Goal: Information Seeking & Learning: Learn about a topic

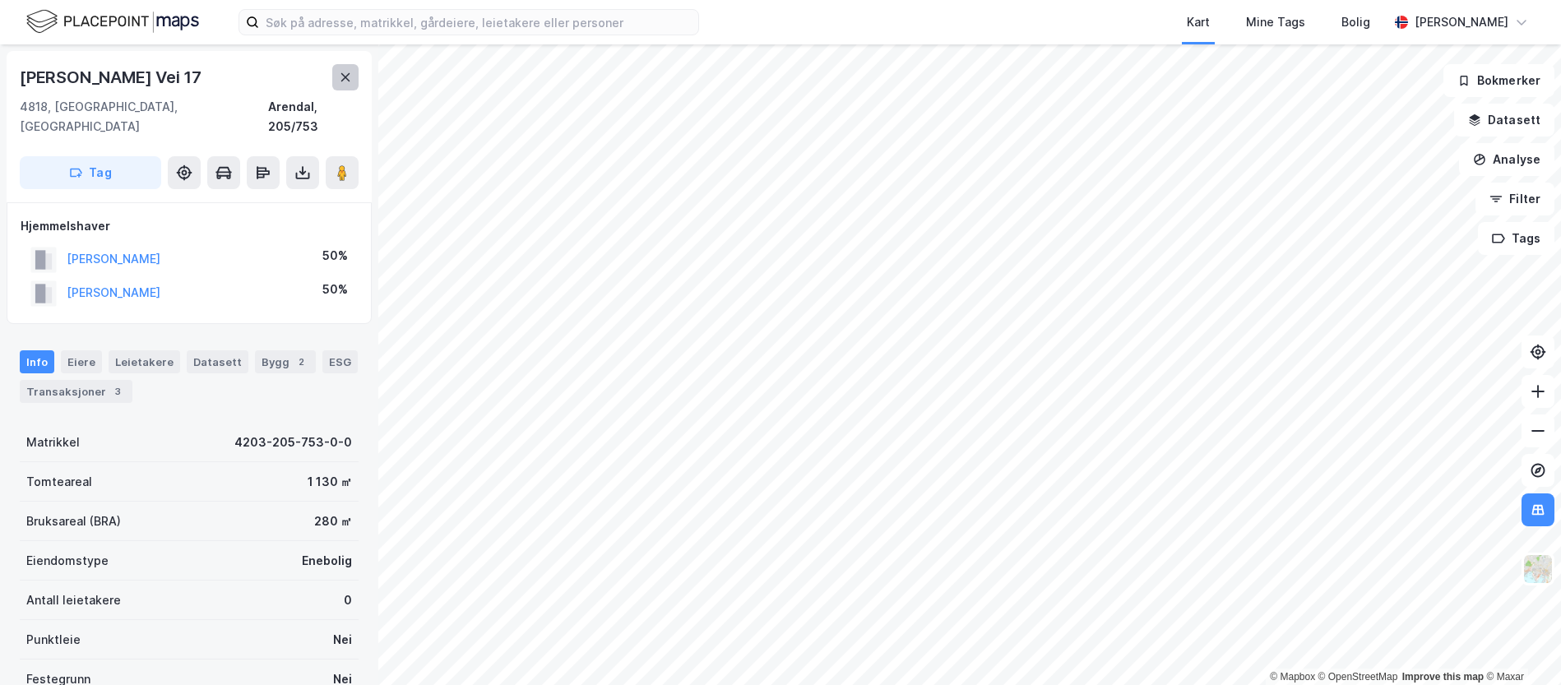
click at [343, 71] on icon at bounding box center [345, 77] width 13 height 13
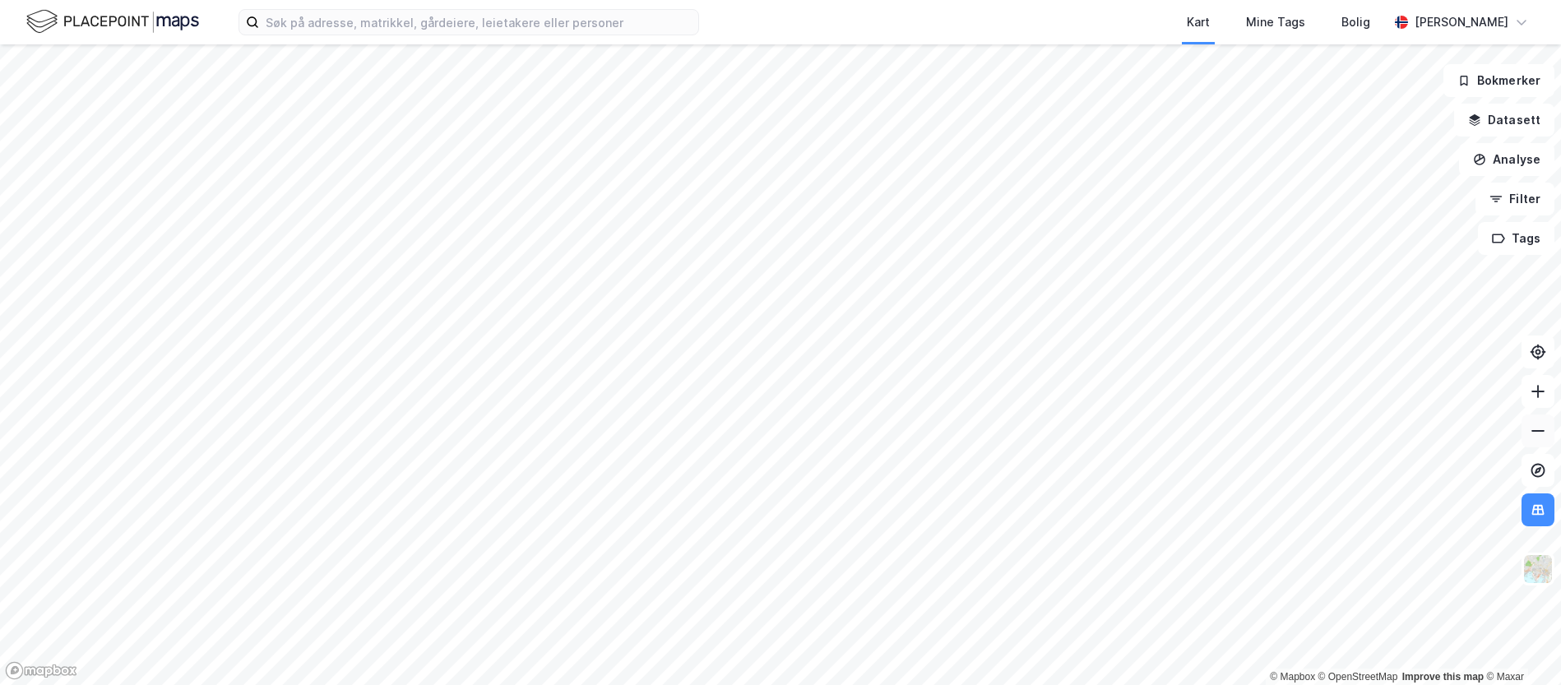
click at [1542, 427] on icon at bounding box center [1538, 431] width 16 height 16
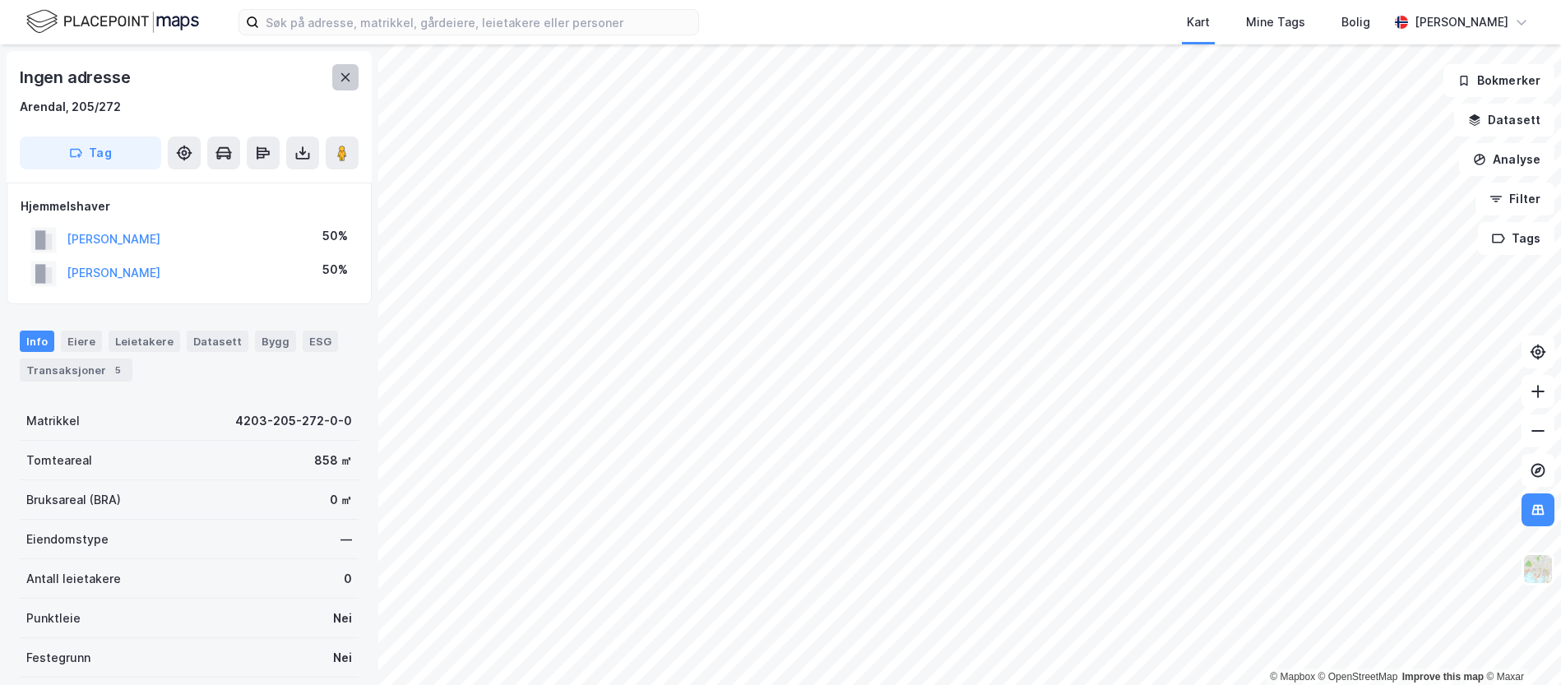
click at [353, 81] on button at bounding box center [345, 77] width 26 height 26
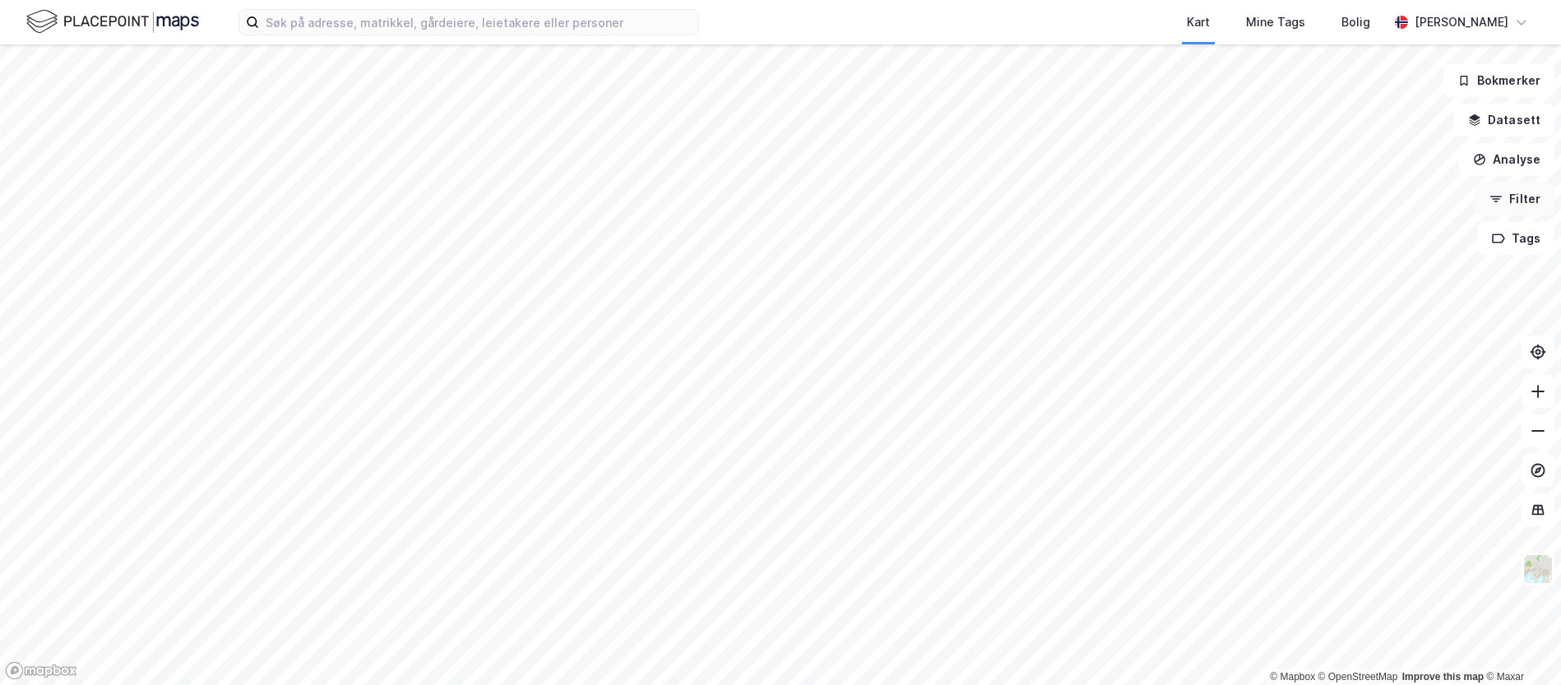
click at [1526, 196] on button "Filter" at bounding box center [1515, 199] width 79 height 33
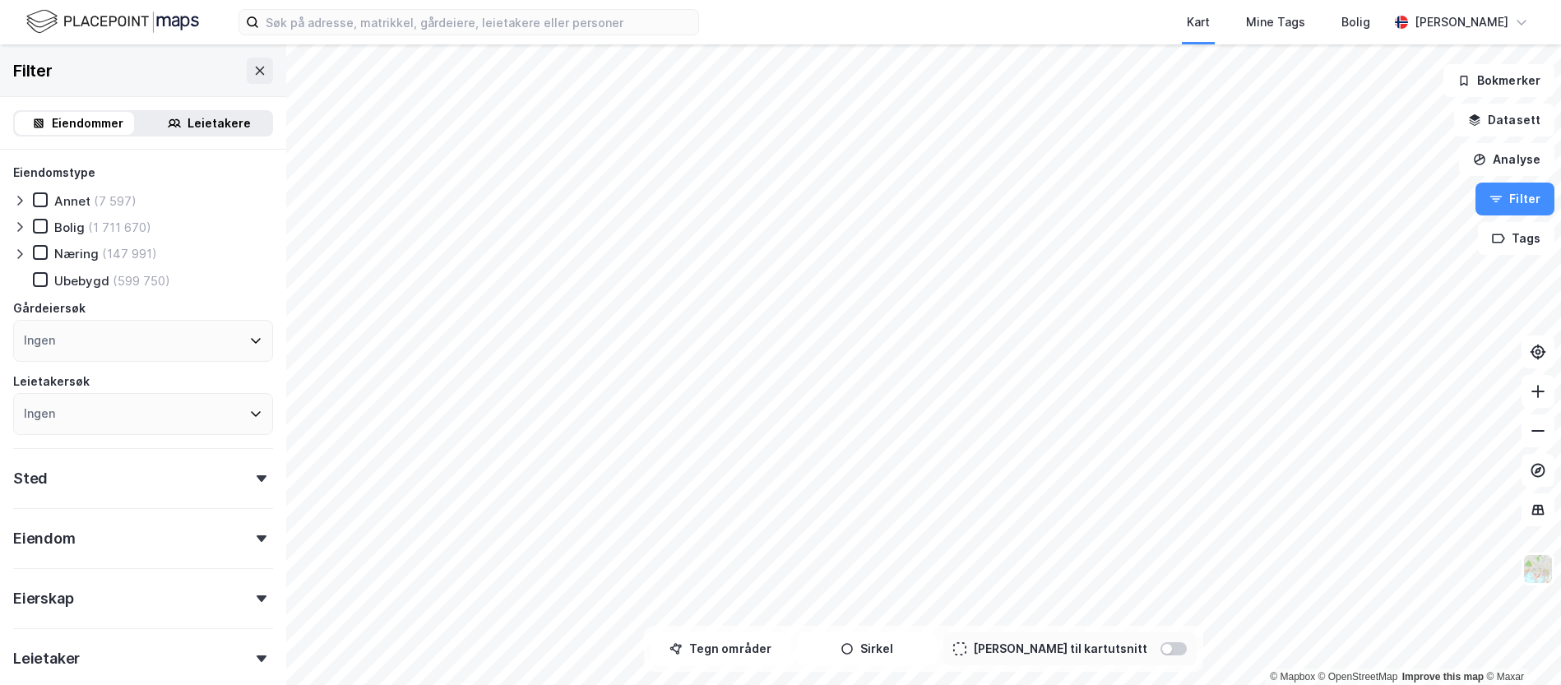
click at [74, 249] on div "Næring" at bounding box center [76, 254] width 44 height 16
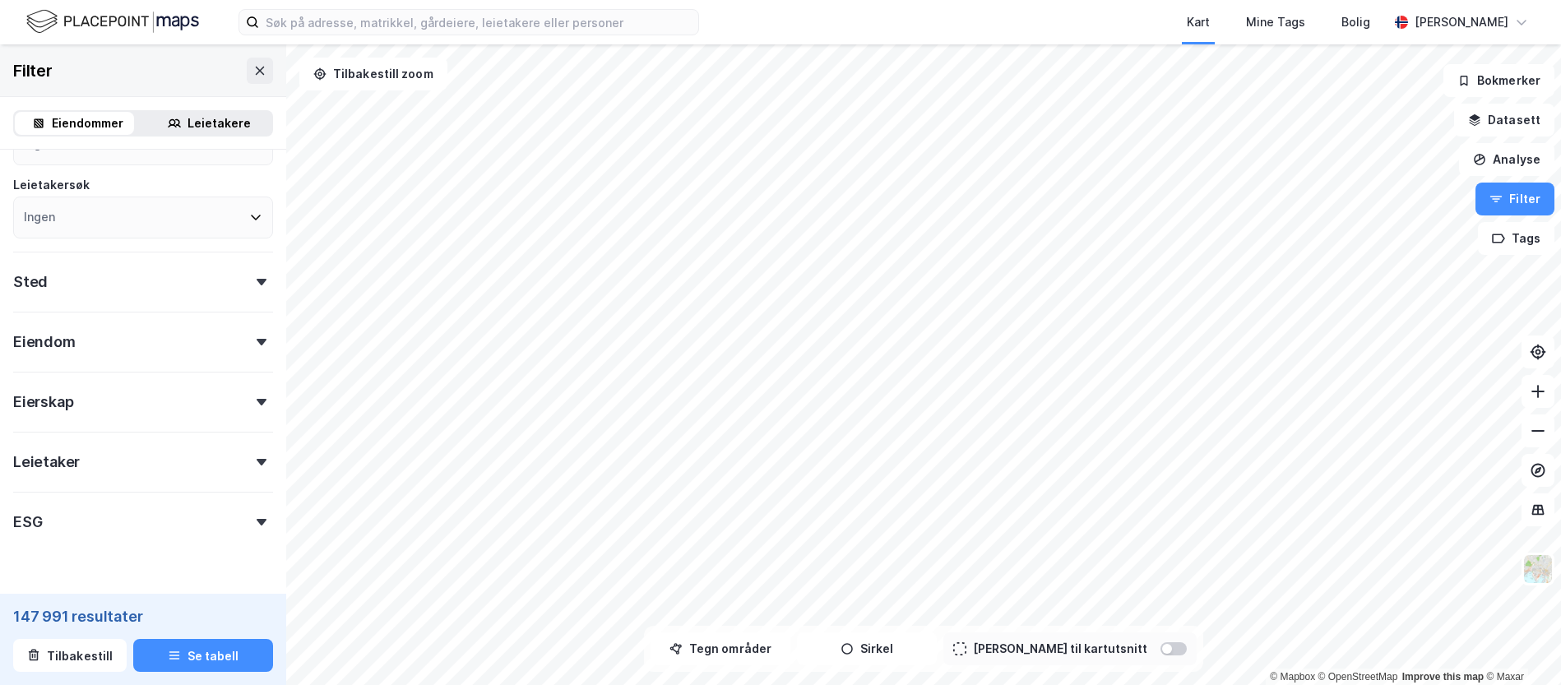
scroll to position [198, 0]
click at [167, 277] on div "Sted" at bounding box center [143, 273] width 260 height 47
click at [182, 269] on div "Sted" at bounding box center [143, 273] width 260 height 47
click at [168, 339] on div "Eiendom" at bounding box center [143, 333] width 260 height 47
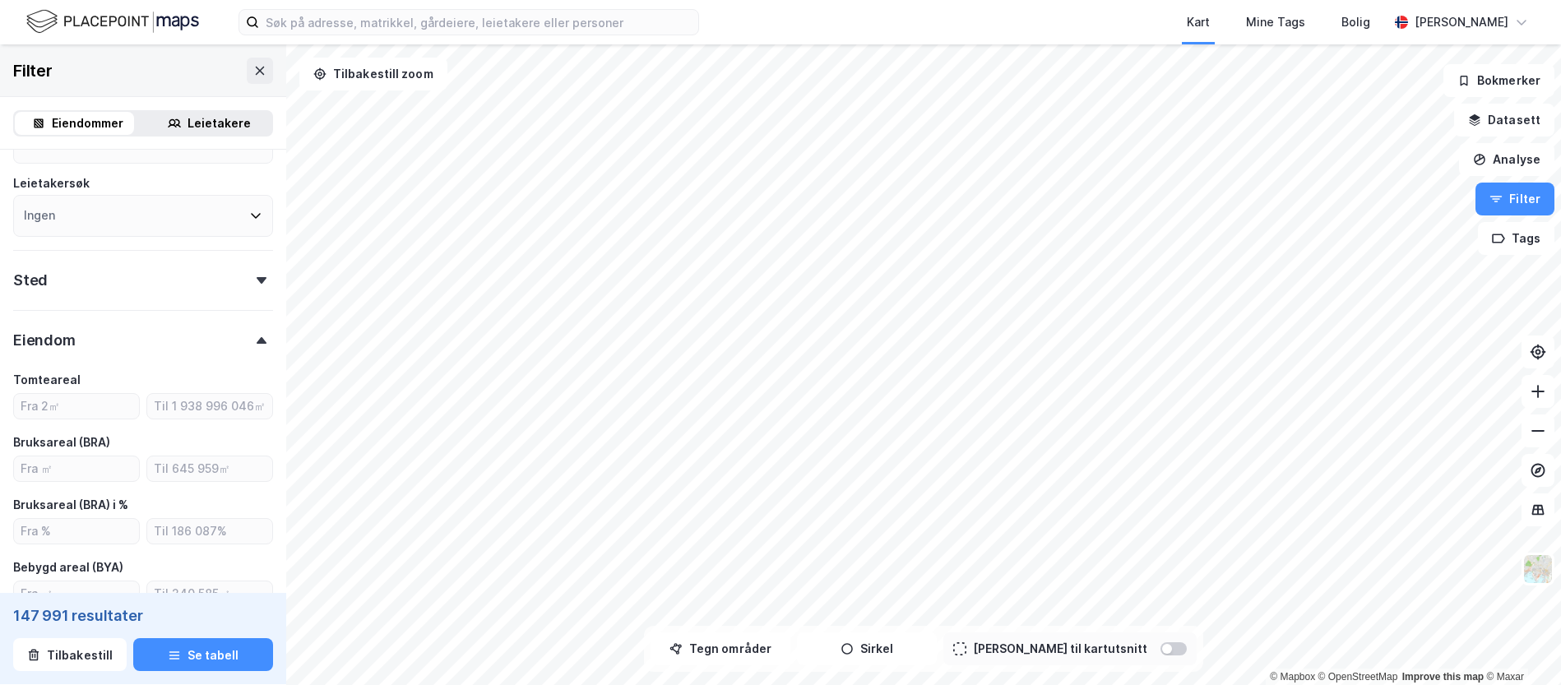
click at [160, 326] on div "Eiendom" at bounding box center [143, 333] width 260 height 47
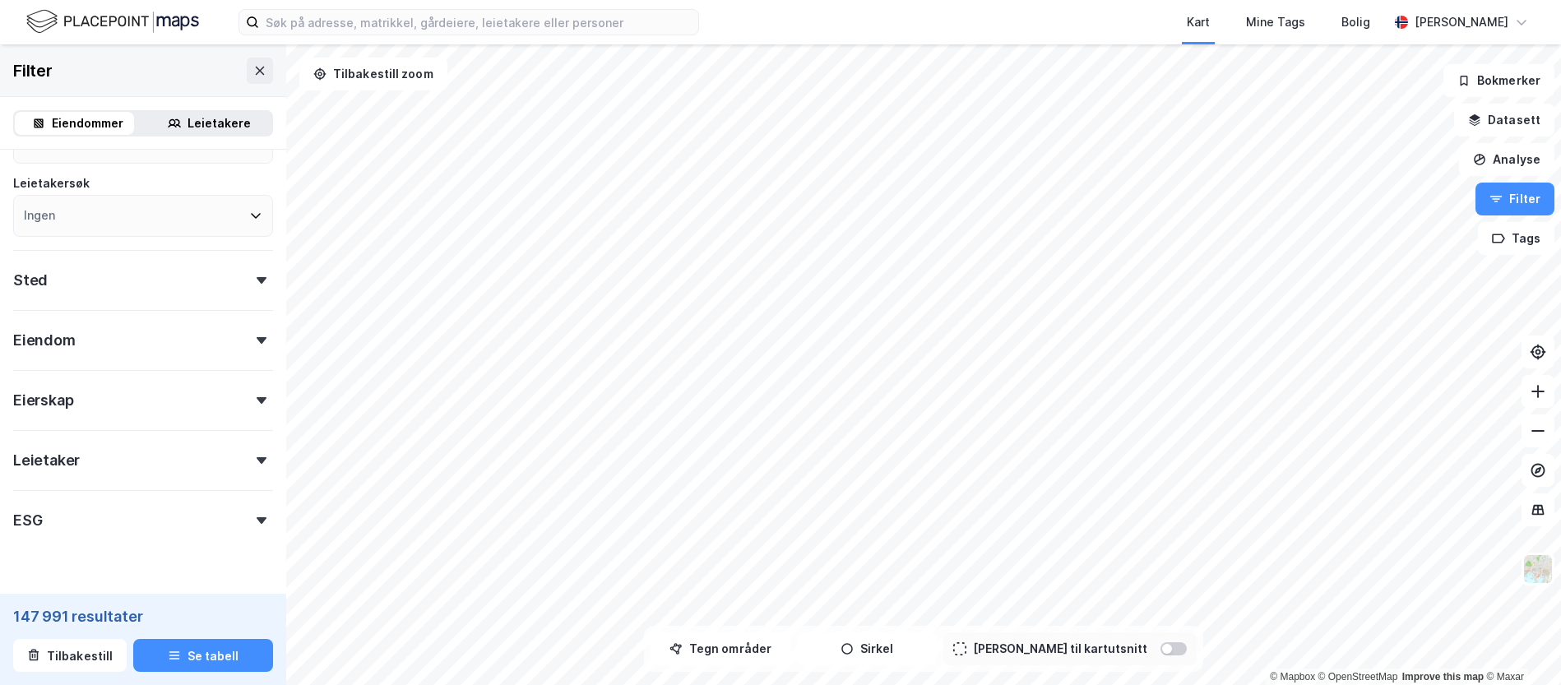
click at [143, 326] on div "Eiendom" at bounding box center [143, 333] width 260 height 47
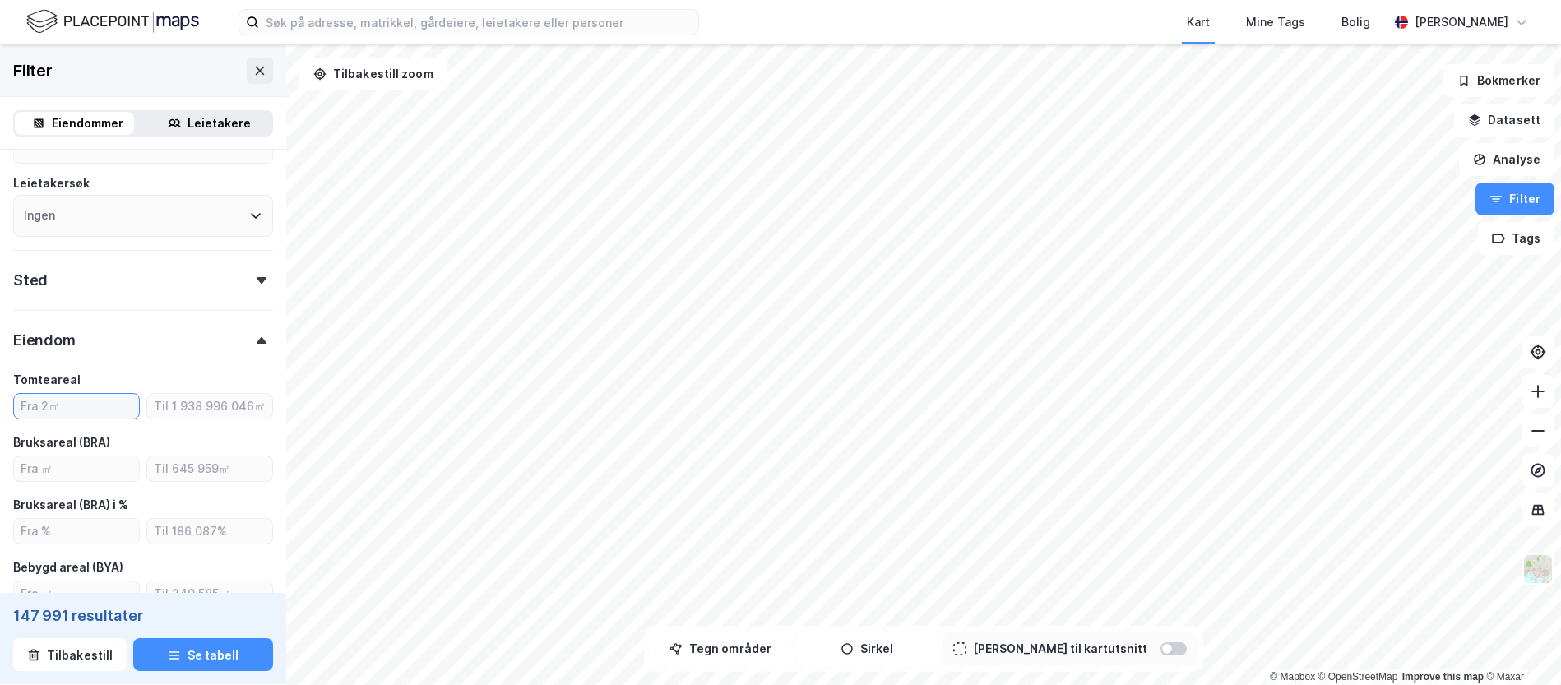
click at [83, 404] on input "number" at bounding box center [76, 406] width 125 height 25
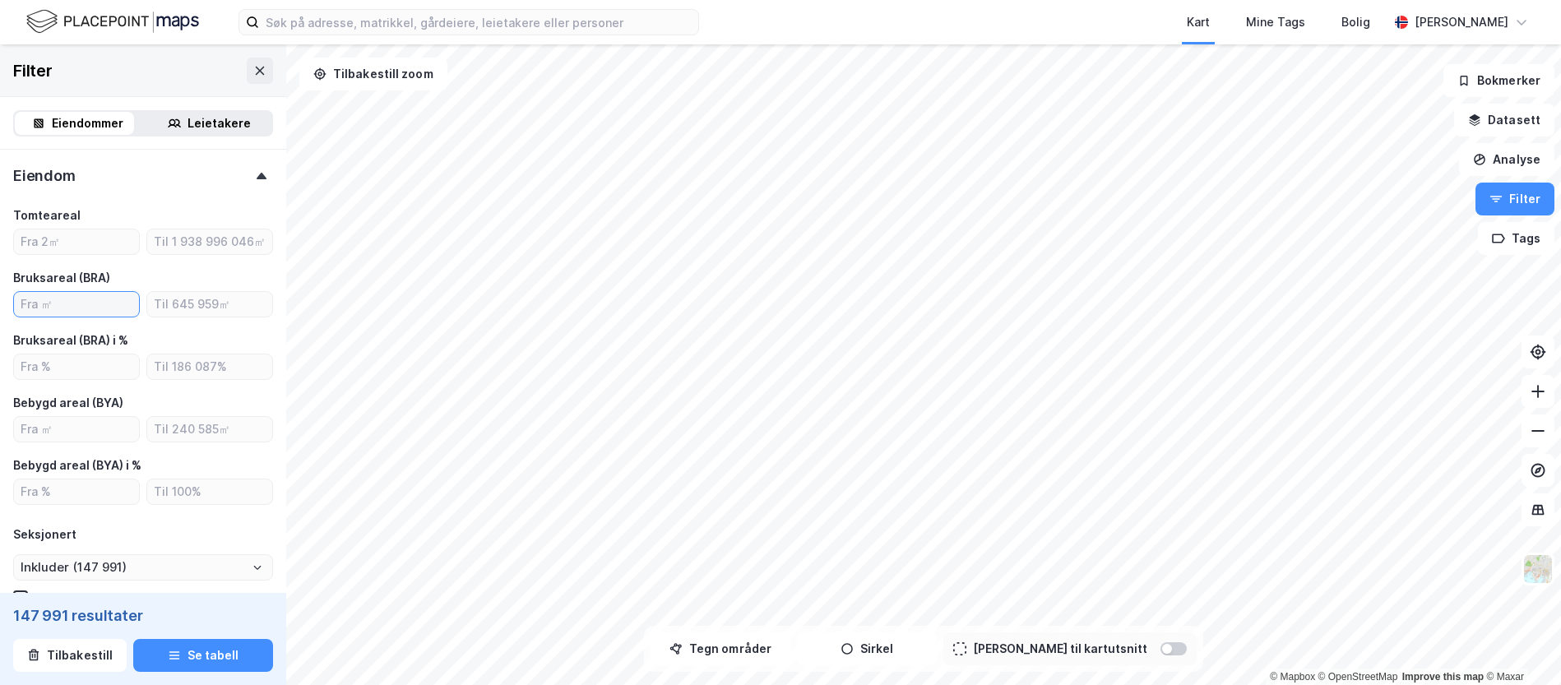
click at [58, 308] on input "number" at bounding box center [76, 304] width 125 height 25
type input "1000"
type input "Inkluder (47 647)"
type input "1000"
click at [194, 265] on div "Tomteareal Bruksareal (BRA) 1000 Bruksareal (BRA) i % Bebygd areal (BYA) Bebygd…" at bounding box center [143, 355] width 260 height 299
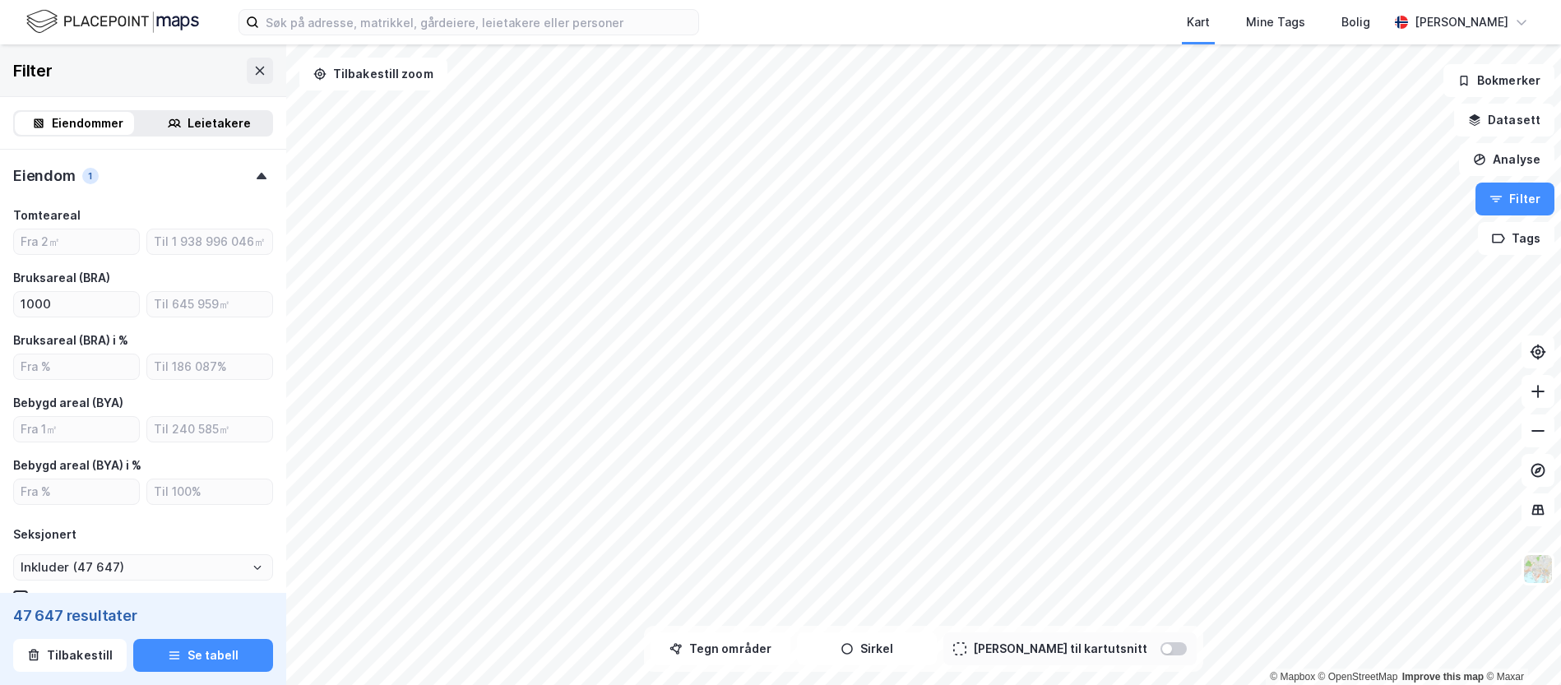
click at [257, 176] on icon at bounding box center [262, 176] width 10 height 7
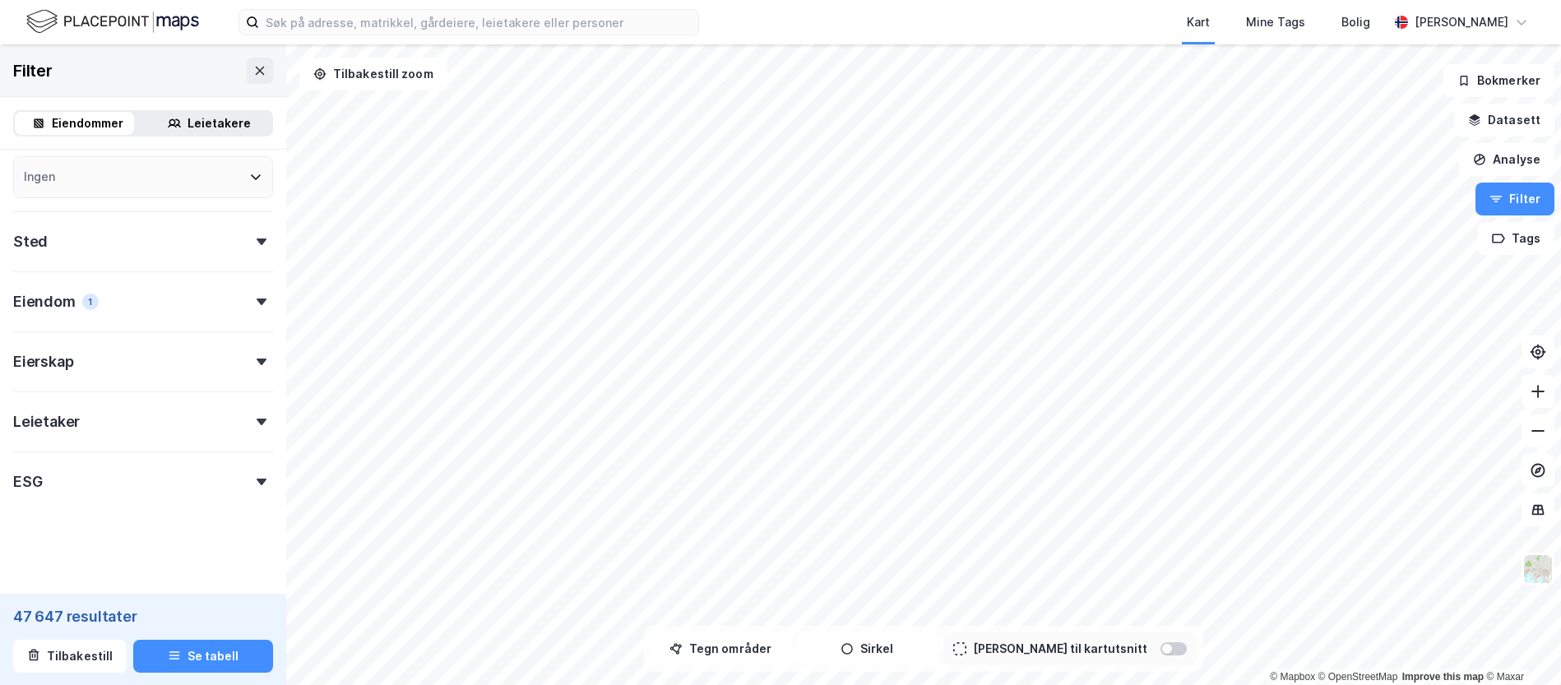
scroll to position [237, 0]
click at [203, 350] on div "Eierskap" at bounding box center [143, 354] width 260 height 47
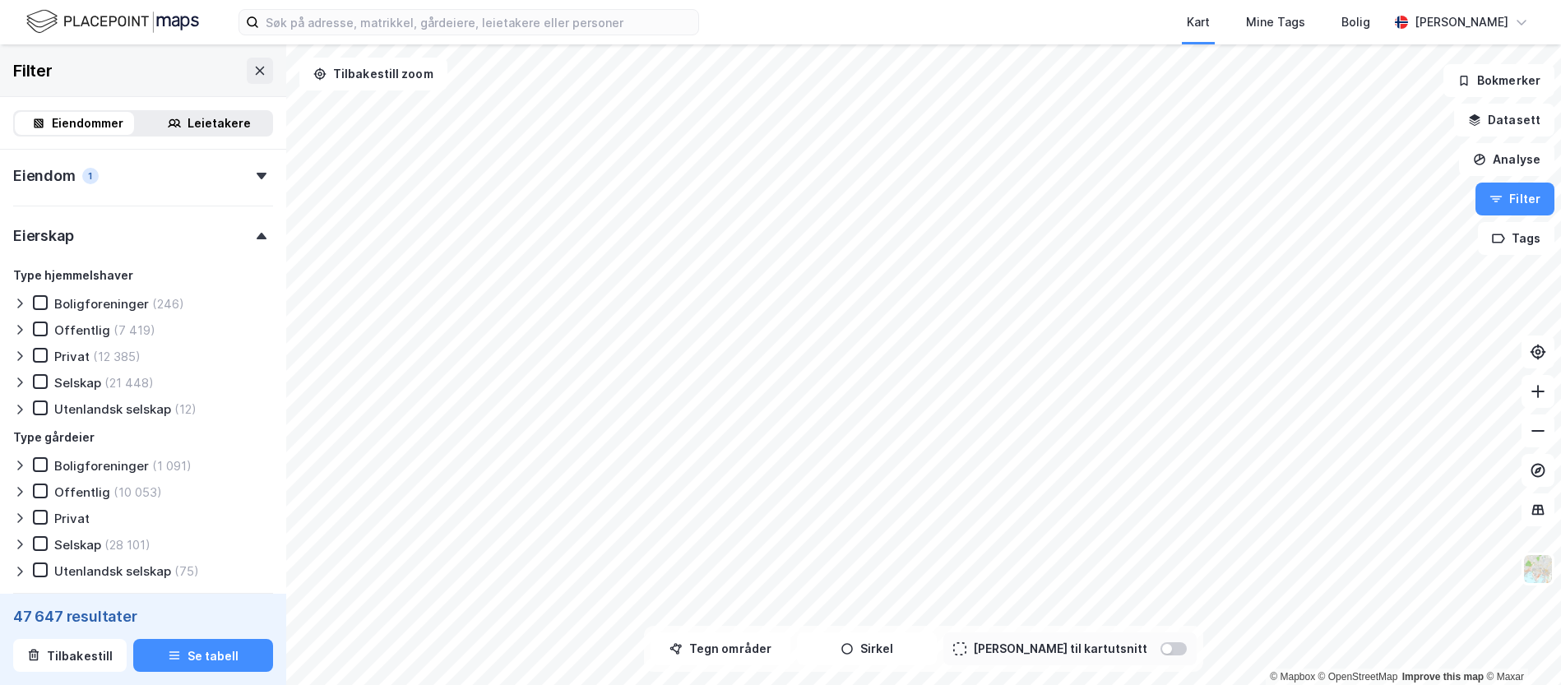
click at [74, 380] on div "Selskap" at bounding box center [77, 383] width 47 height 16
click at [130, 545] on div "(22 726)" at bounding box center [128, 545] width 48 height 16
click at [243, 241] on div "Eierskap 2" at bounding box center [143, 229] width 260 height 47
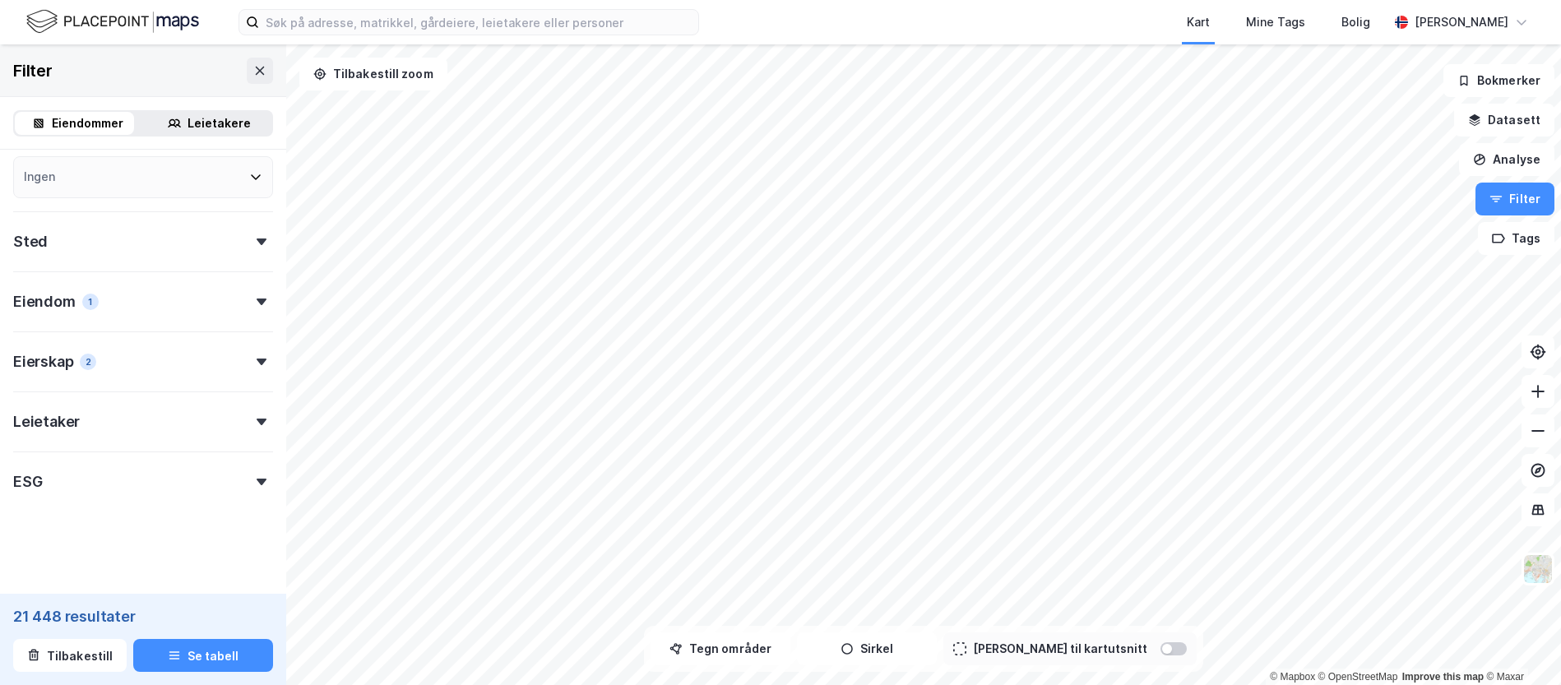
click at [211, 484] on div "ESG" at bounding box center [143, 475] width 260 height 47
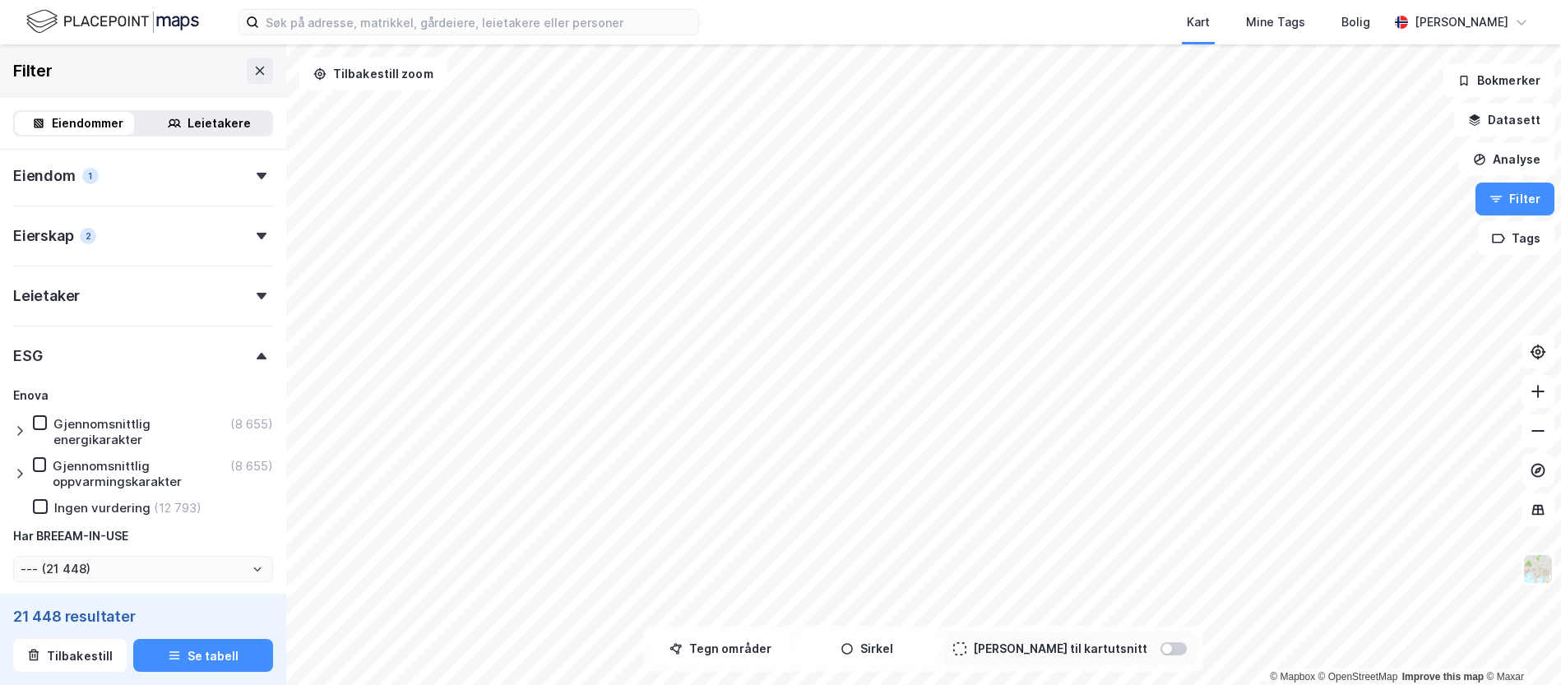
click at [235, 350] on div "ESG" at bounding box center [143, 349] width 260 height 47
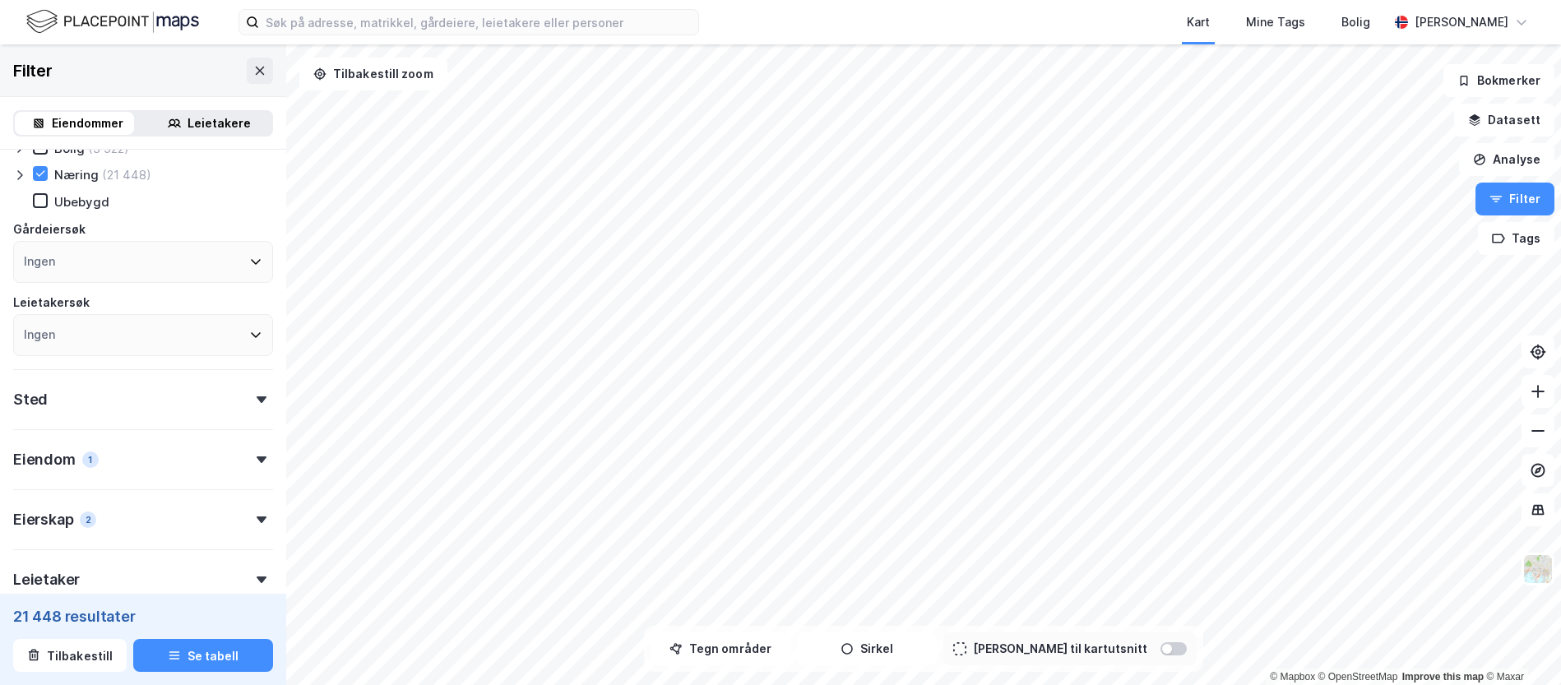
scroll to position [164, 0]
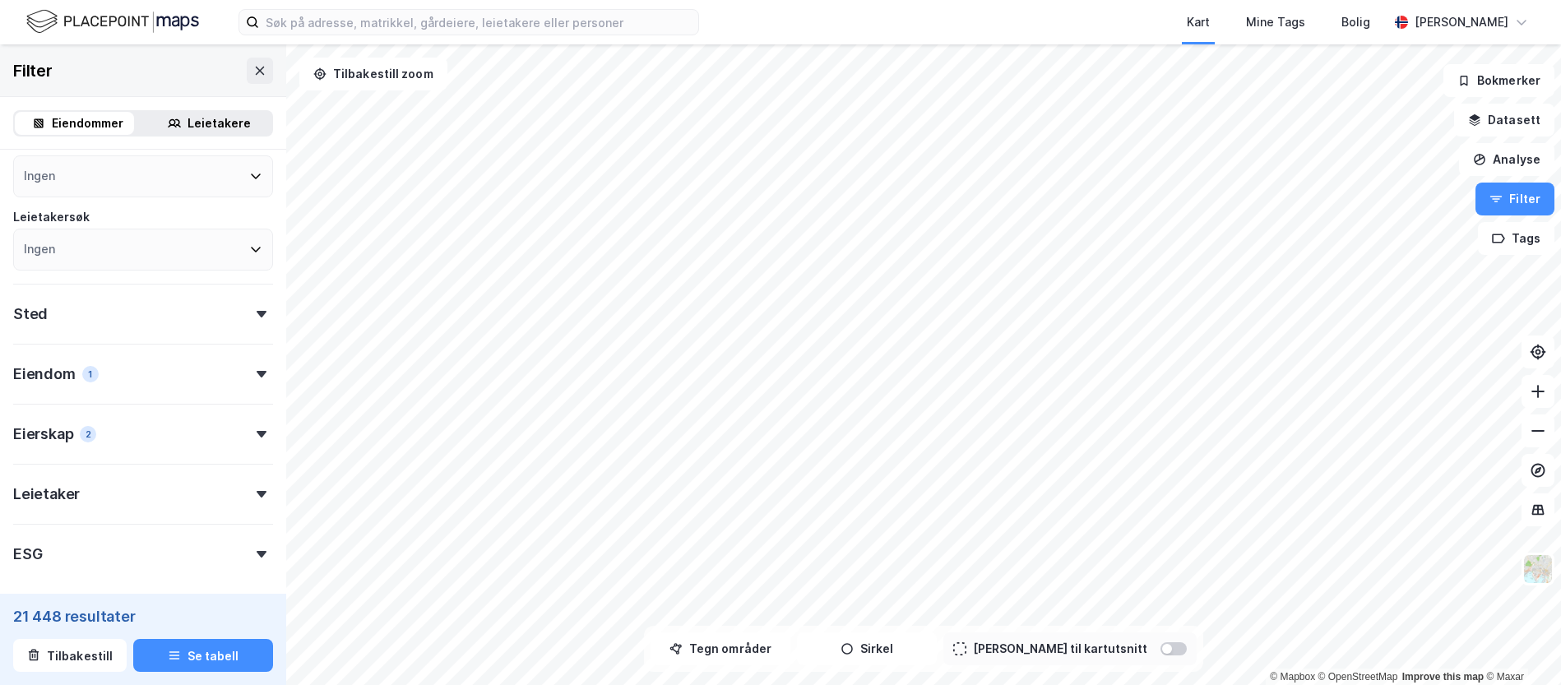
click at [191, 379] on div "Eiendom 1" at bounding box center [143, 367] width 260 height 47
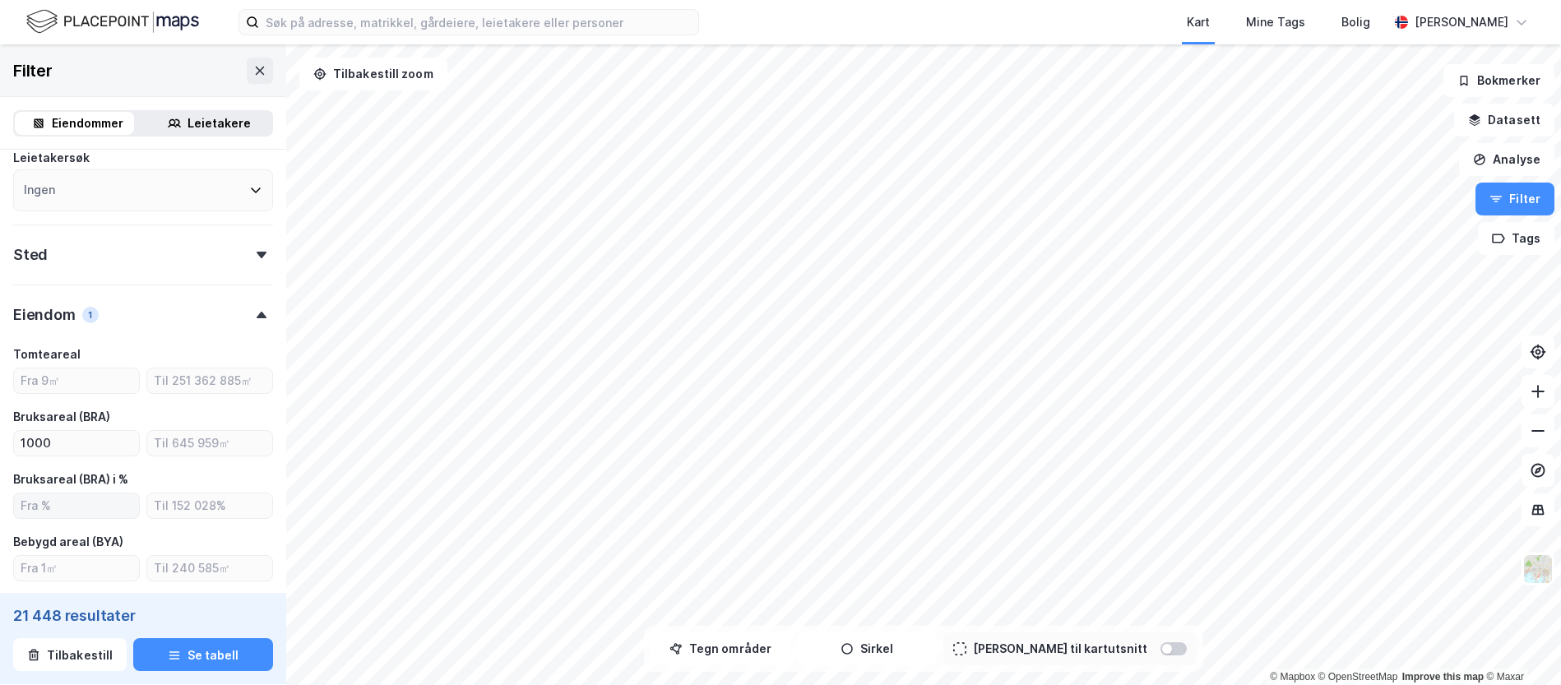
scroll to position [247, 0]
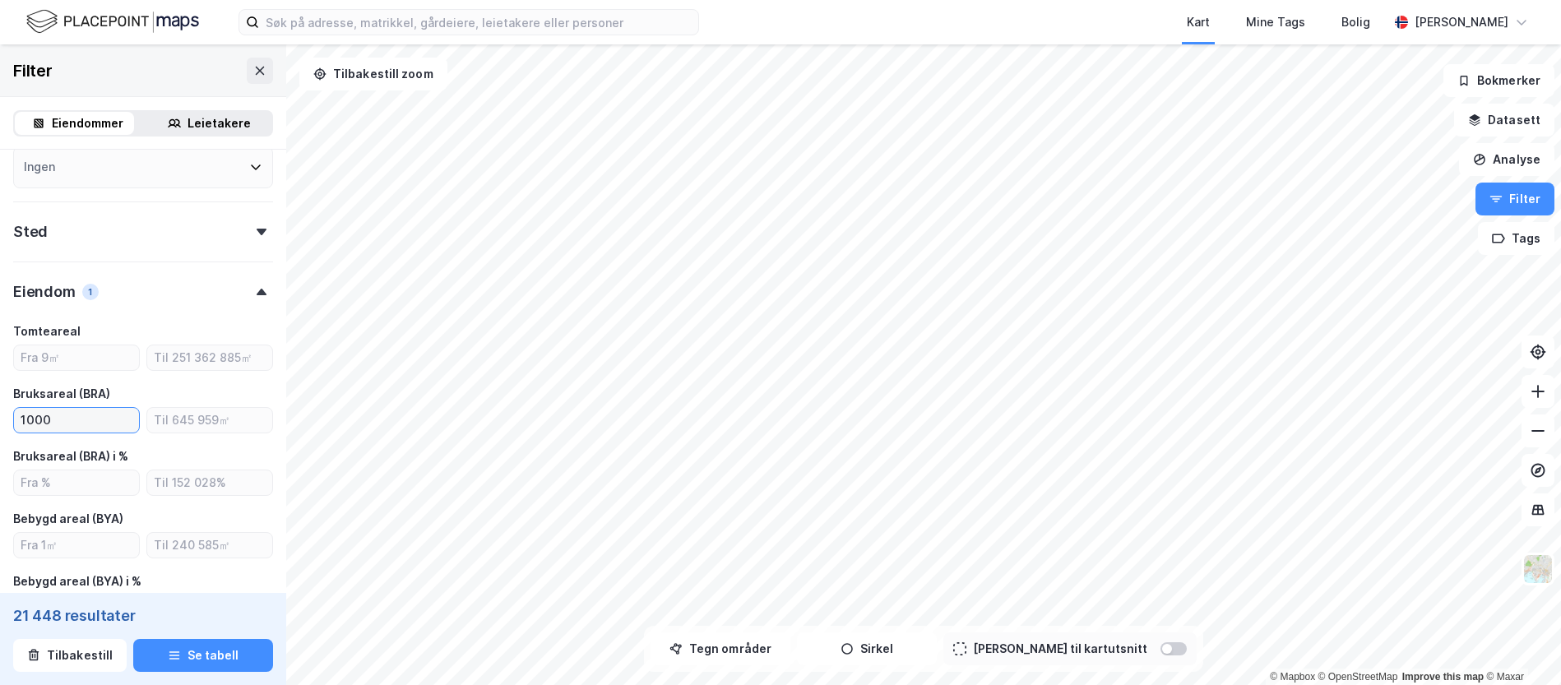
click at [33, 421] on input "1000" at bounding box center [76, 420] width 125 height 25
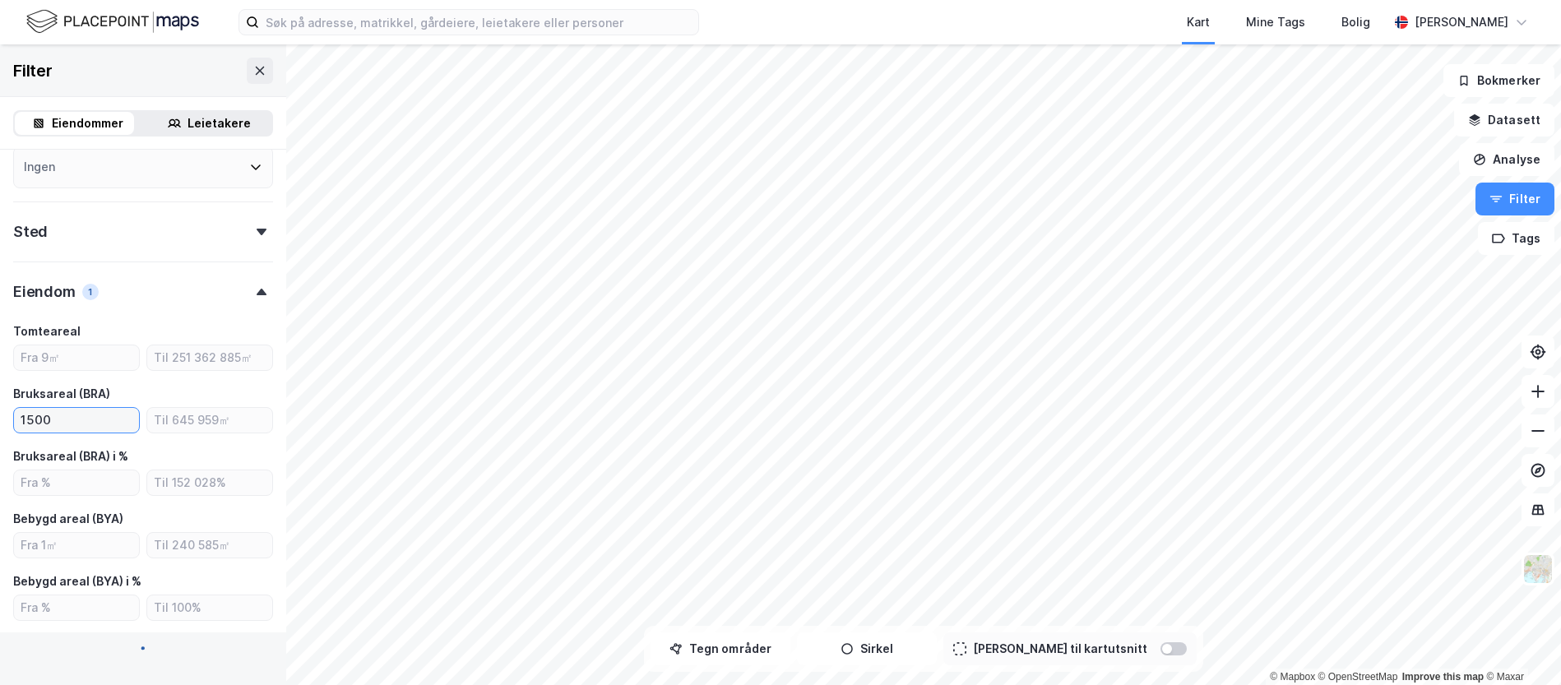
type input "1500"
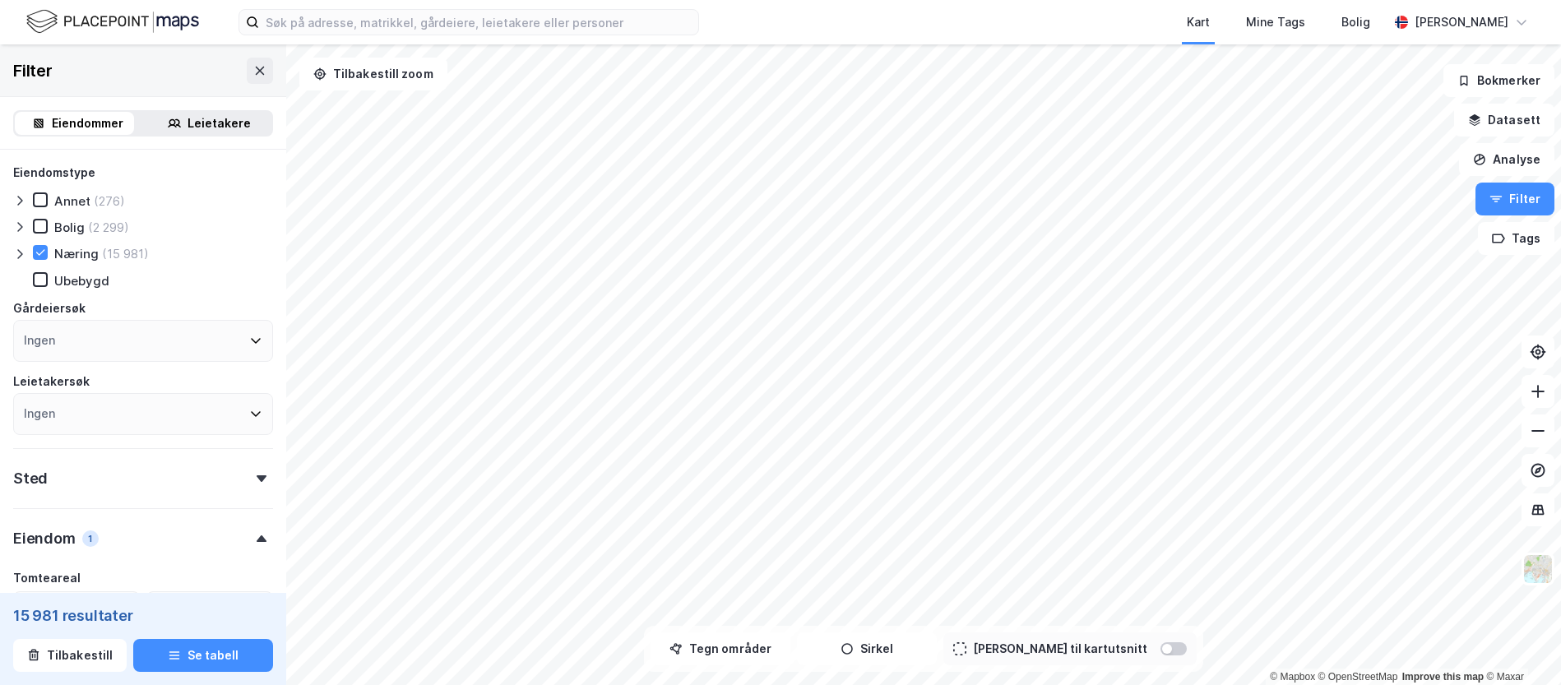
click at [206, 347] on div "Ingen" at bounding box center [143, 341] width 260 height 42
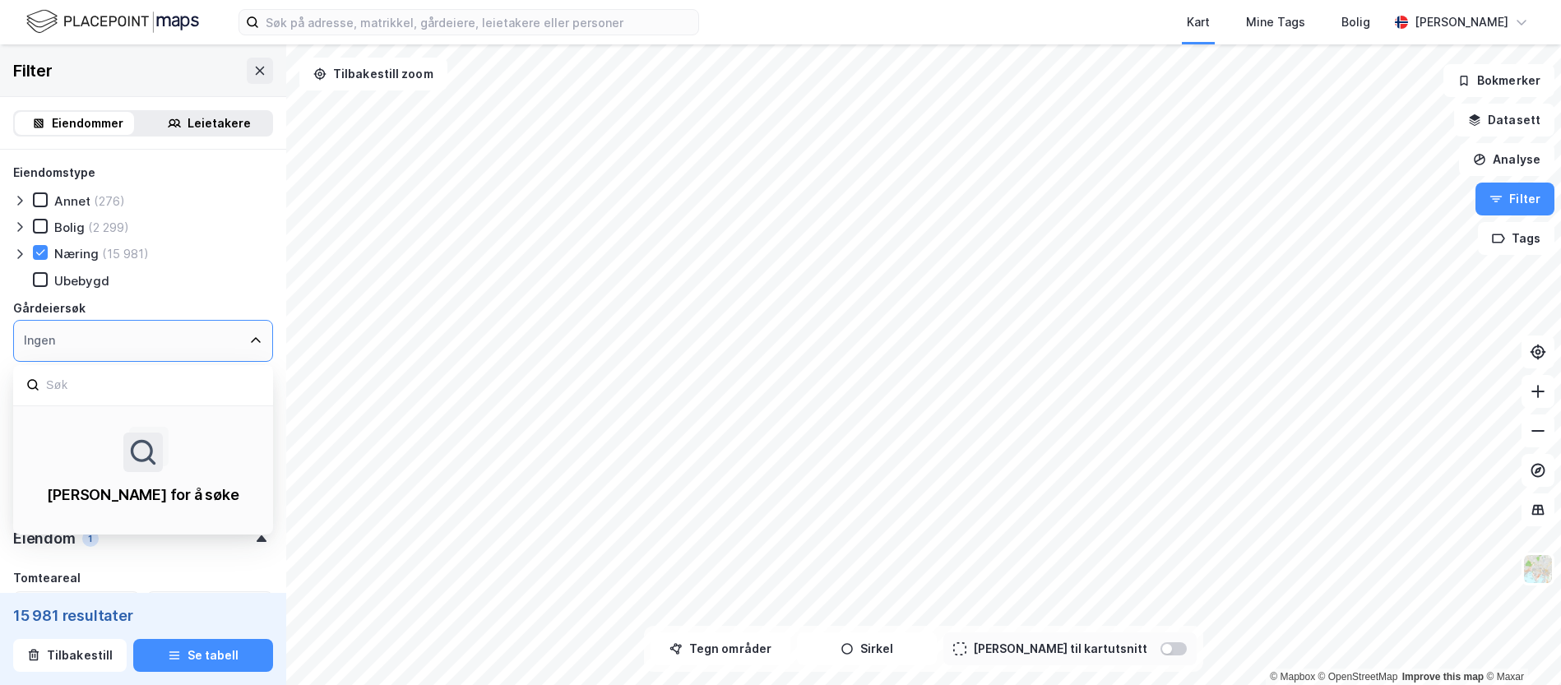
click at [180, 344] on div "Ingen" at bounding box center [143, 341] width 260 height 42
click at [229, 288] on div "Ubebygd" at bounding box center [153, 280] width 240 height 16
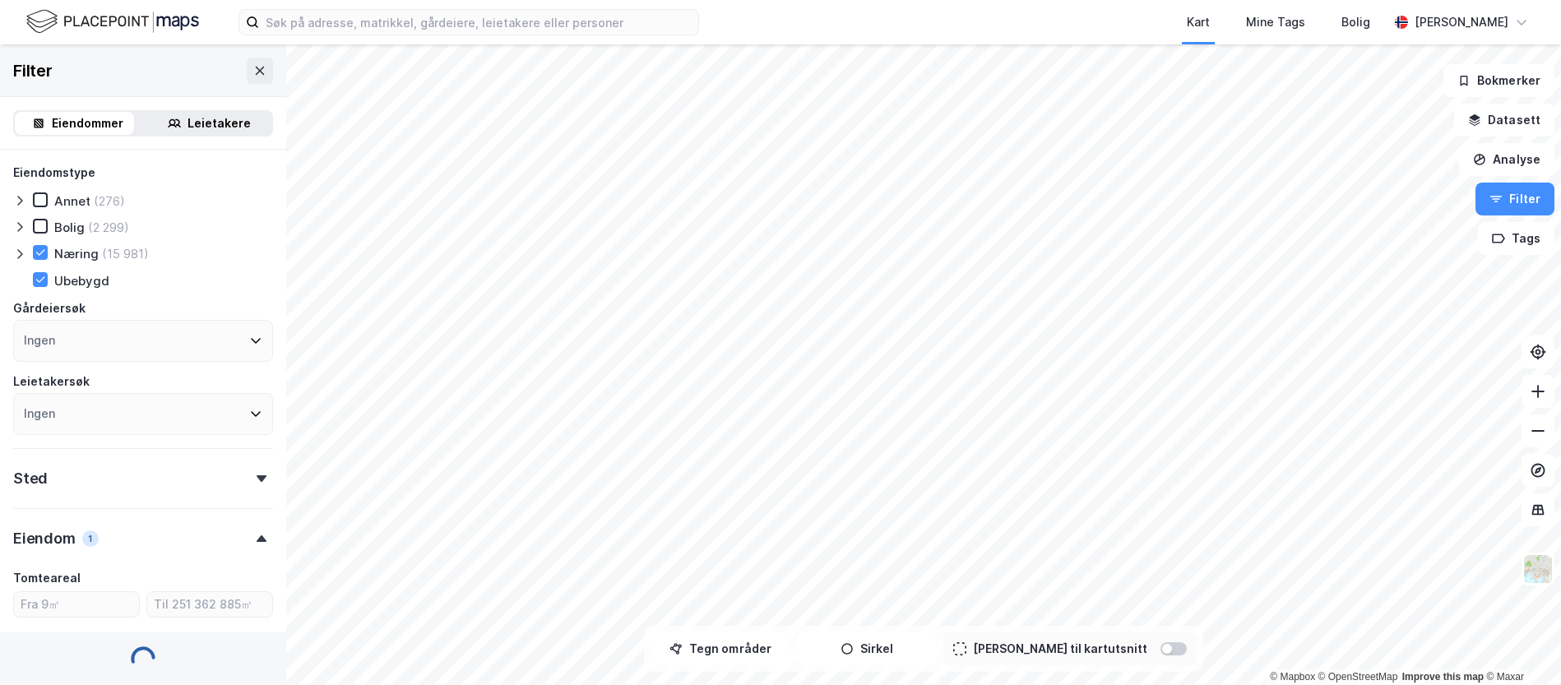
click at [183, 406] on div "Ingen" at bounding box center [143, 414] width 260 height 42
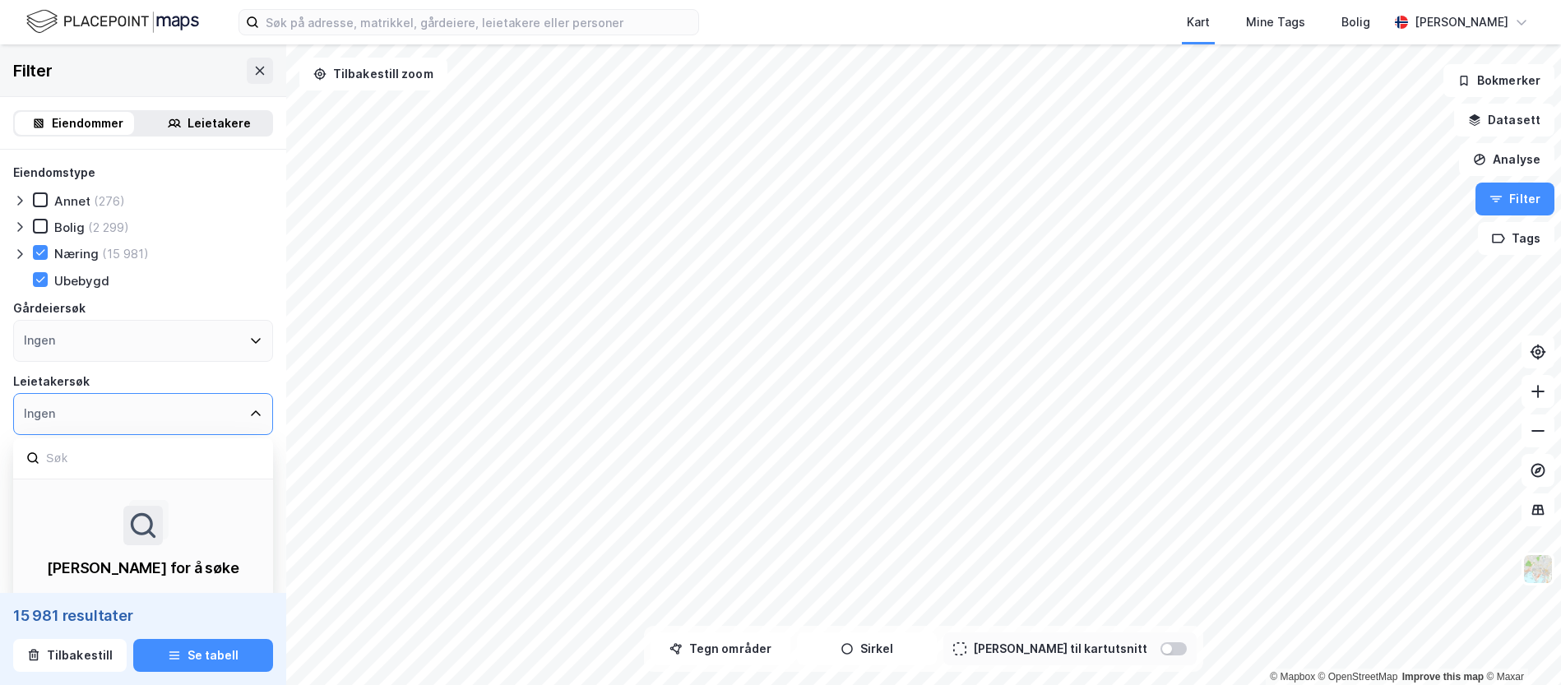
click at [163, 409] on div "Ingen" at bounding box center [143, 414] width 260 height 42
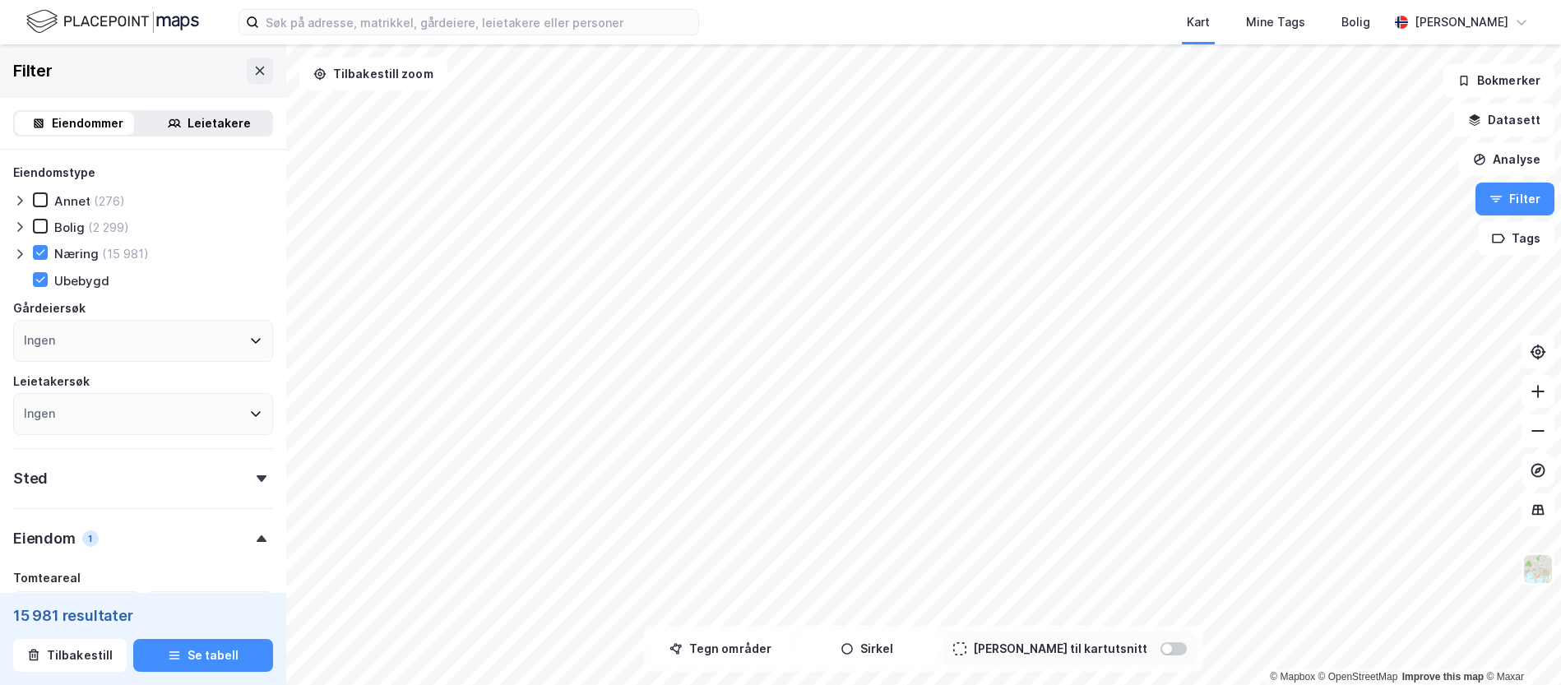
click at [177, 373] on div "Leietakersøk" at bounding box center [143, 382] width 260 height 20
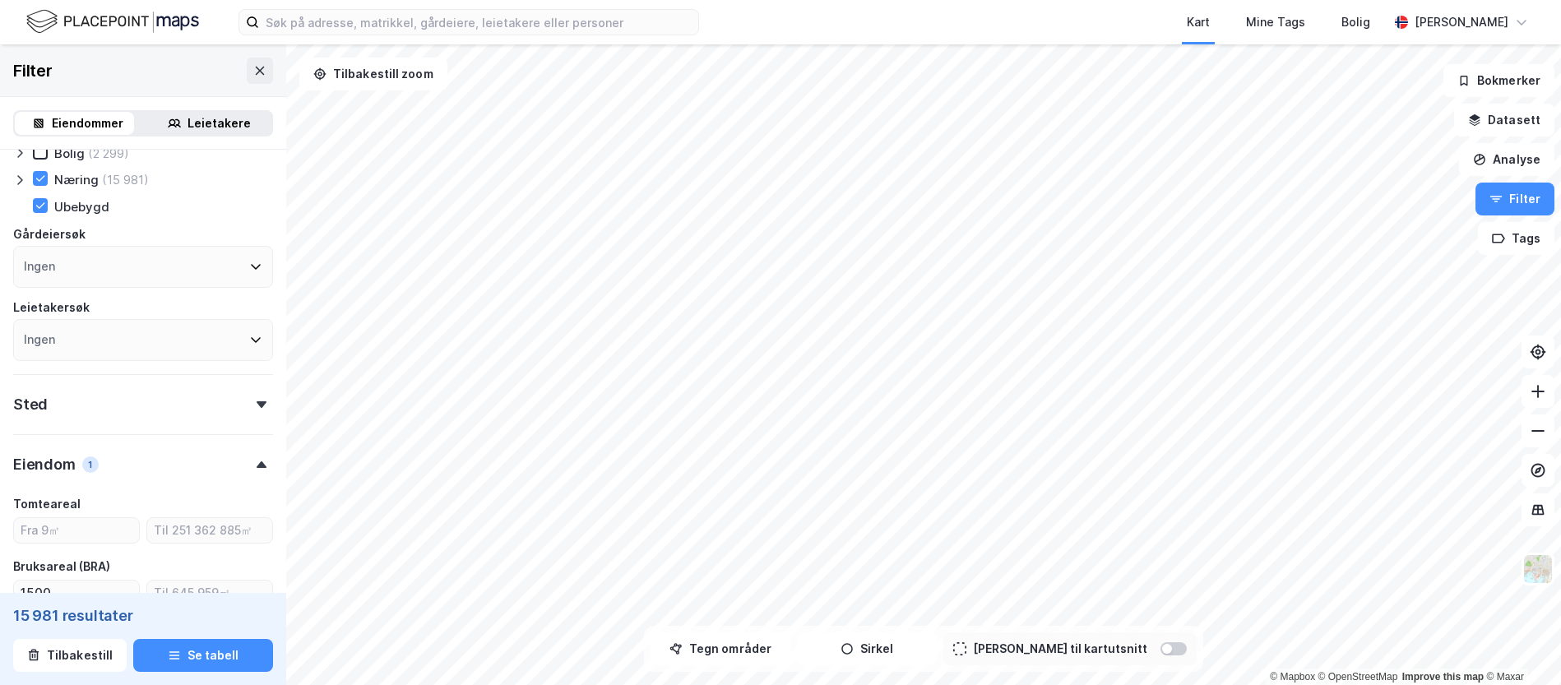
scroll to position [164, 0]
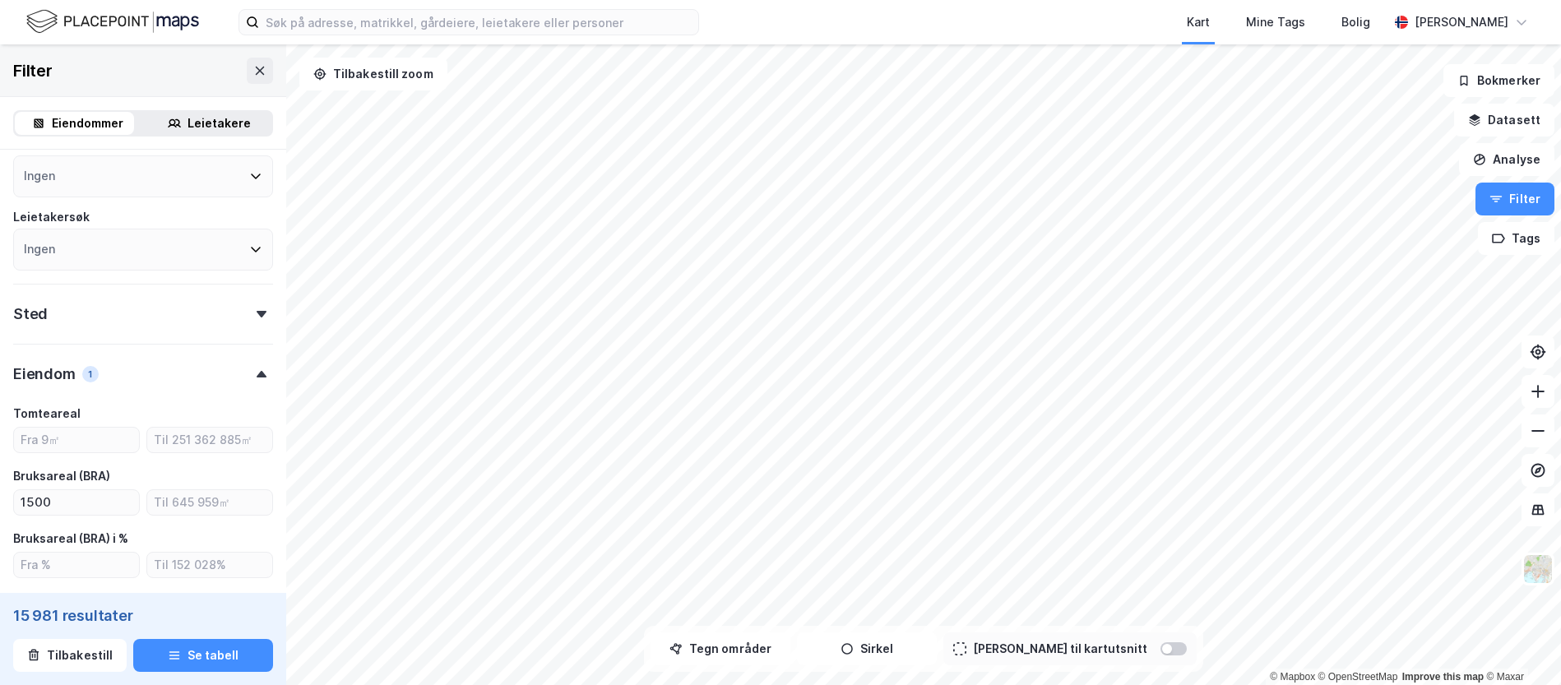
click at [178, 320] on div "Sted" at bounding box center [143, 307] width 260 height 47
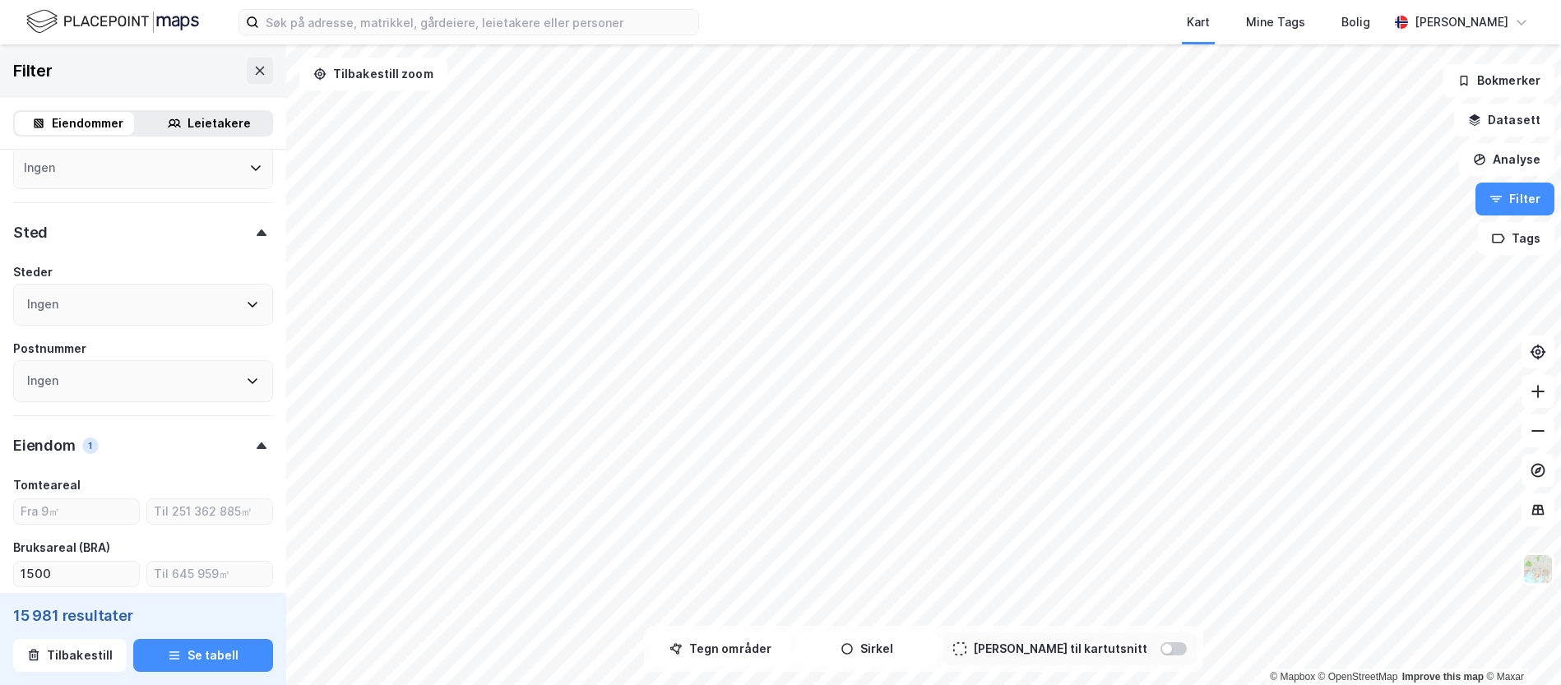
scroll to position [247, 0]
click at [133, 374] on div "Ingen" at bounding box center [143, 380] width 260 height 42
click at [166, 315] on div "Ingen" at bounding box center [143, 304] width 260 height 42
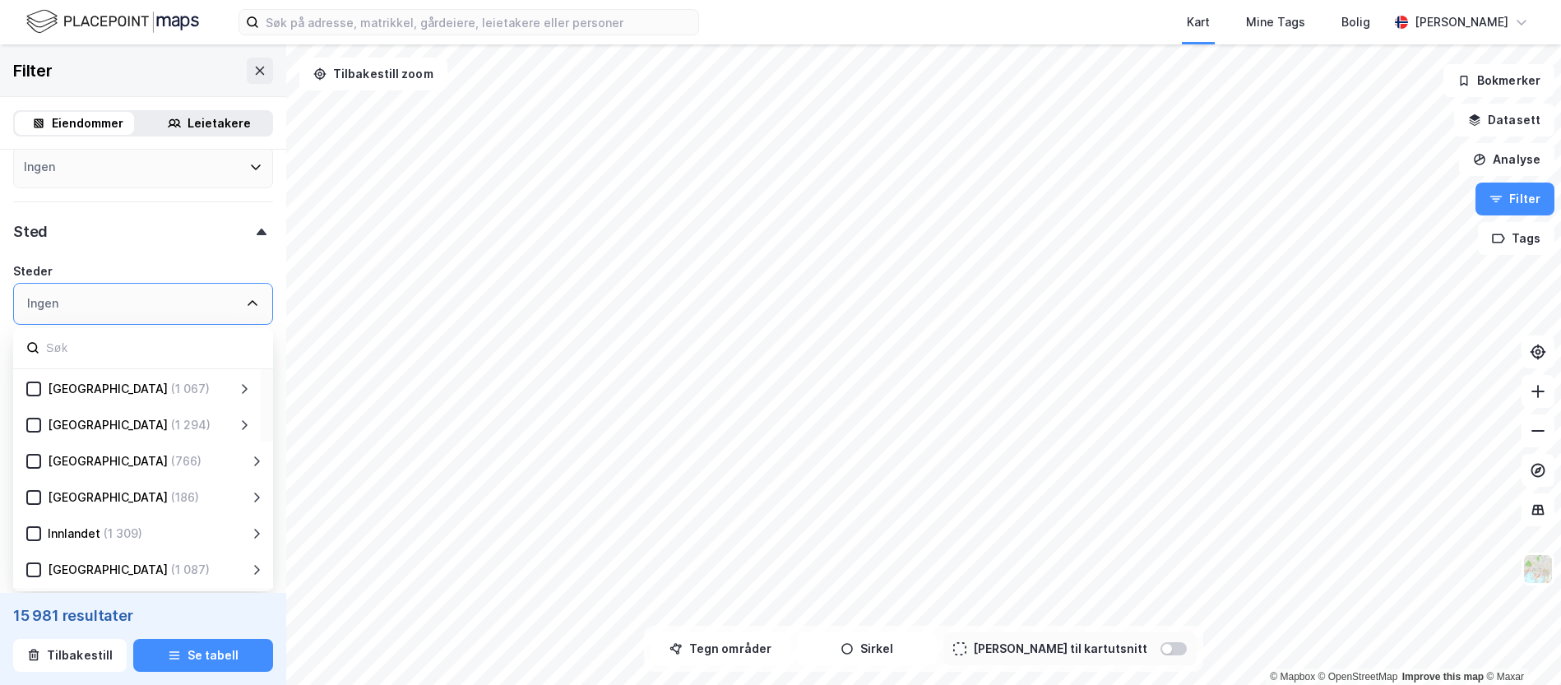
click at [42, 387] on div "Agder (1 067)" at bounding box center [139, 389] width 197 height 20
click at [33, 392] on icon at bounding box center [34, 389] width 12 height 12
click at [239, 387] on icon at bounding box center [244, 388] width 13 height 13
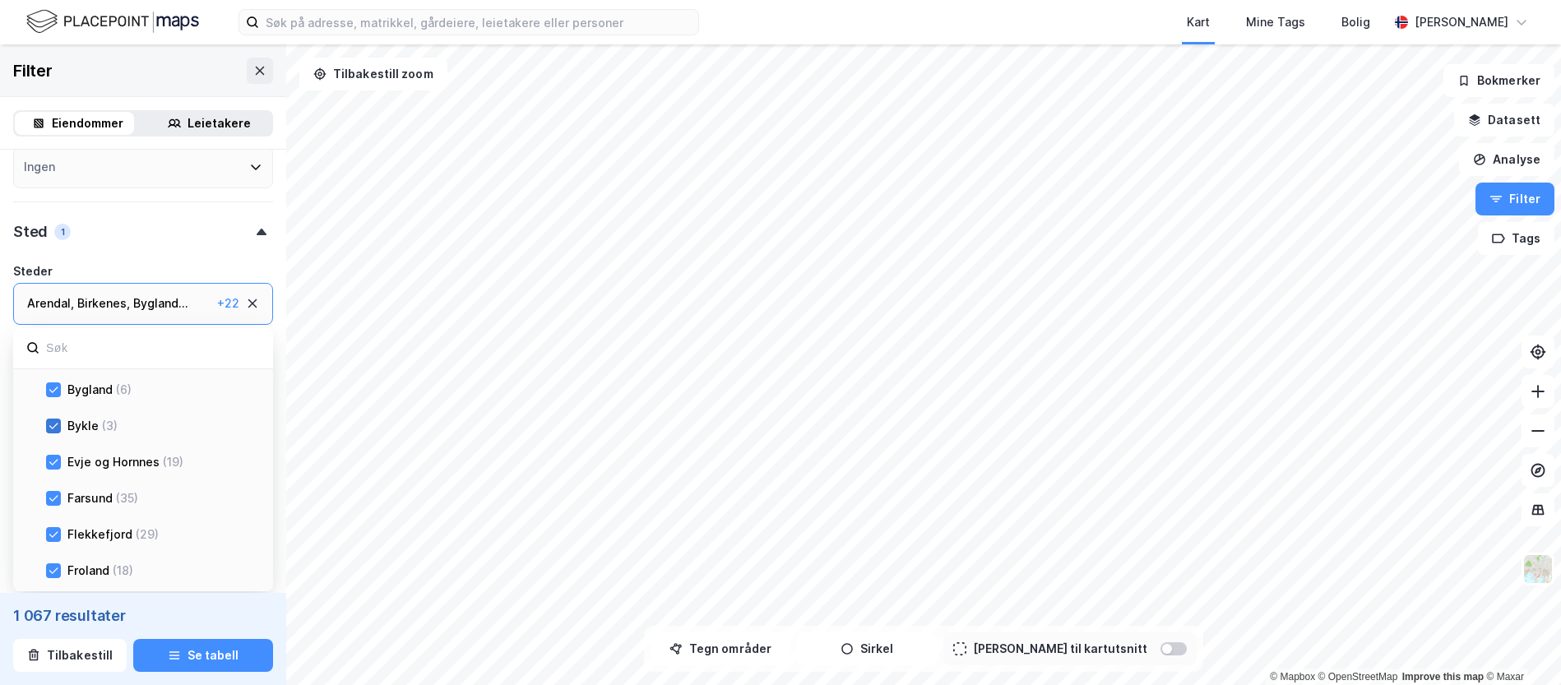
scroll to position [82, 0]
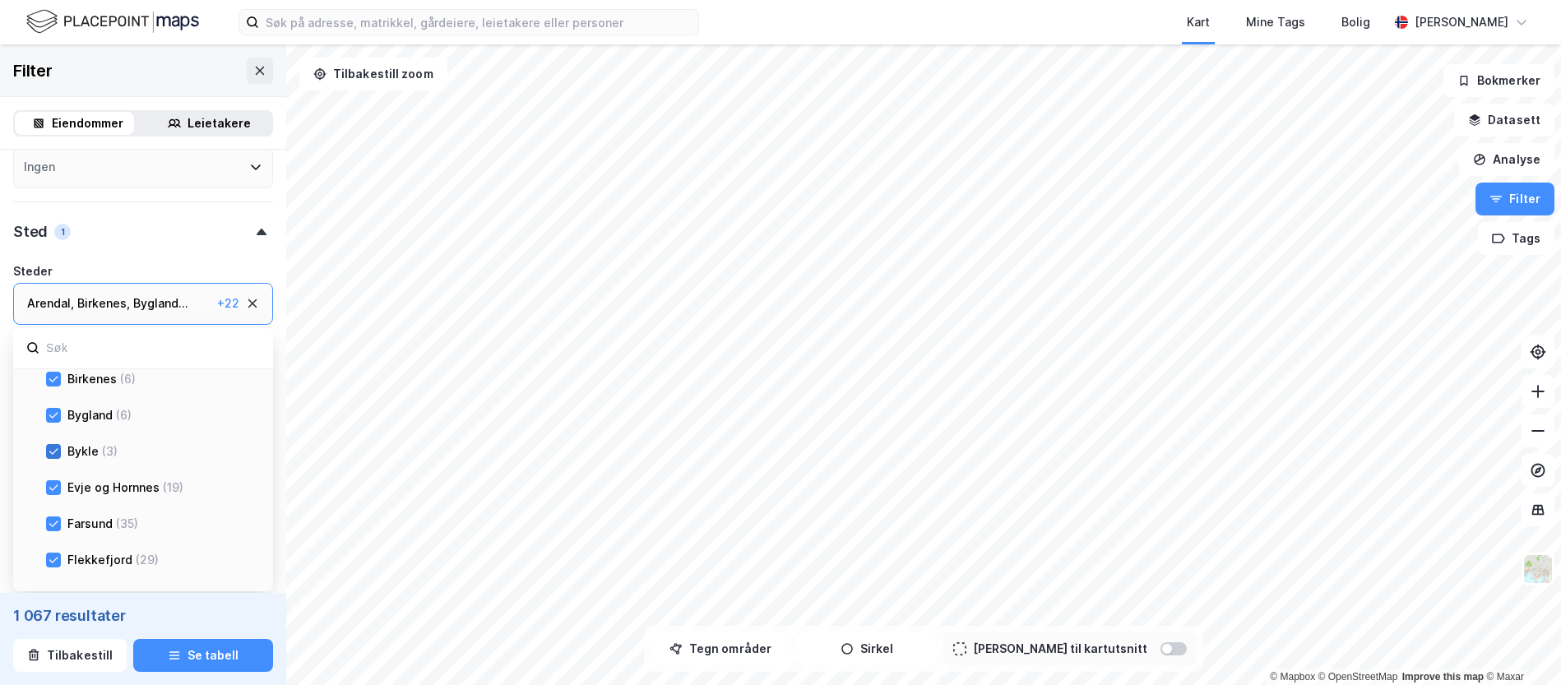
click at [56, 450] on icon at bounding box center [53, 451] width 9 height 6
click at [54, 489] on icon at bounding box center [54, 488] width 12 height 12
click at [55, 523] on icon at bounding box center [53, 524] width 9 height 6
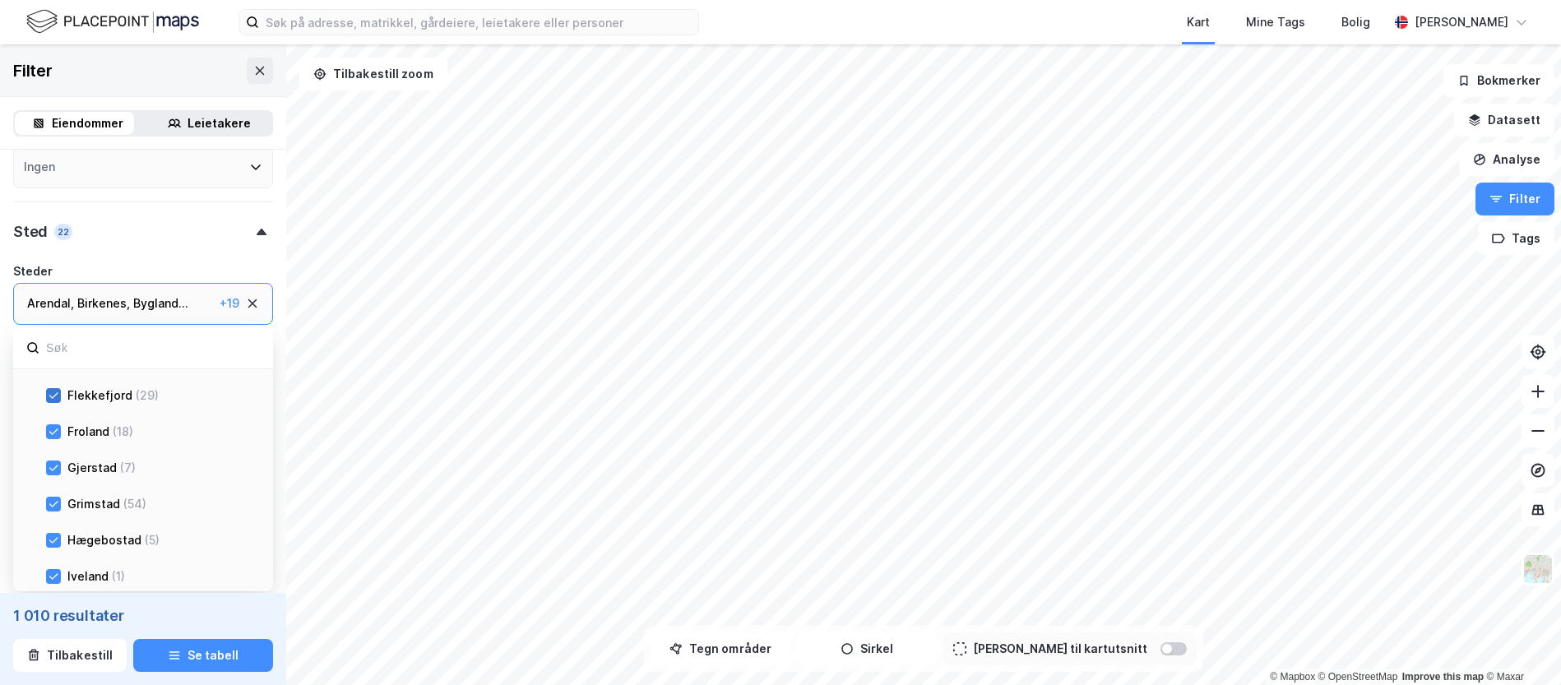
click at [53, 397] on icon at bounding box center [53, 395] width 9 height 6
click at [53, 435] on icon at bounding box center [54, 432] width 12 height 12
click at [57, 467] on icon at bounding box center [54, 468] width 12 height 12
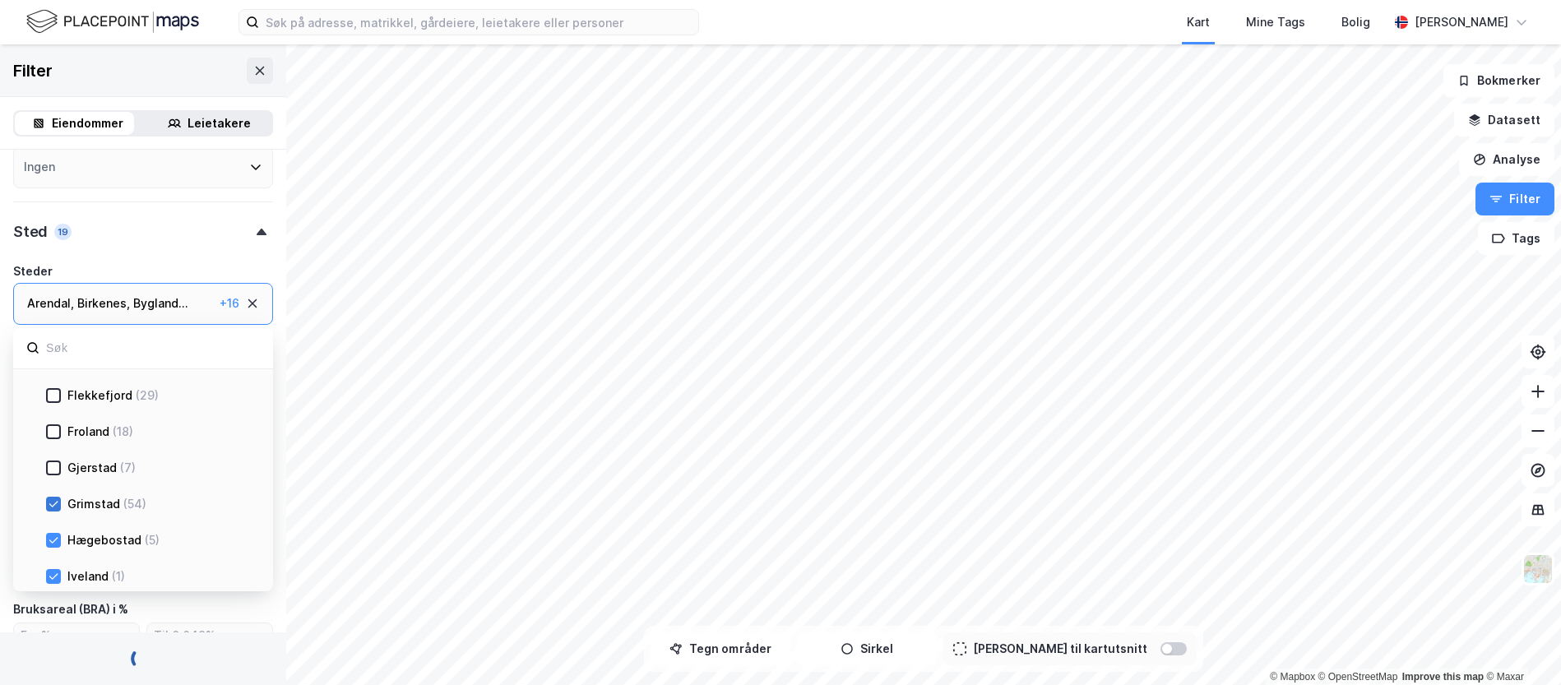
click at [54, 497] on div at bounding box center [53, 504] width 15 height 15
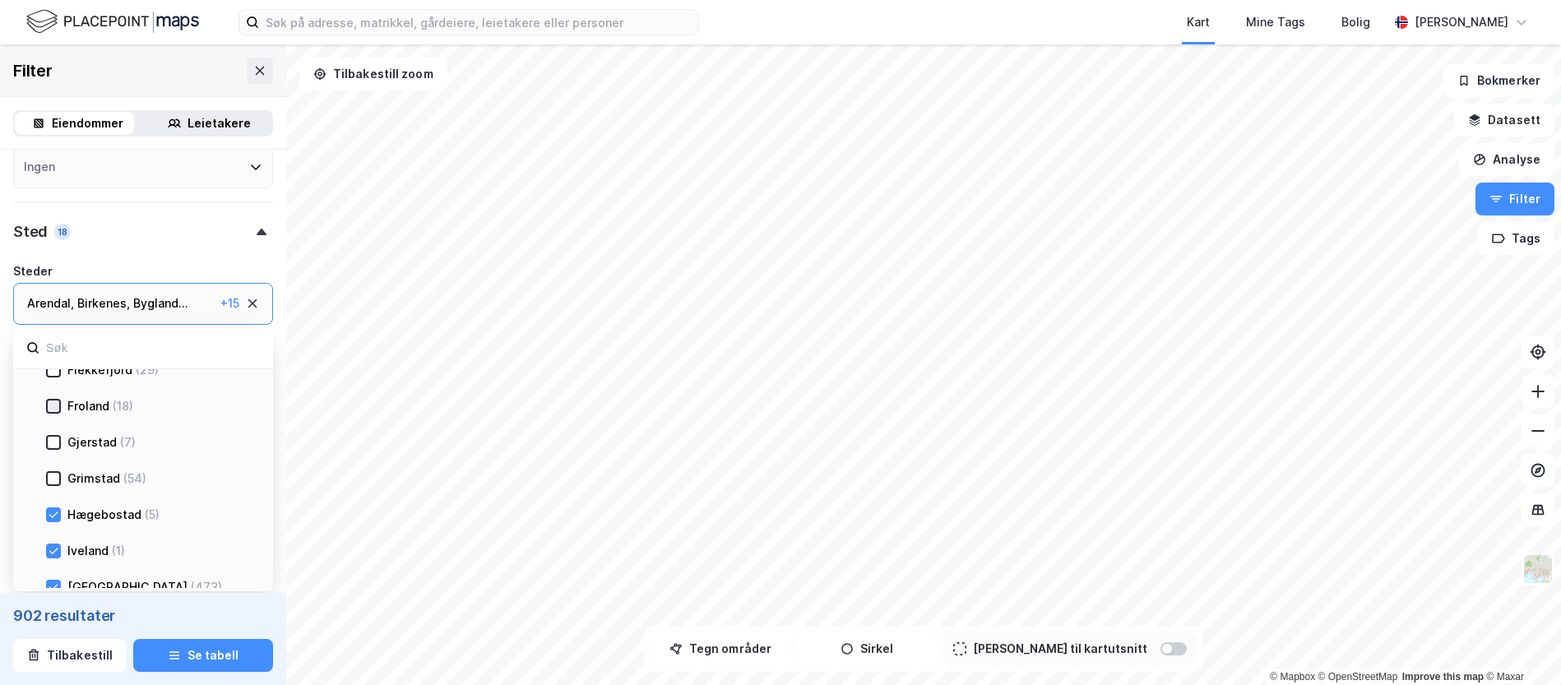
scroll to position [247, 0]
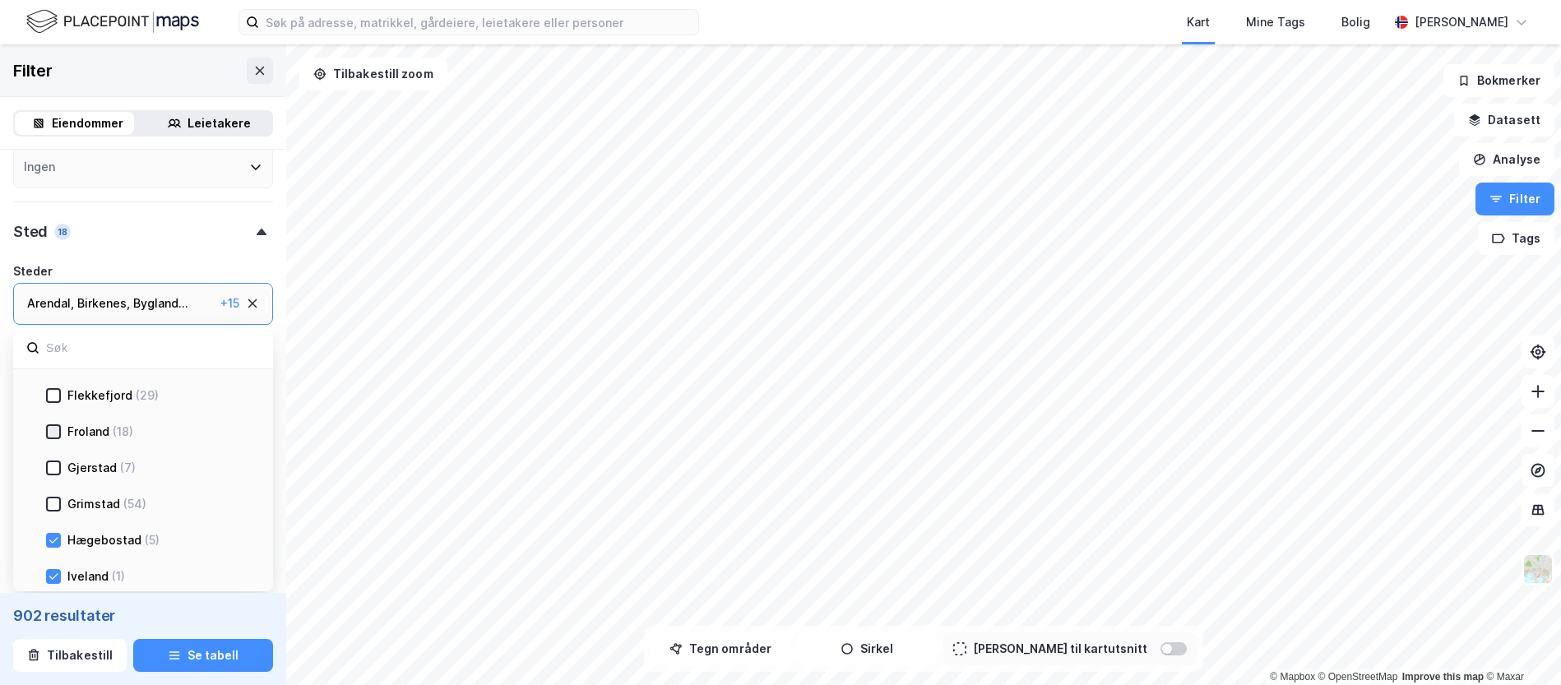
click at [53, 429] on icon at bounding box center [54, 432] width 12 height 12
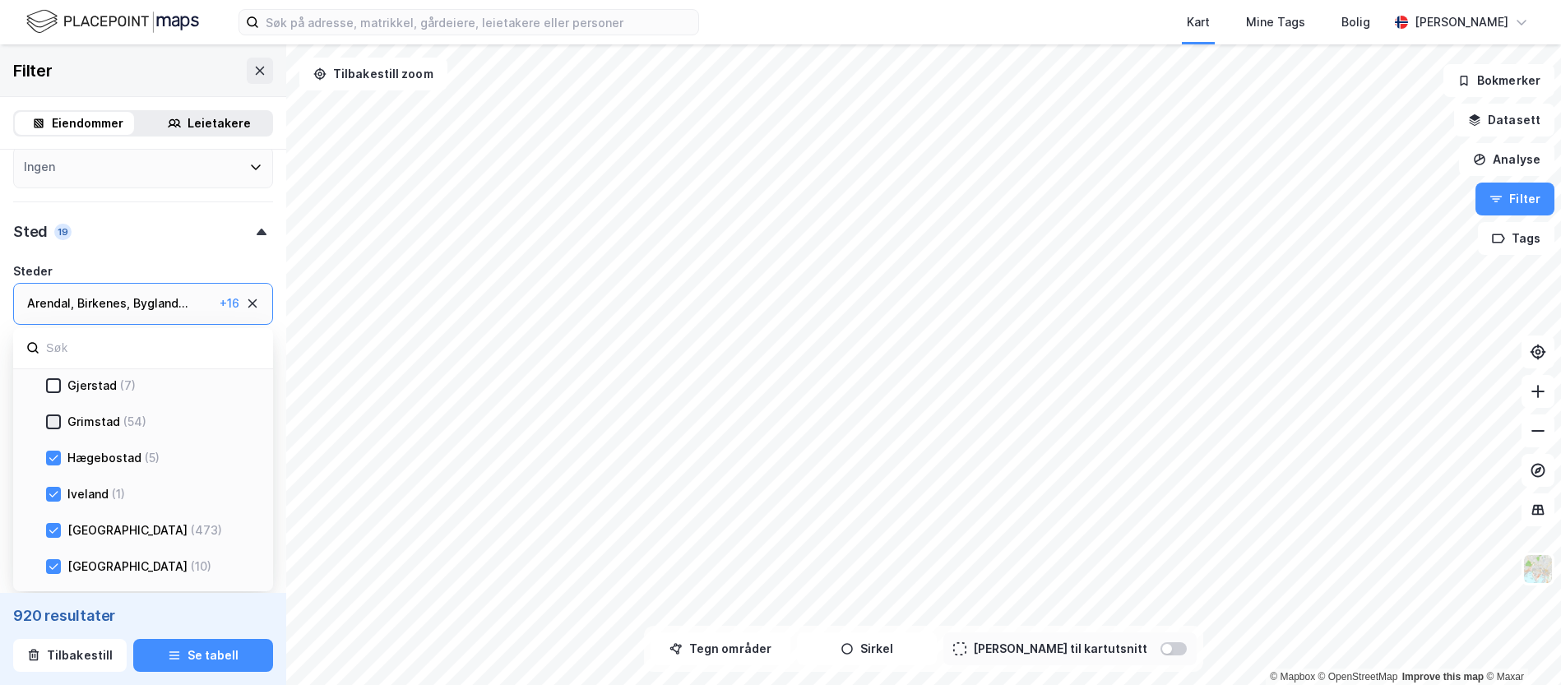
click at [55, 423] on icon at bounding box center [54, 422] width 12 height 12
click at [54, 458] on icon at bounding box center [53, 458] width 9 height 6
click at [55, 492] on icon at bounding box center [54, 495] width 12 height 12
click at [60, 523] on div at bounding box center [53, 530] width 15 height 15
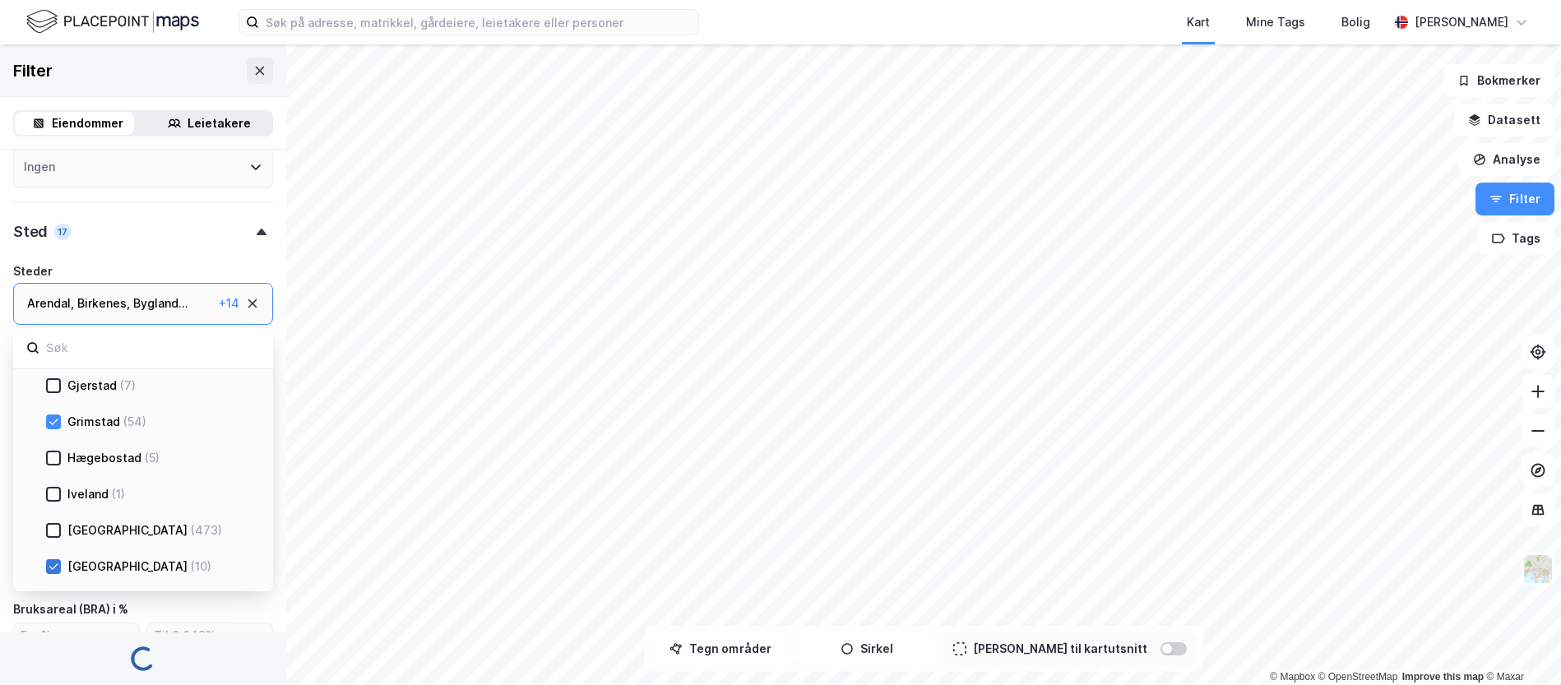
click at [57, 566] on icon at bounding box center [54, 567] width 12 height 12
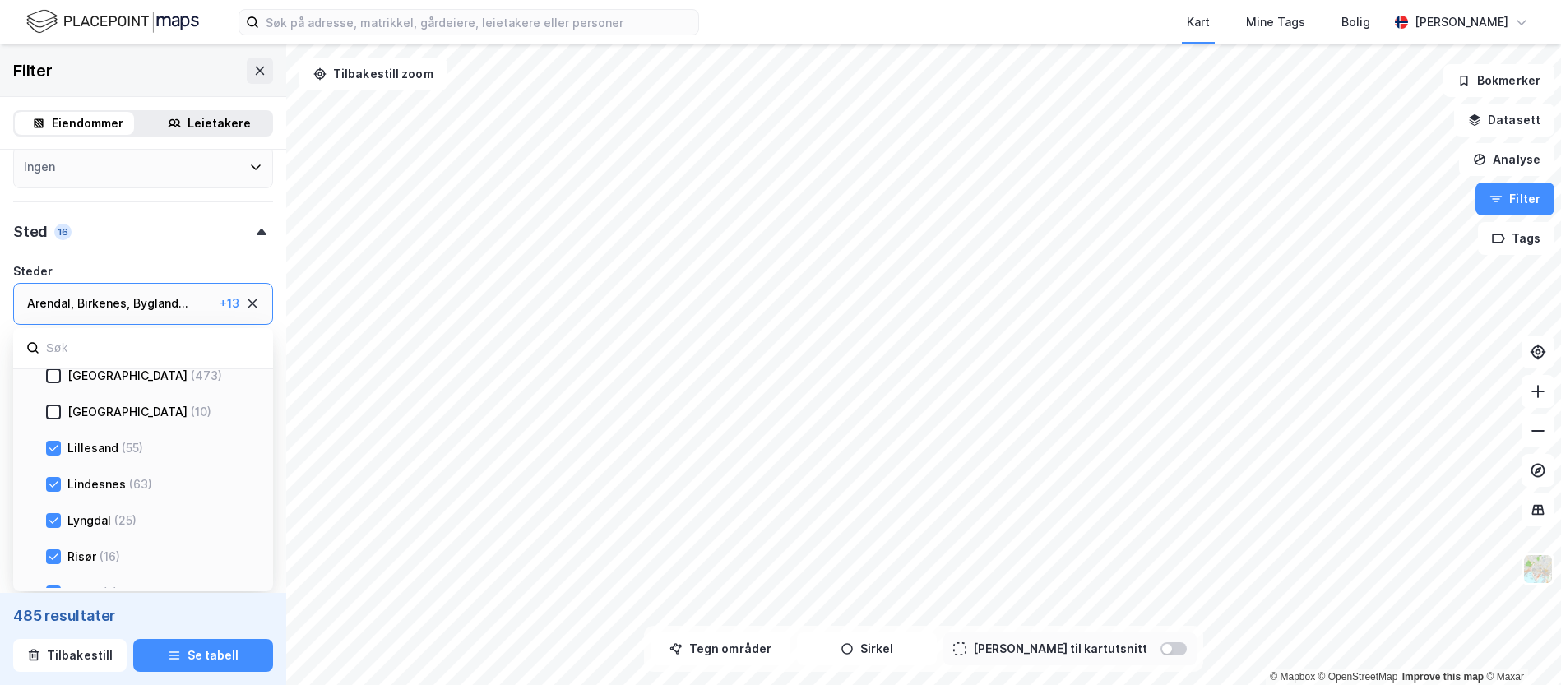
scroll to position [493, 0]
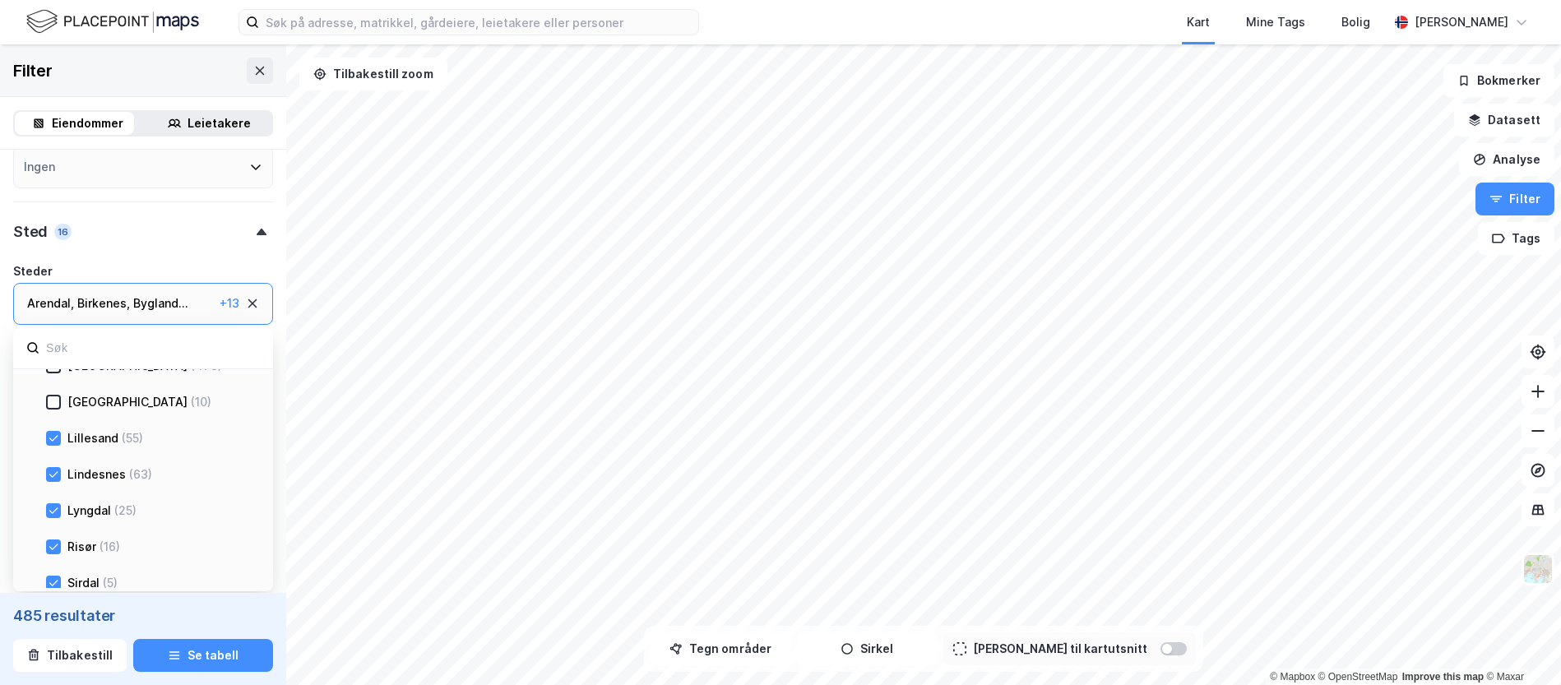
click at [49, 437] on icon at bounding box center [54, 439] width 12 height 12
click at [53, 443] on icon at bounding box center [54, 439] width 12 height 12
click at [54, 475] on icon at bounding box center [53, 474] width 9 height 6
click at [54, 510] on icon at bounding box center [54, 511] width 12 height 12
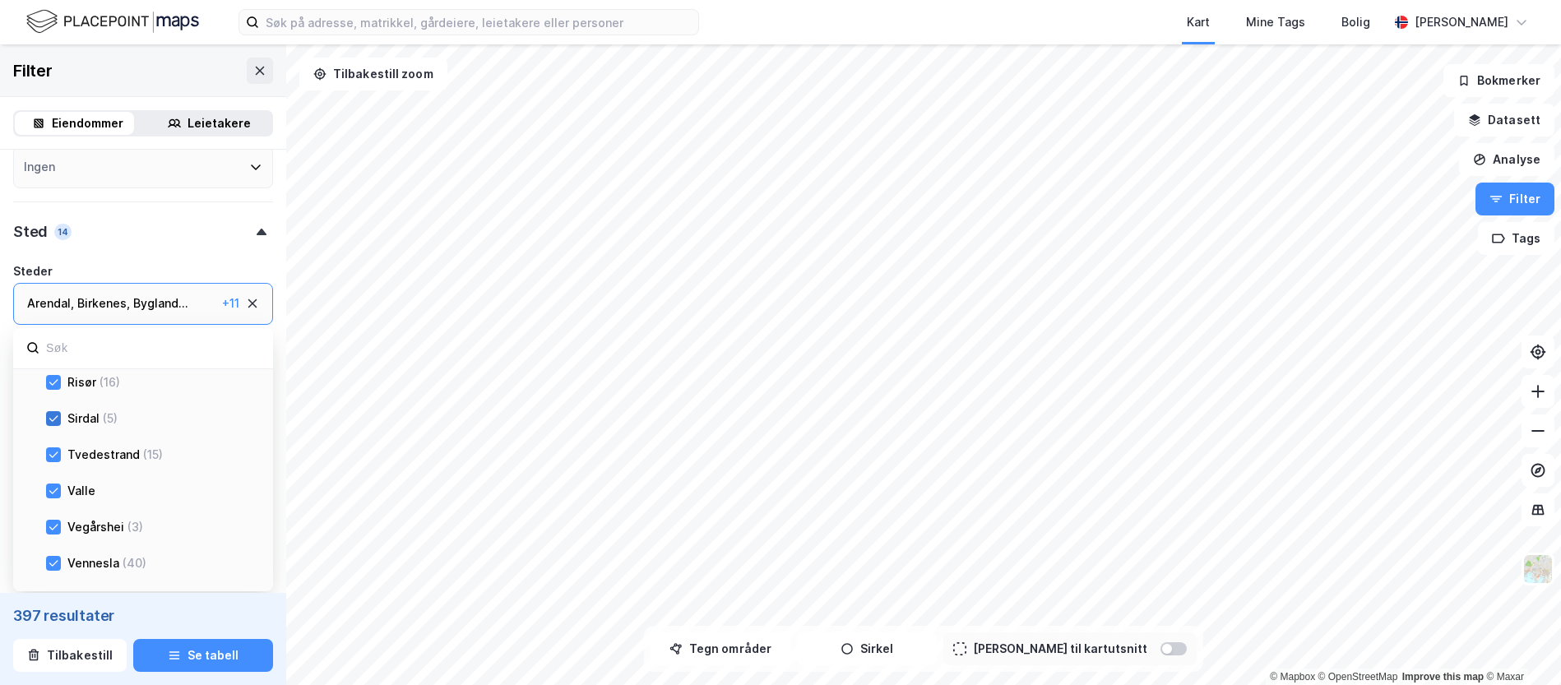
click at [53, 416] on icon at bounding box center [54, 419] width 12 height 12
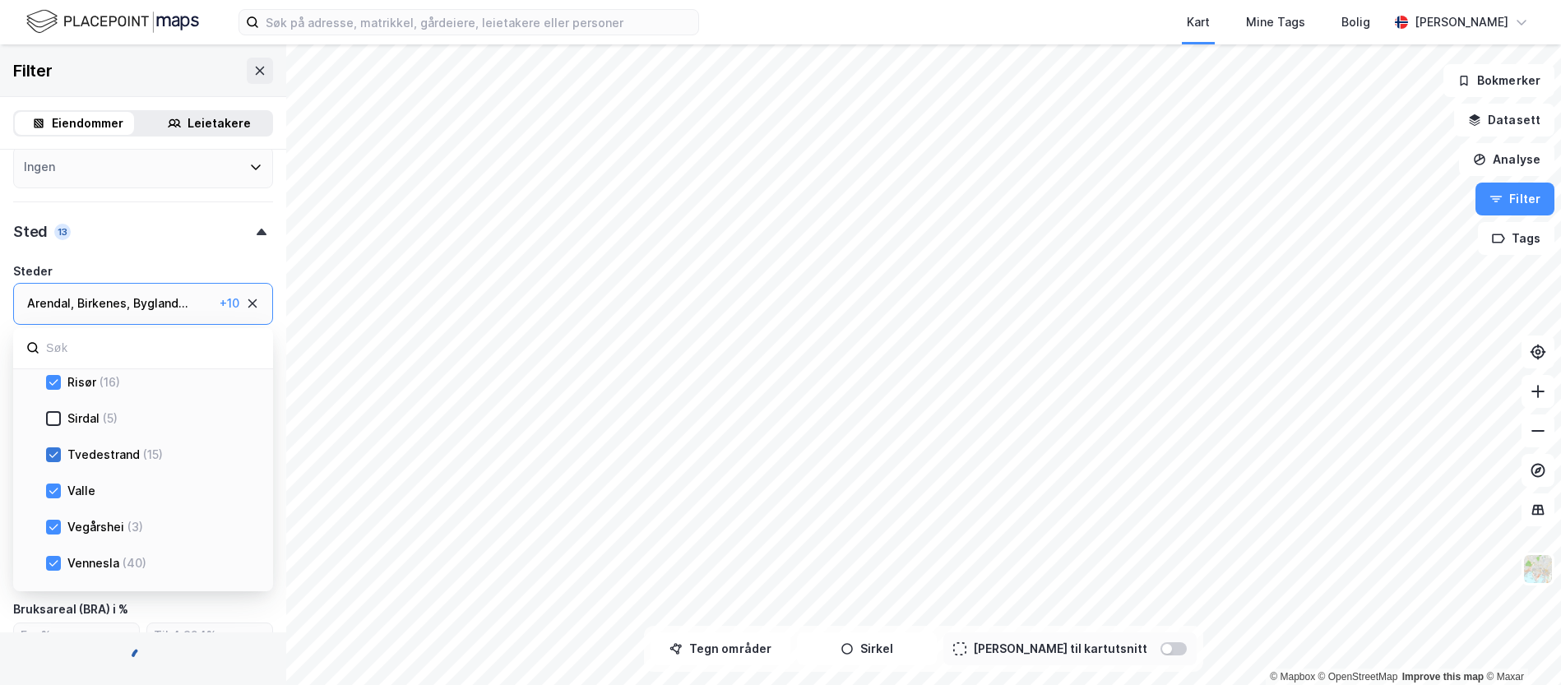
click at [53, 460] on icon at bounding box center [54, 455] width 12 height 12
click at [53, 457] on icon at bounding box center [54, 455] width 12 height 12
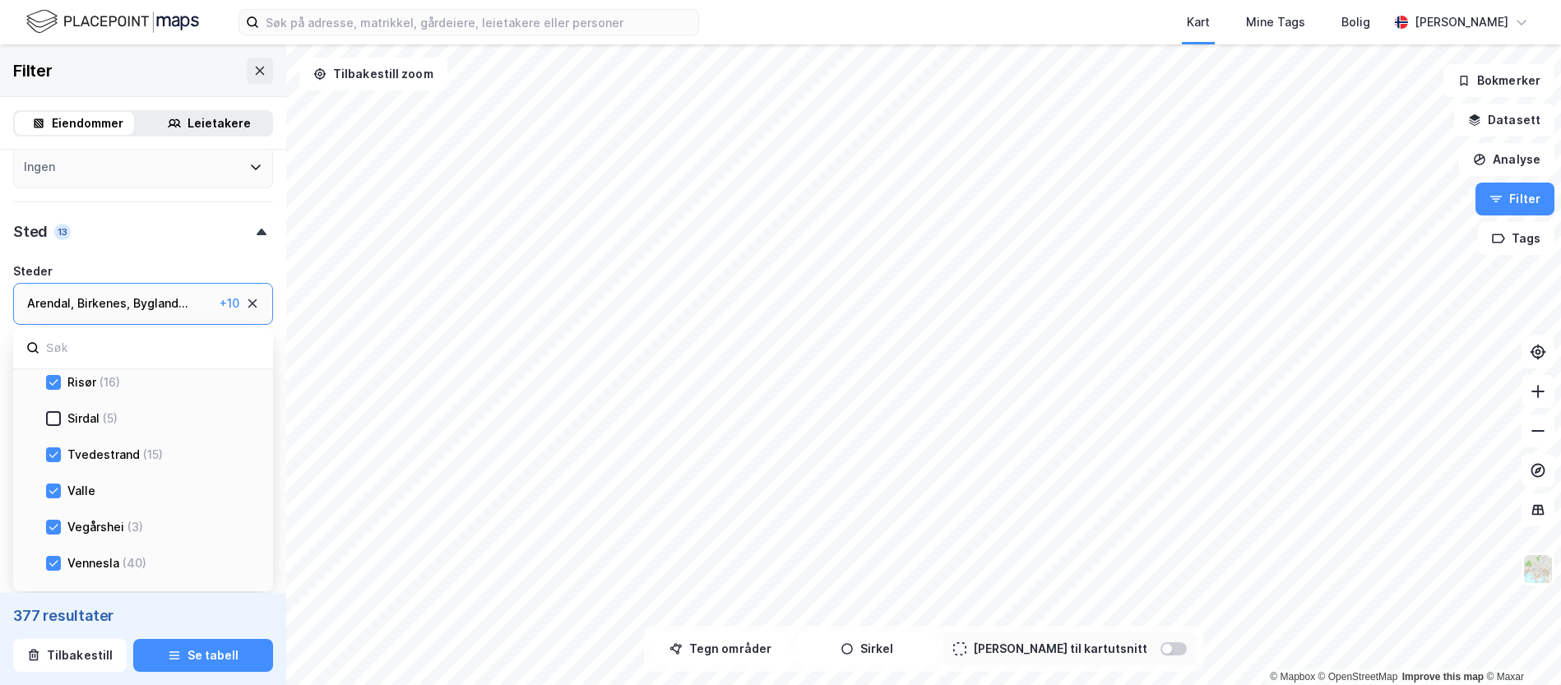
click at [55, 489] on icon at bounding box center [54, 491] width 12 height 12
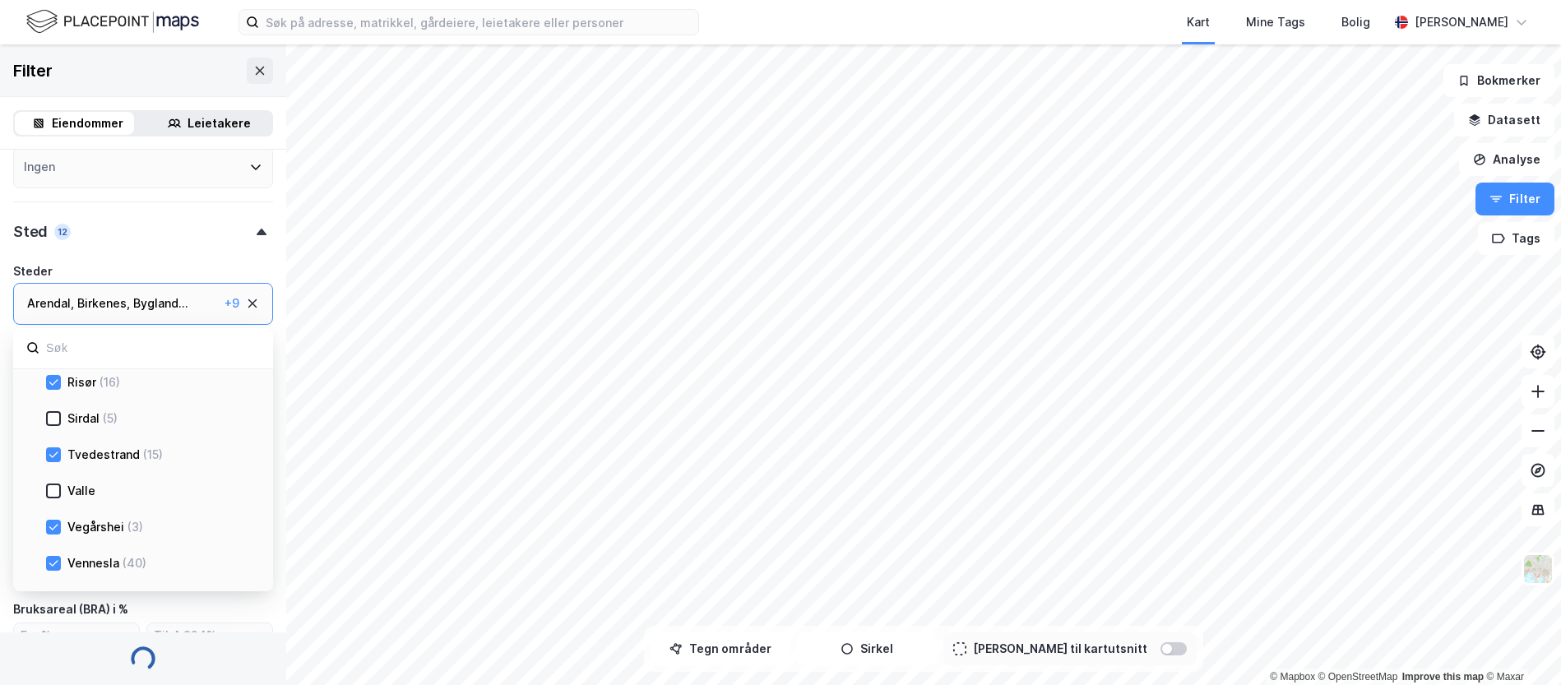
click at [54, 525] on icon at bounding box center [54, 527] width 12 height 12
click at [49, 523] on icon at bounding box center [54, 527] width 12 height 12
click at [53, 562] on icon at bounding box center [54, 564] width 12 height 12
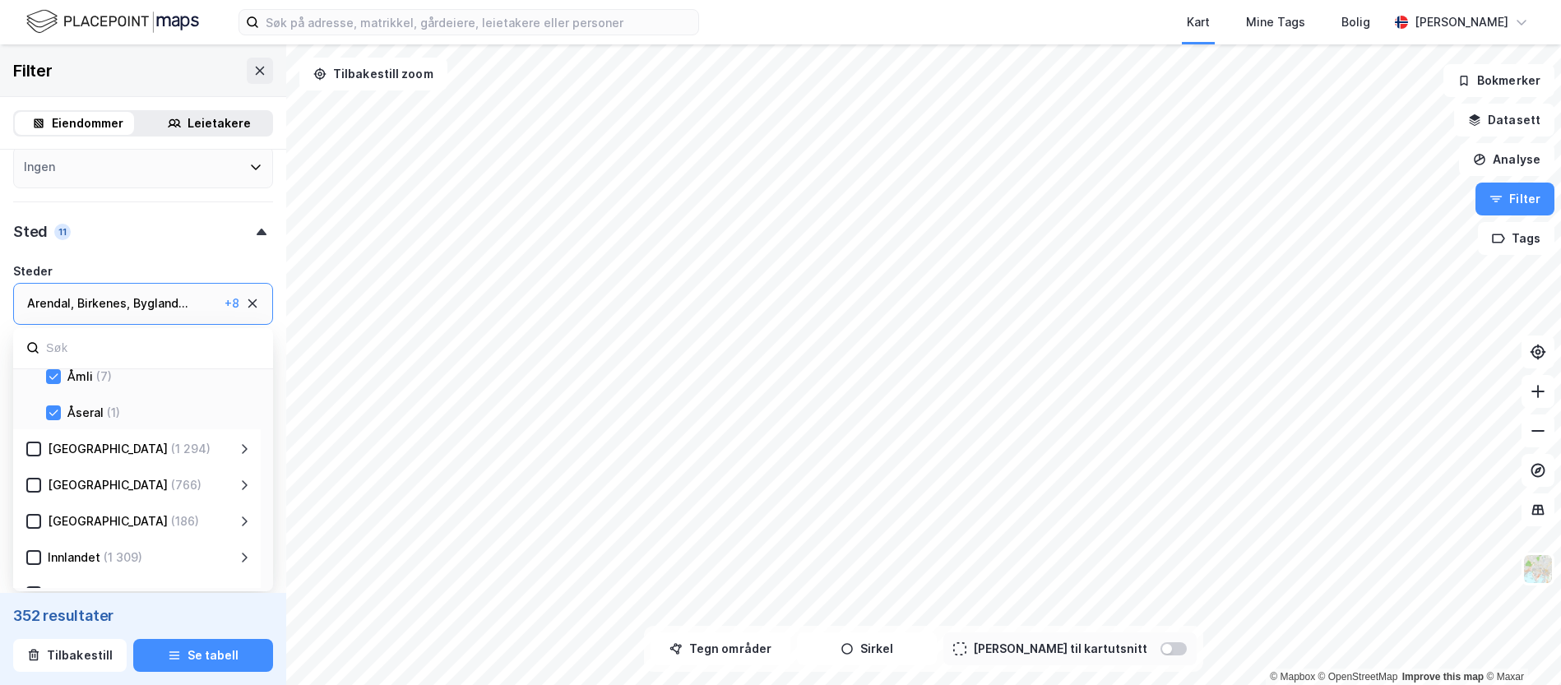
scroll to position [795, 0]
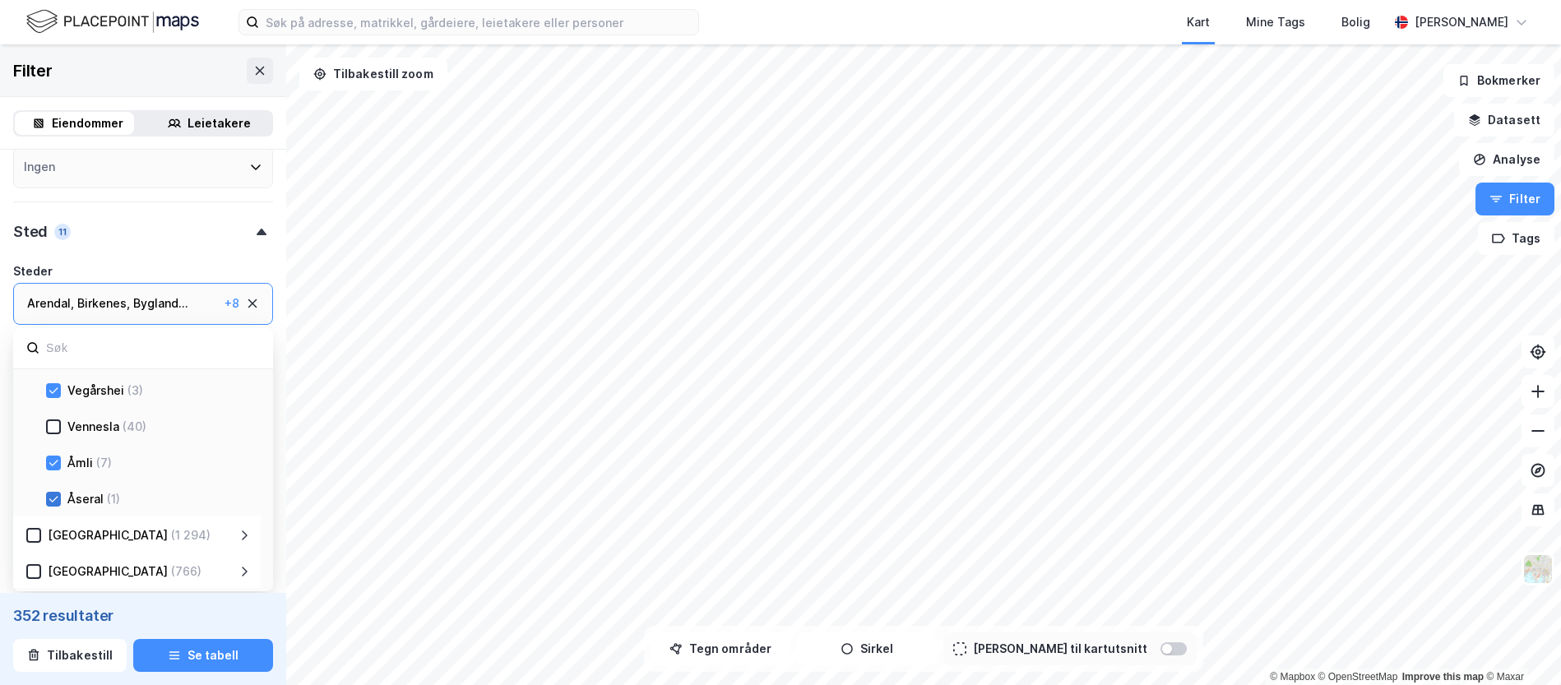
click at [56, 498] on icon at bounding box center [53, 499] width 9 height 6
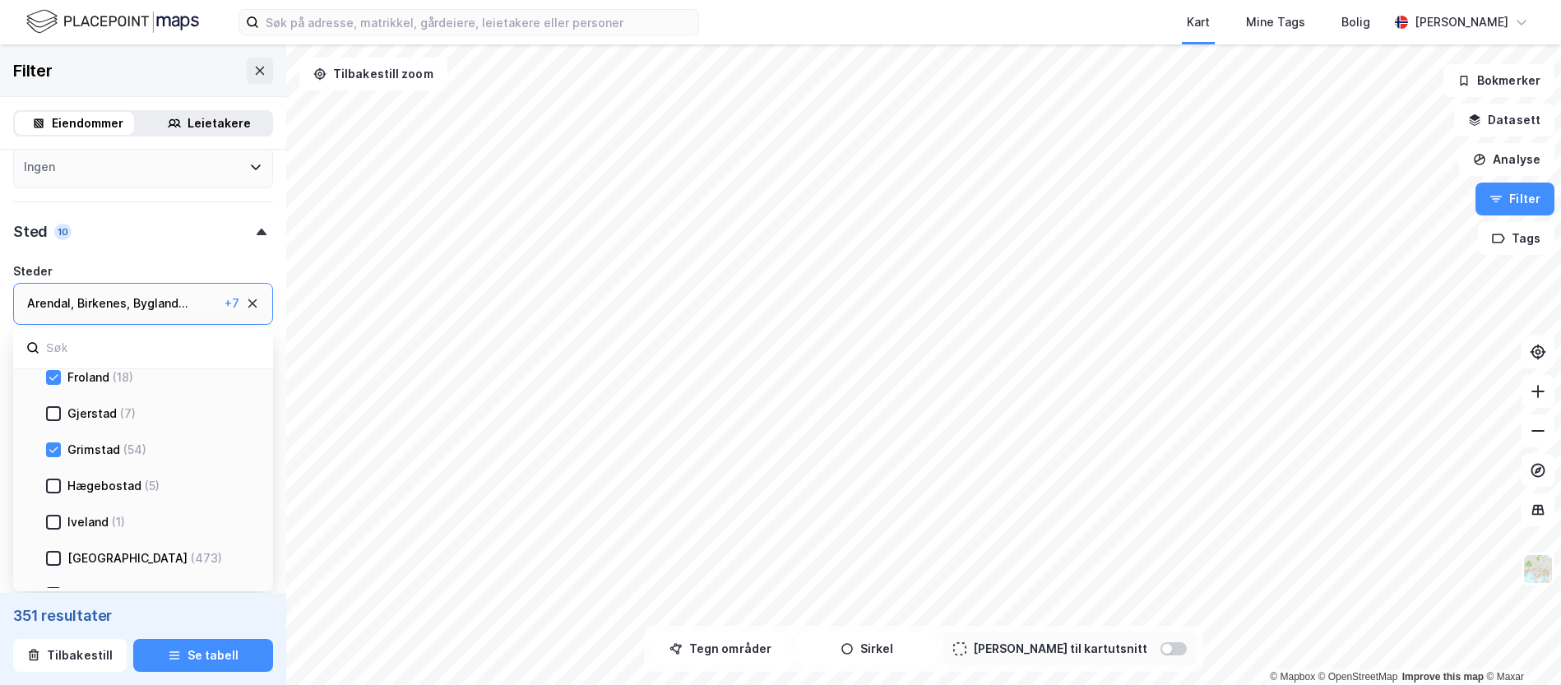
scroll to position [219, 0]
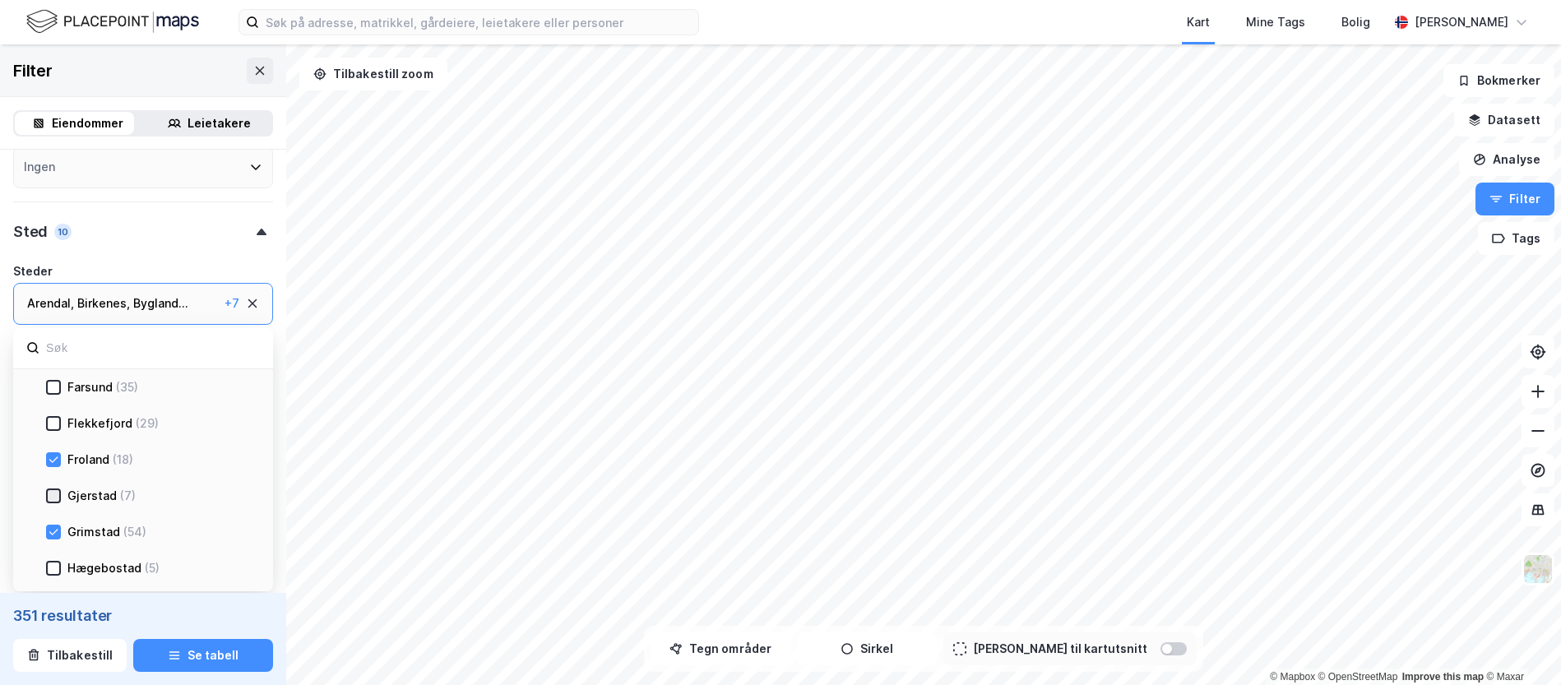
click at [53, 496] on icon at bounding box center [54, 496] width 12 height 12
click at [51, 497] on icon at bounding box center [54, 498] width 12 height 12
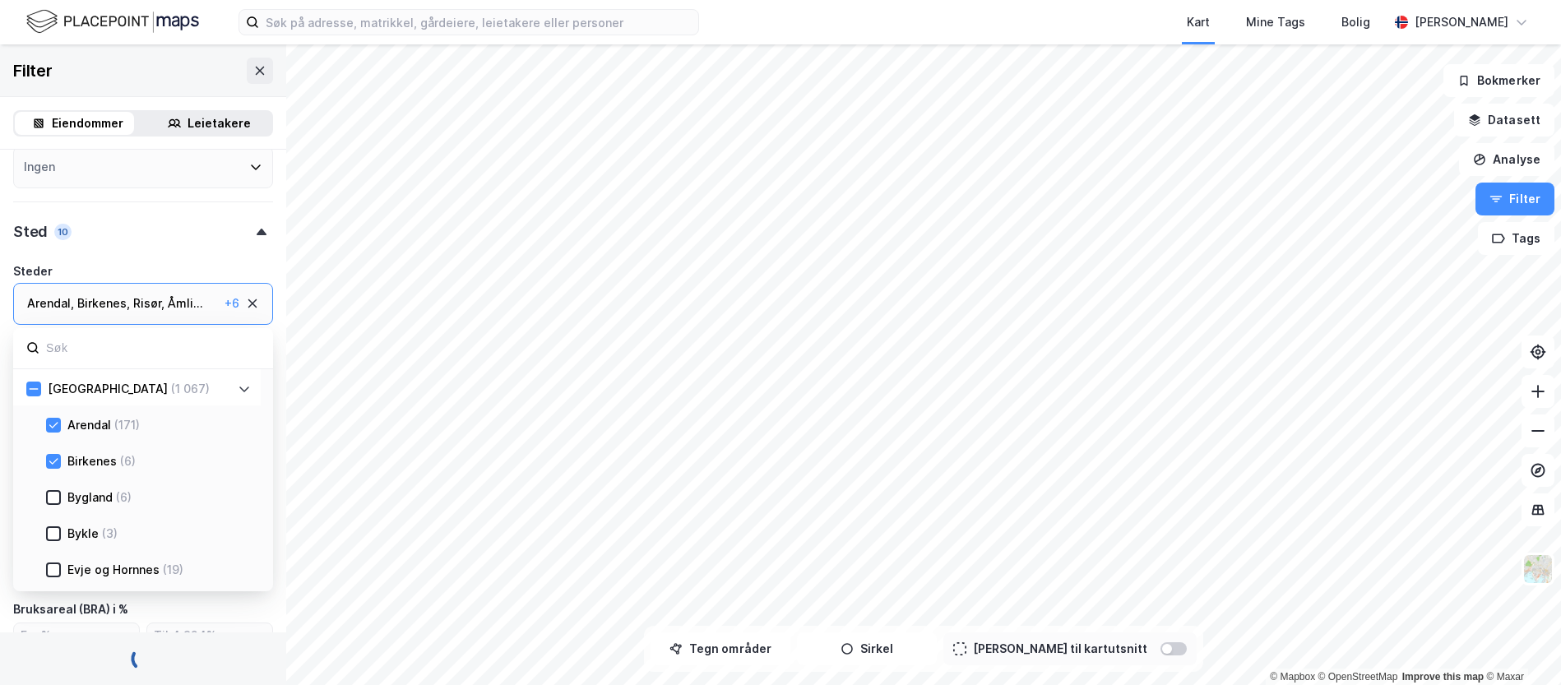
type input "Inkluder (352)"
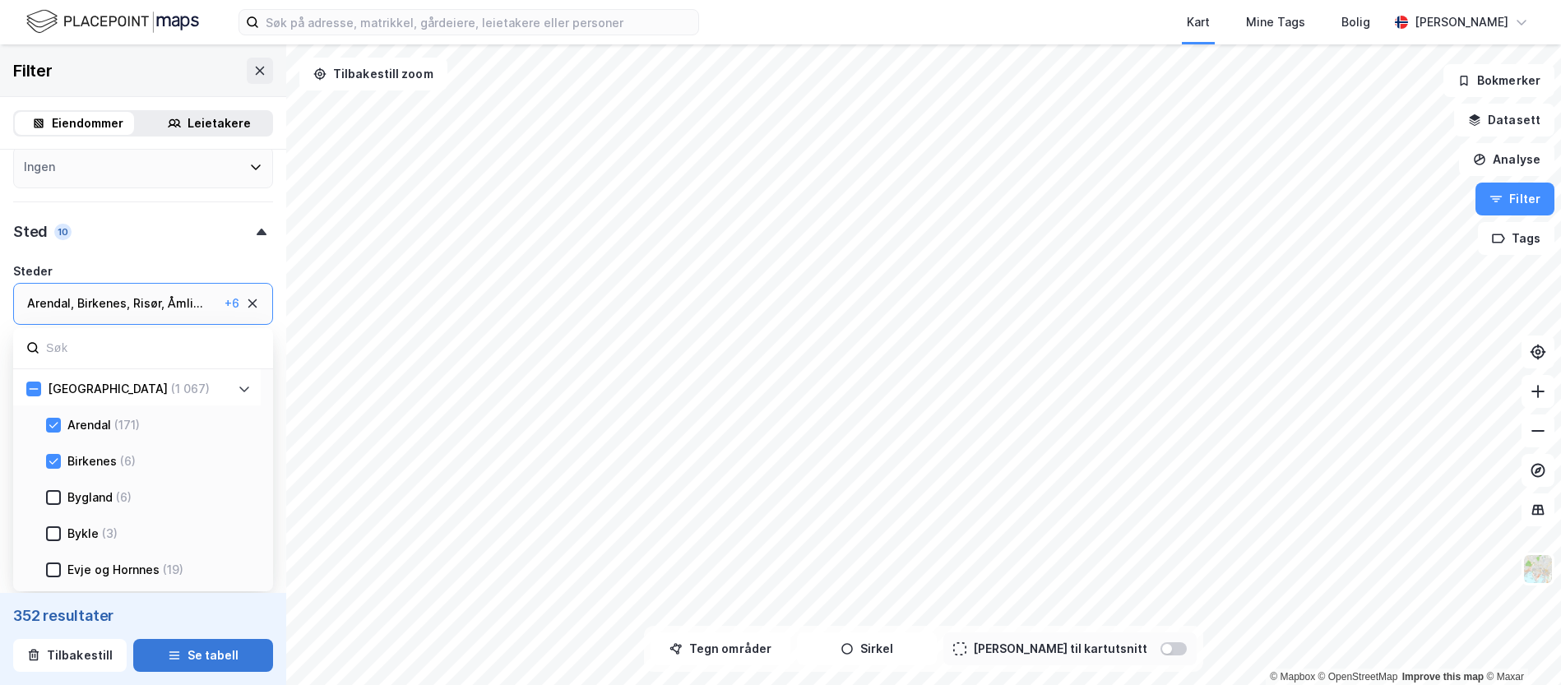
click at [200, 657] on button "Se tabell" at bounding box center [203, 655] width 140 height 33
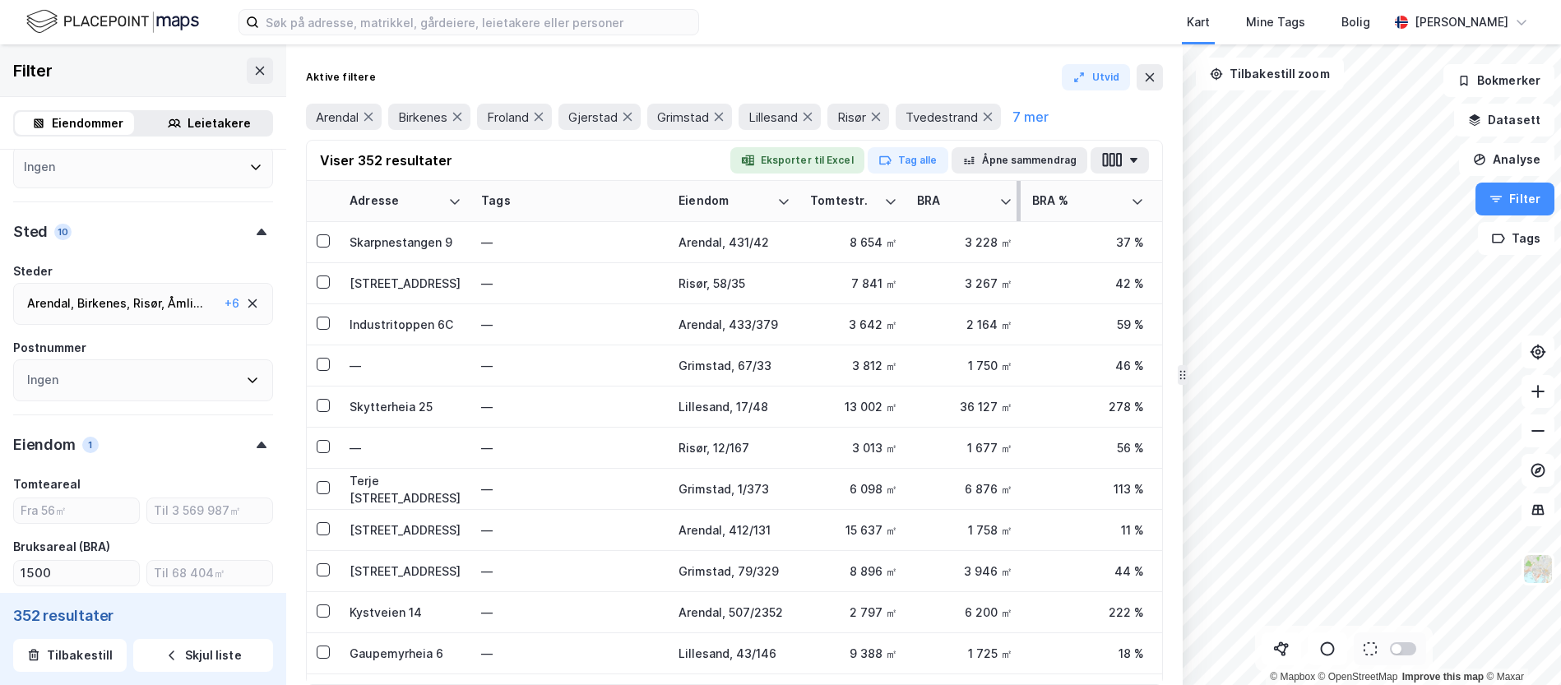
click at [944, 198] on div "BRA" at bounding box center [955, 201] width 76 height 16
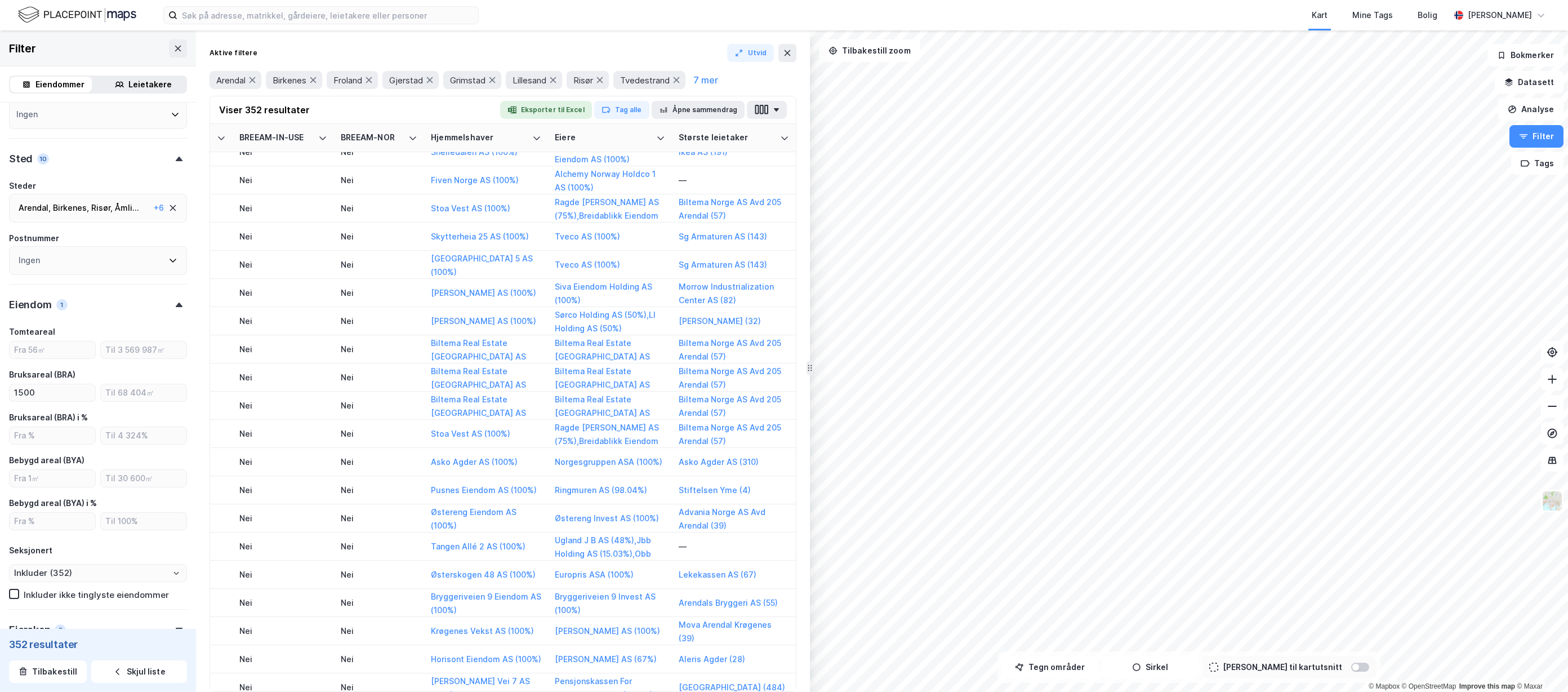
scroll to position [0, 1828]
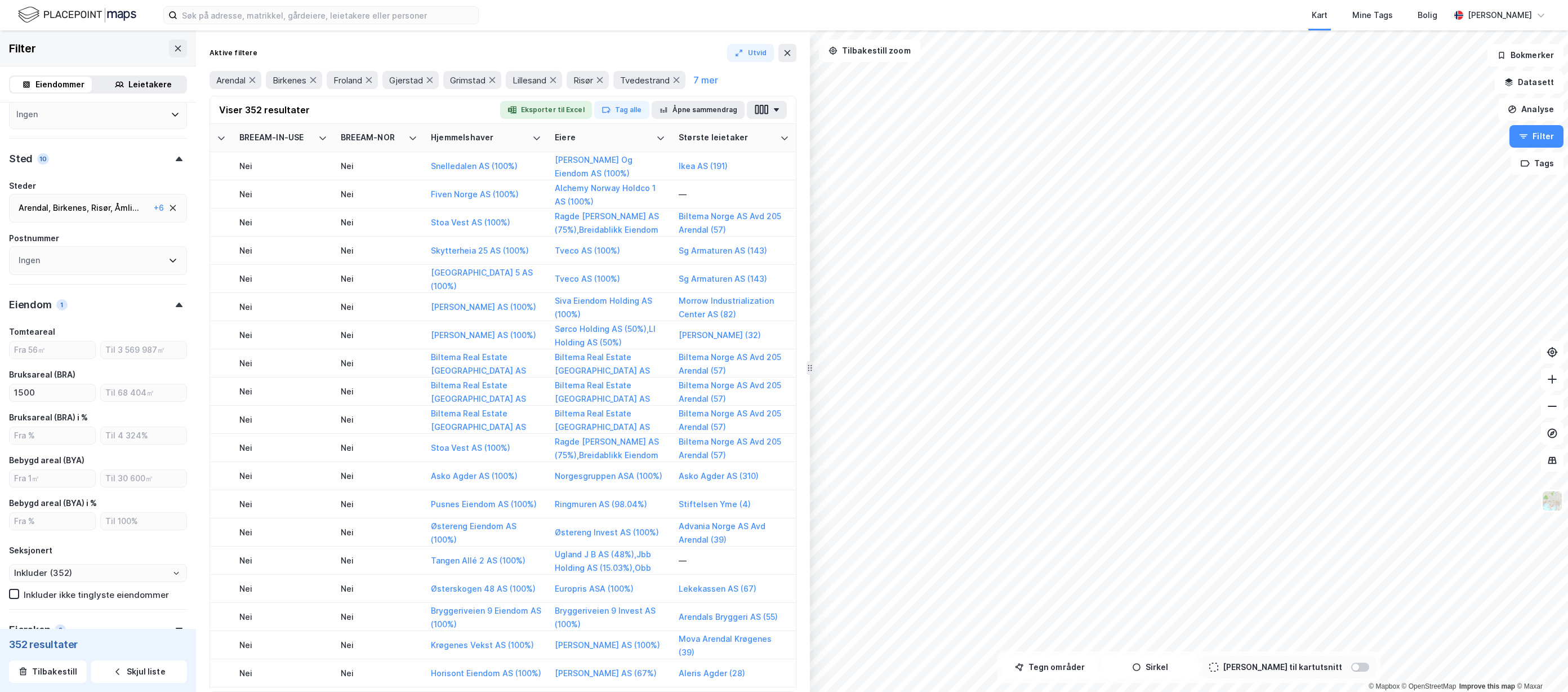
click at [199, 118] on div "Aktive filtere Utvid Arendal [PERSON_NAME] [GEOGRAPHIC_DATA] [GEOGRAPHIC_DATA][…" at bounding box center [503, 361] width 614 height 662
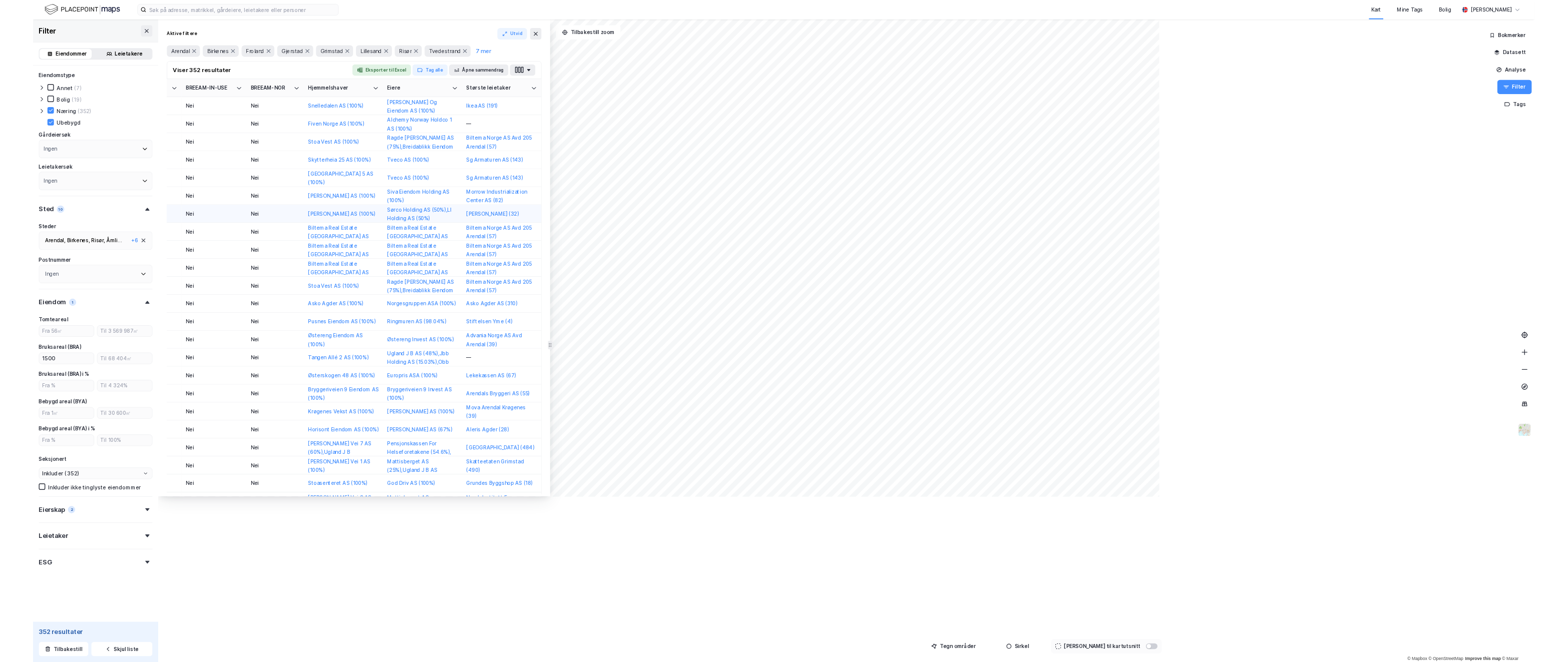
scroll to position [0, 1627]
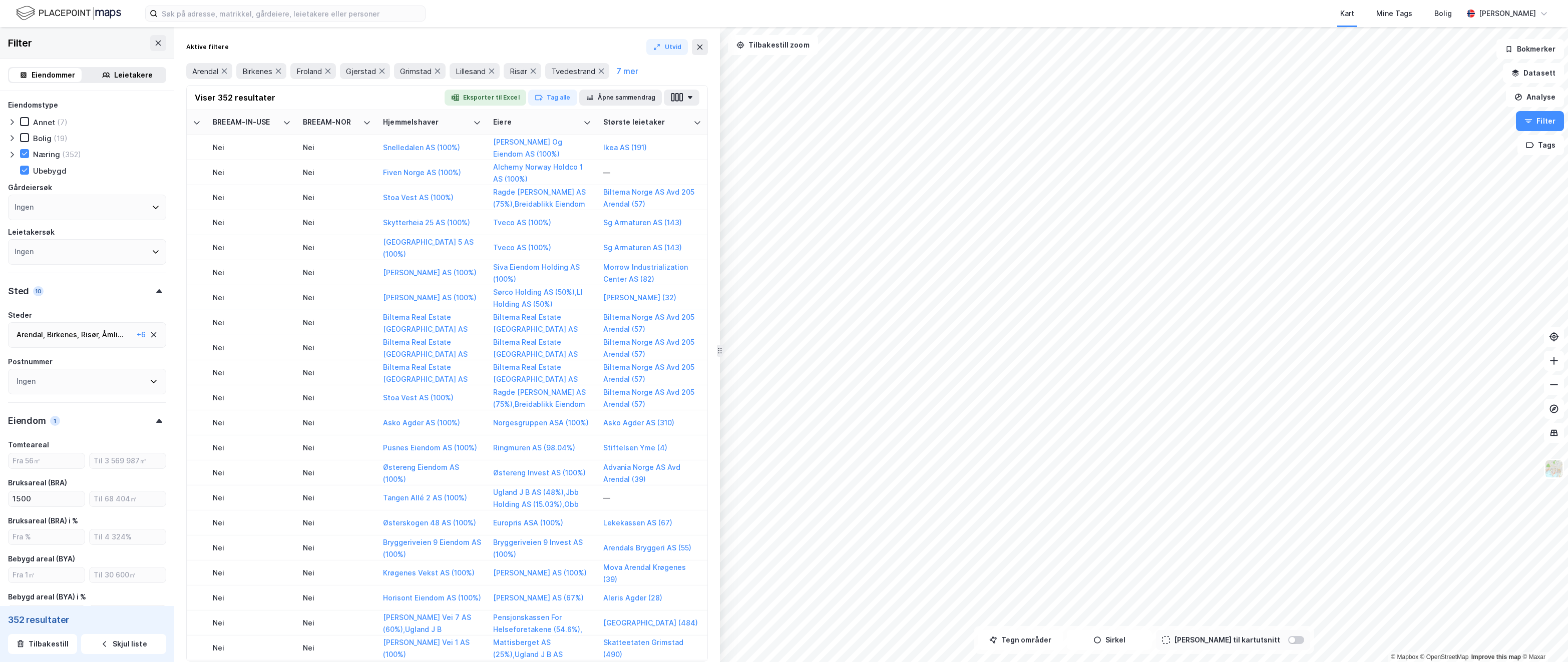
click at [609, 41] on div "Aktive filtere Utvid" at bounding box center [447, 47] width 522 height 16
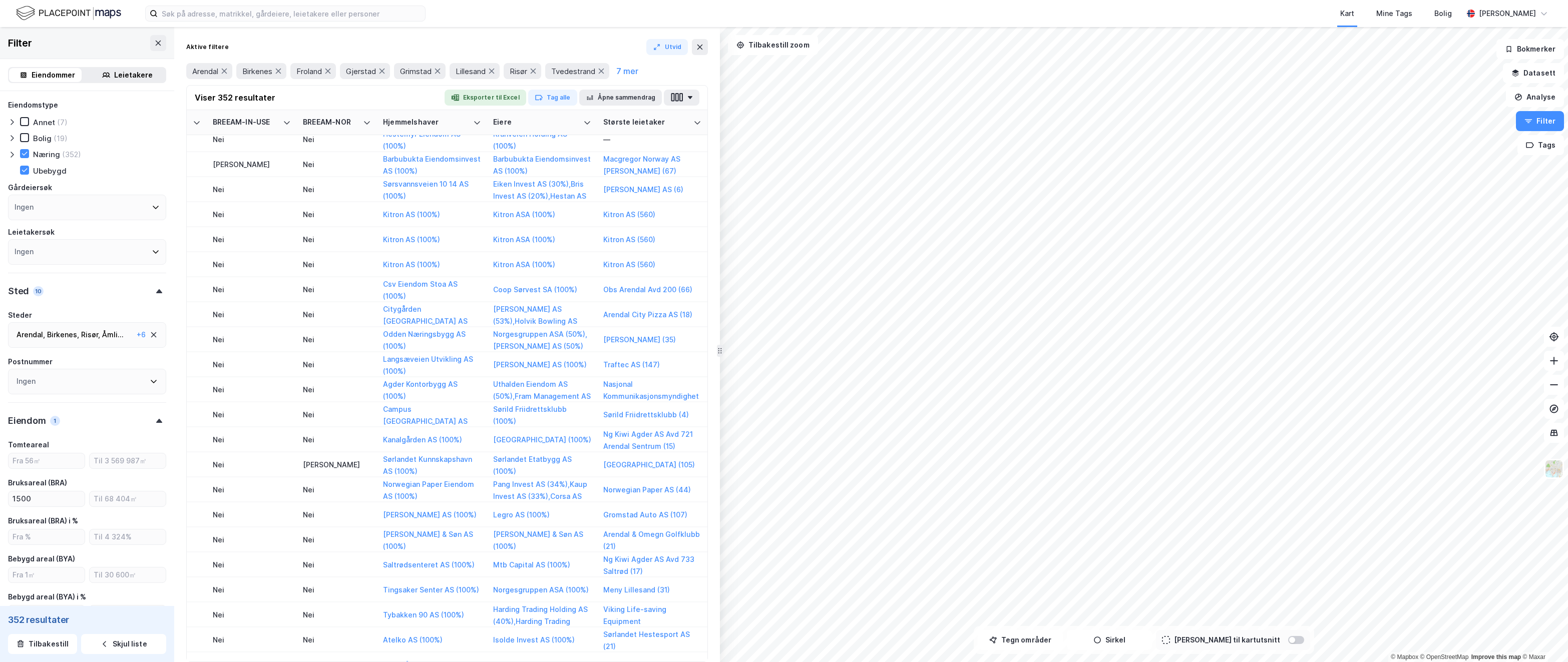
scroll to position [1018, 1627]
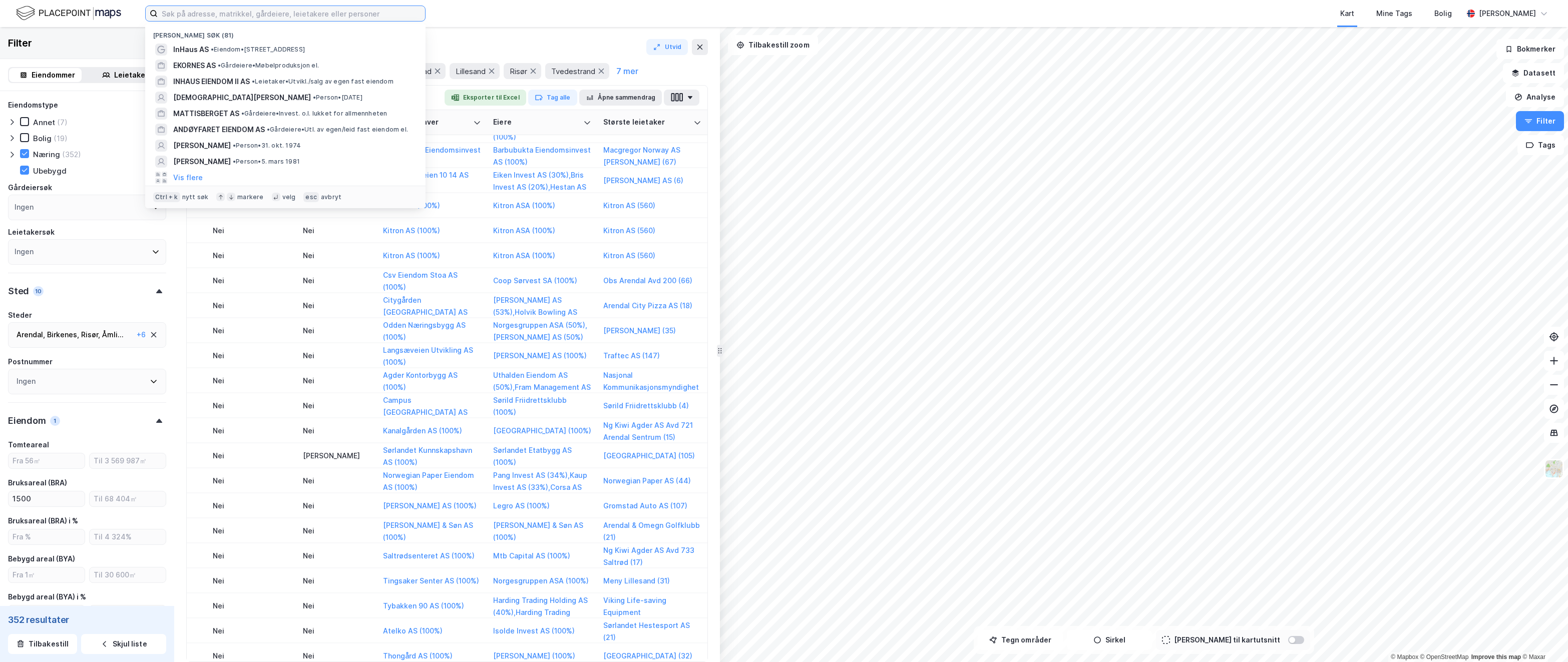
click at [328, 16] on input at bounding box center [291, 13] width 267 height 15
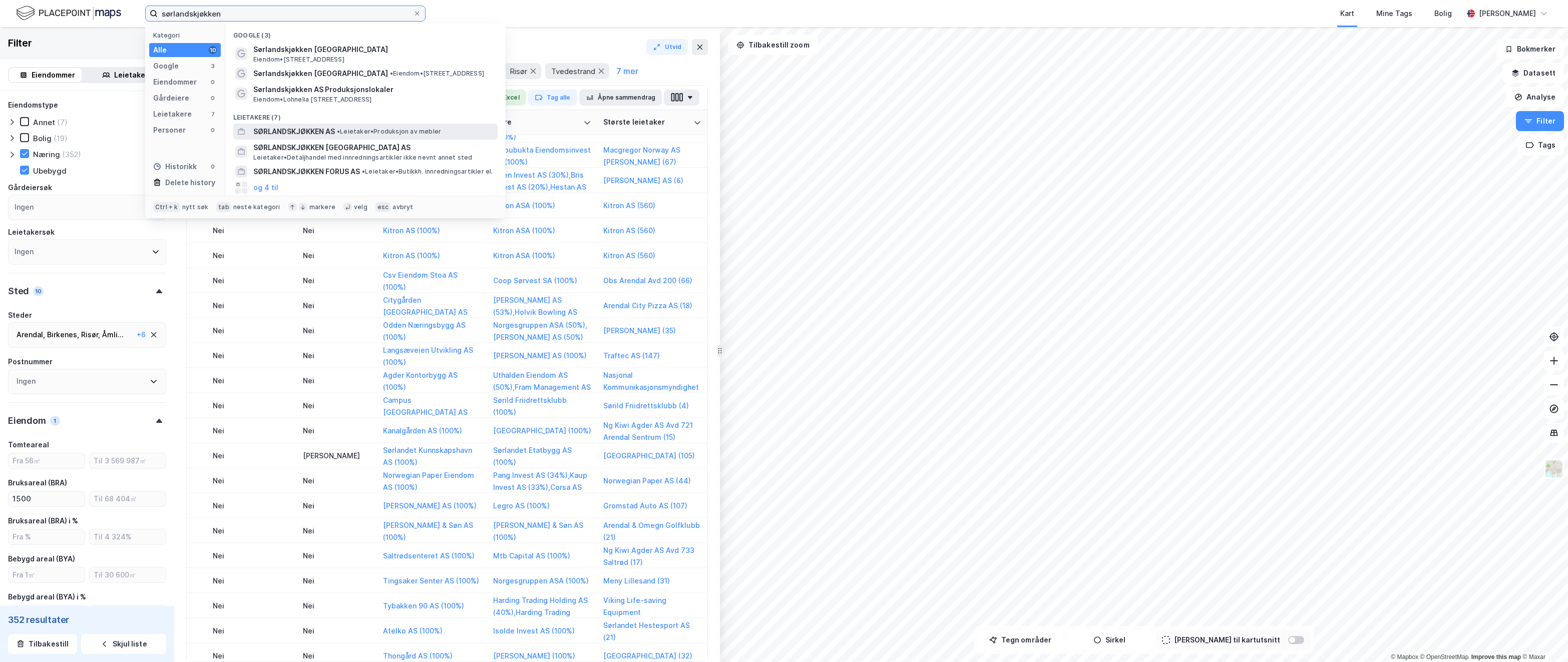
type input "sørlandskjøkken"
click at [290, 133] on span "SØRLANDSKJØKKEN AS" at bounding box center [294, 131] width 82 height 12
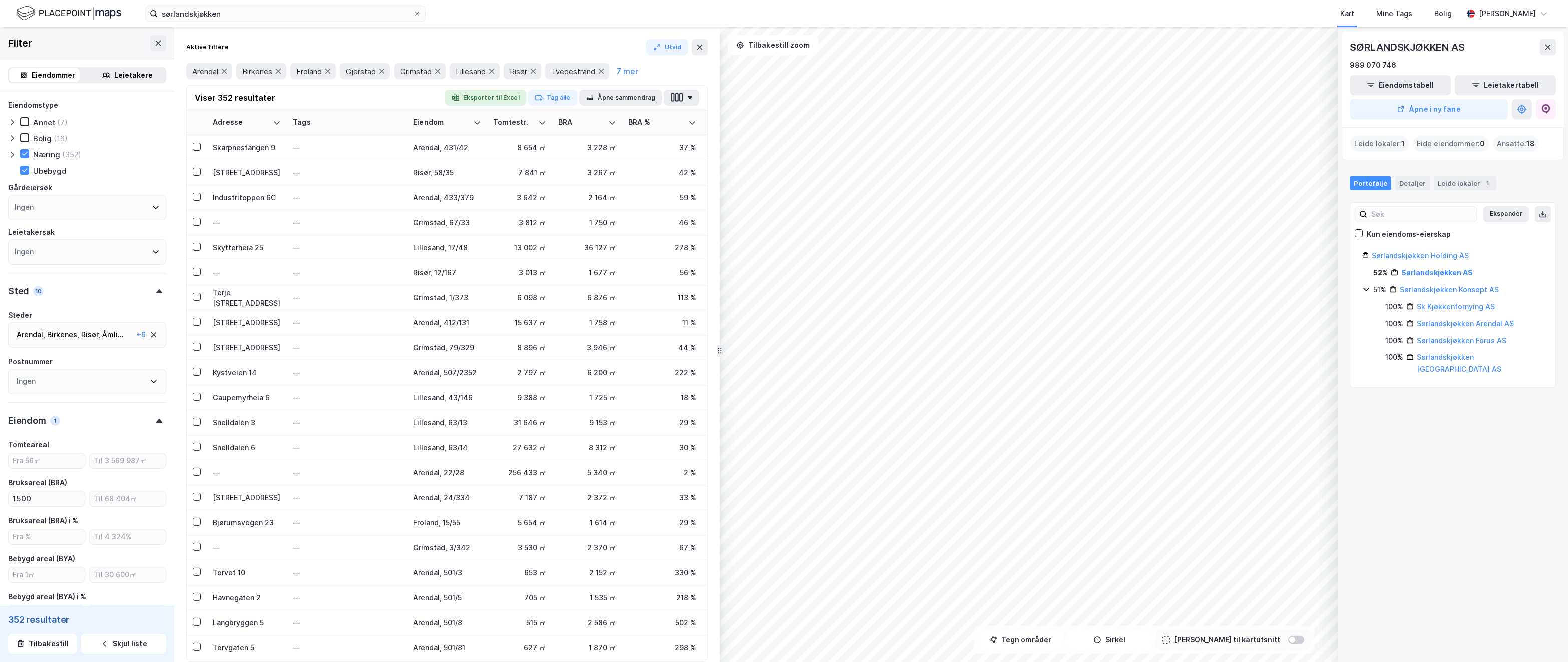
click at [51, 9] on img at bounding box center [68, 13] width 105 height 18
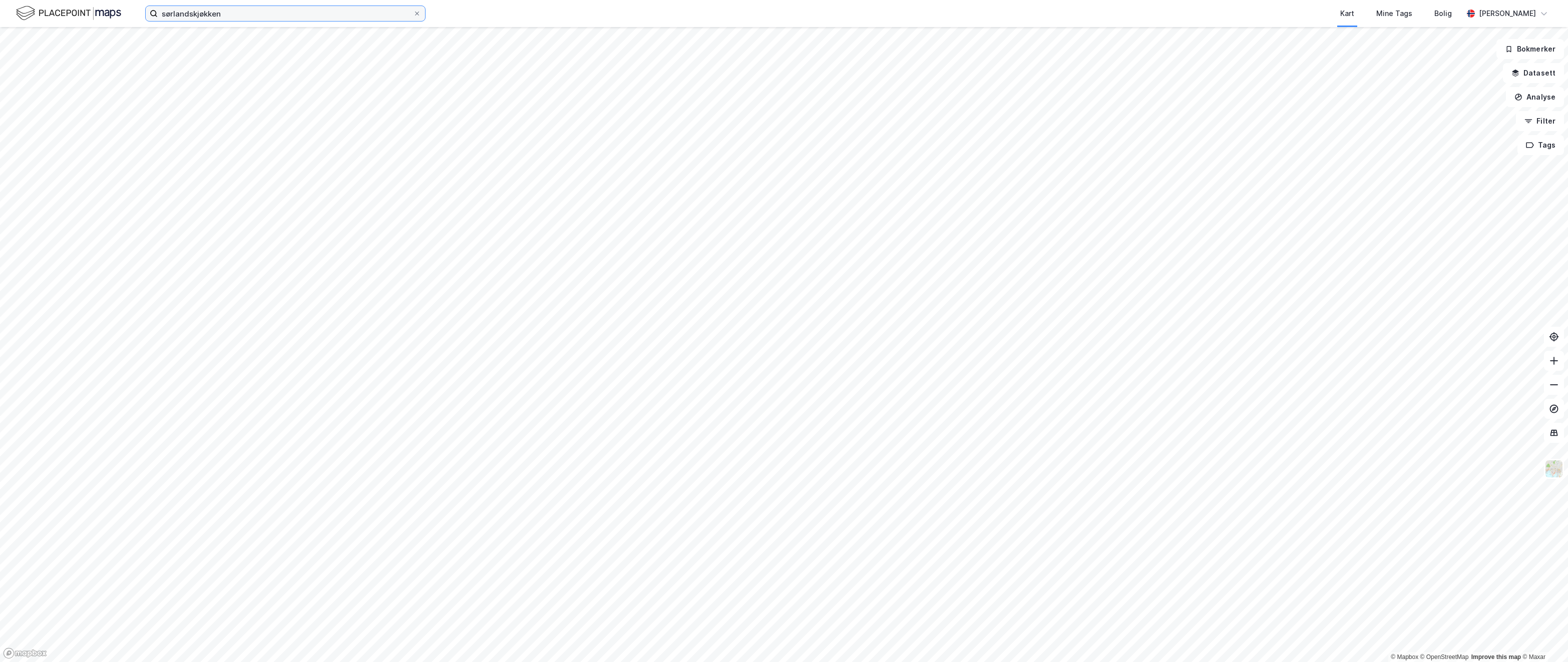
click at [227, 14] on input "sørlandskjøkken" at bounding box center [285, 13] width 255 height 15
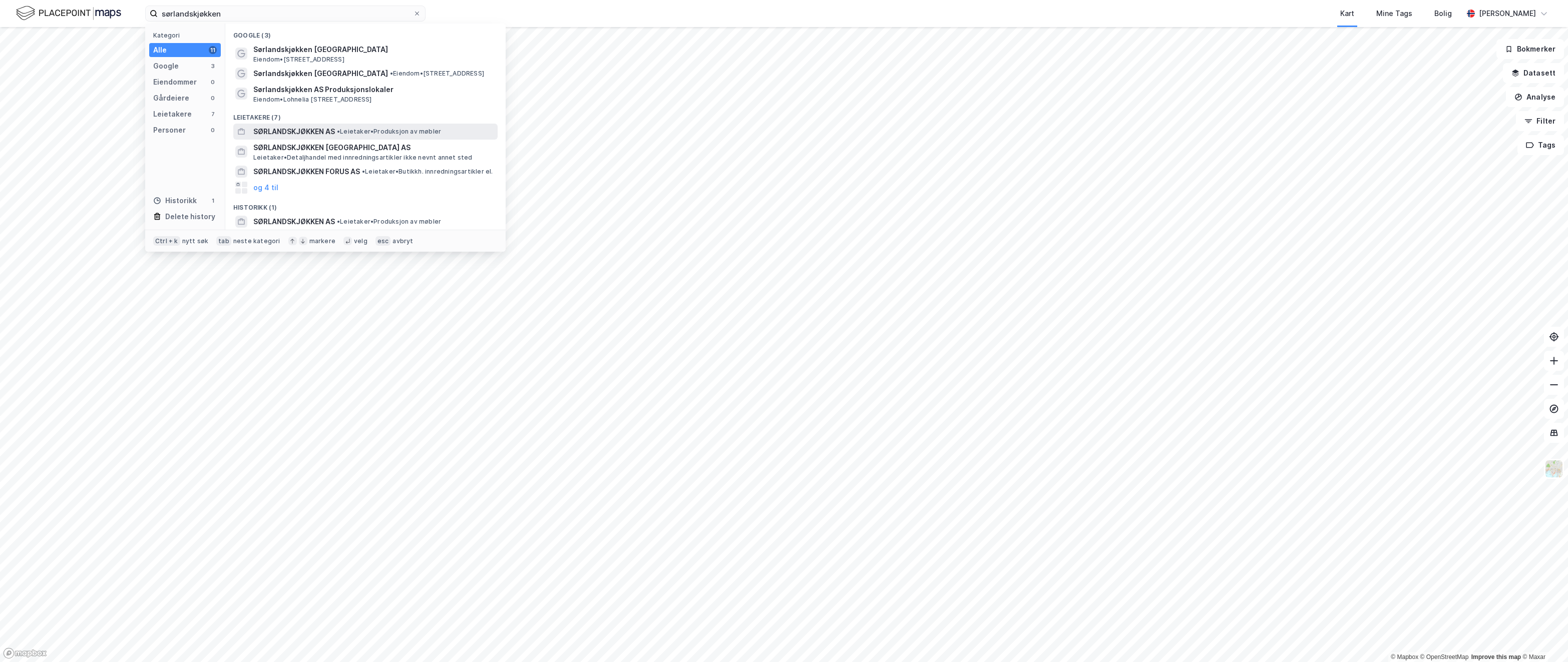
click at [302, 129] on span "SØRLANDSKJØKKEN AS" at bounding box center [294, 131] width 82 height 12
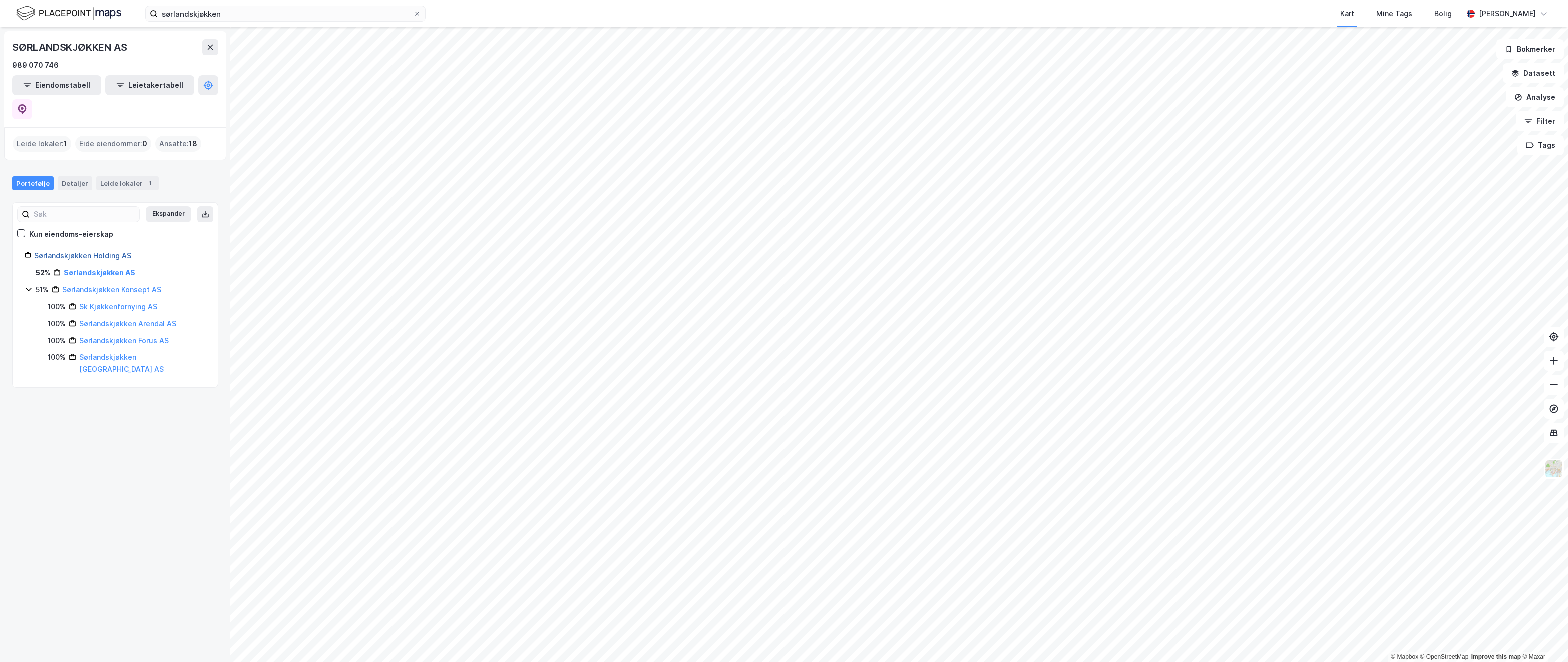
click at [89, 251] on link "Sørlandskjøkken Holding AS" at bounding box center [83, 256] width 97 height 9
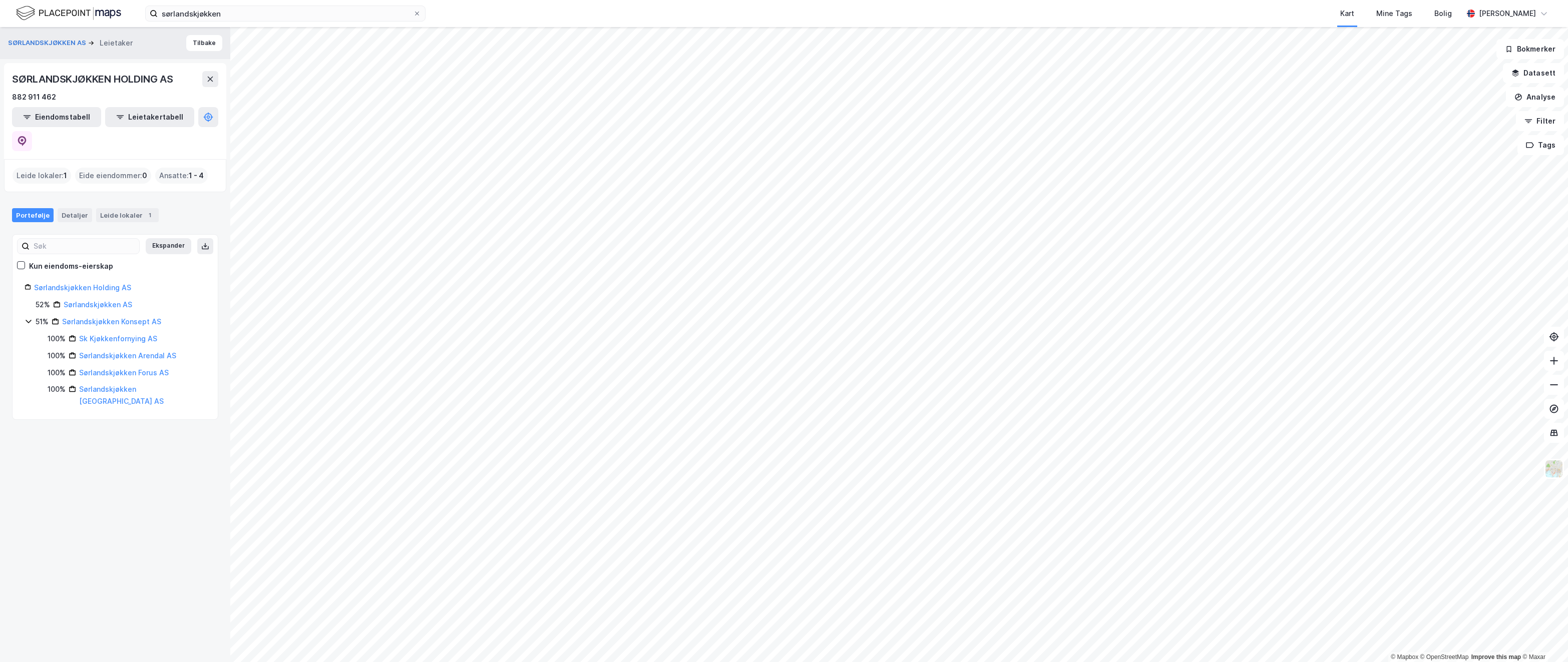
click at [46, 168] on div "Leide lokaler : 1" at bounding box center [42, 176] width 58 height 16
click at [128, 208] on div "Leide lokaler 1" at bounding box center [127, 215] width 63 height 14
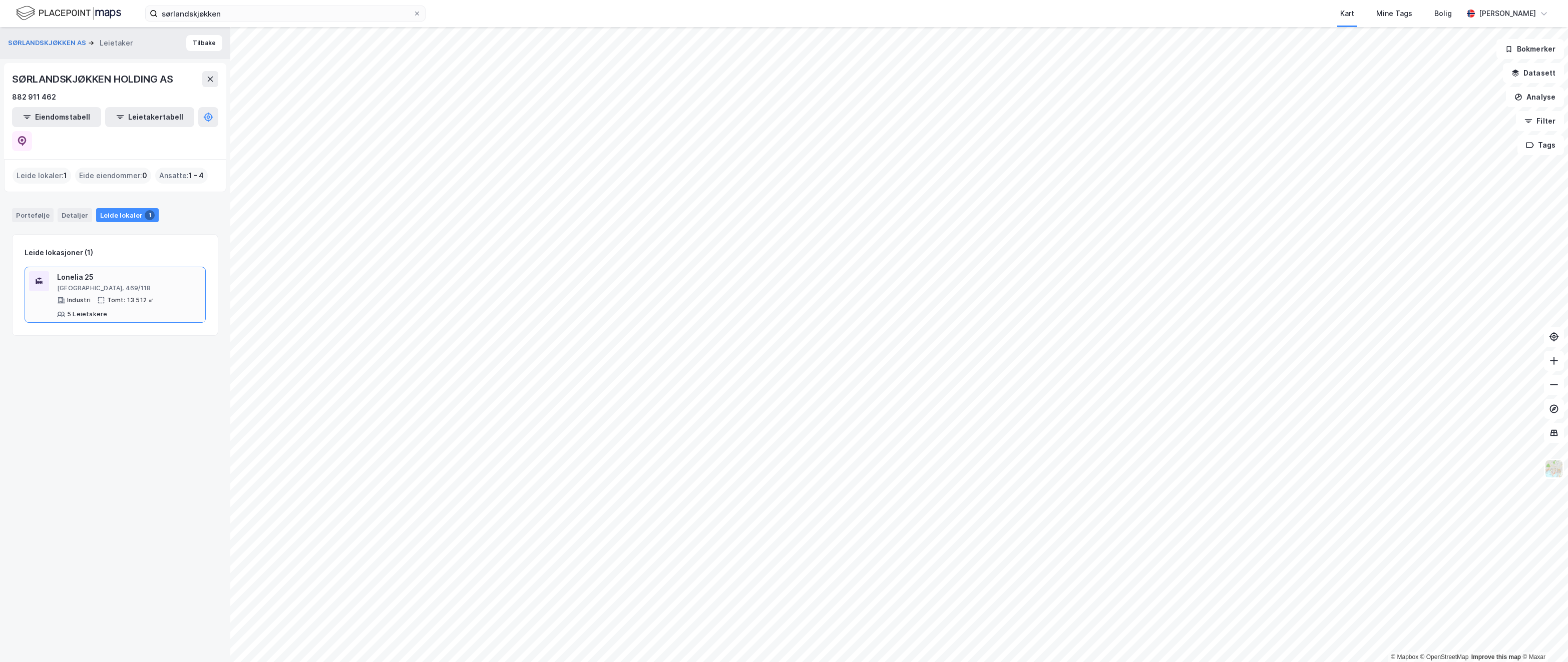
click at [94, 271] on div "Lonelia 25" at bounding box center [129, 277] width 144 height 12
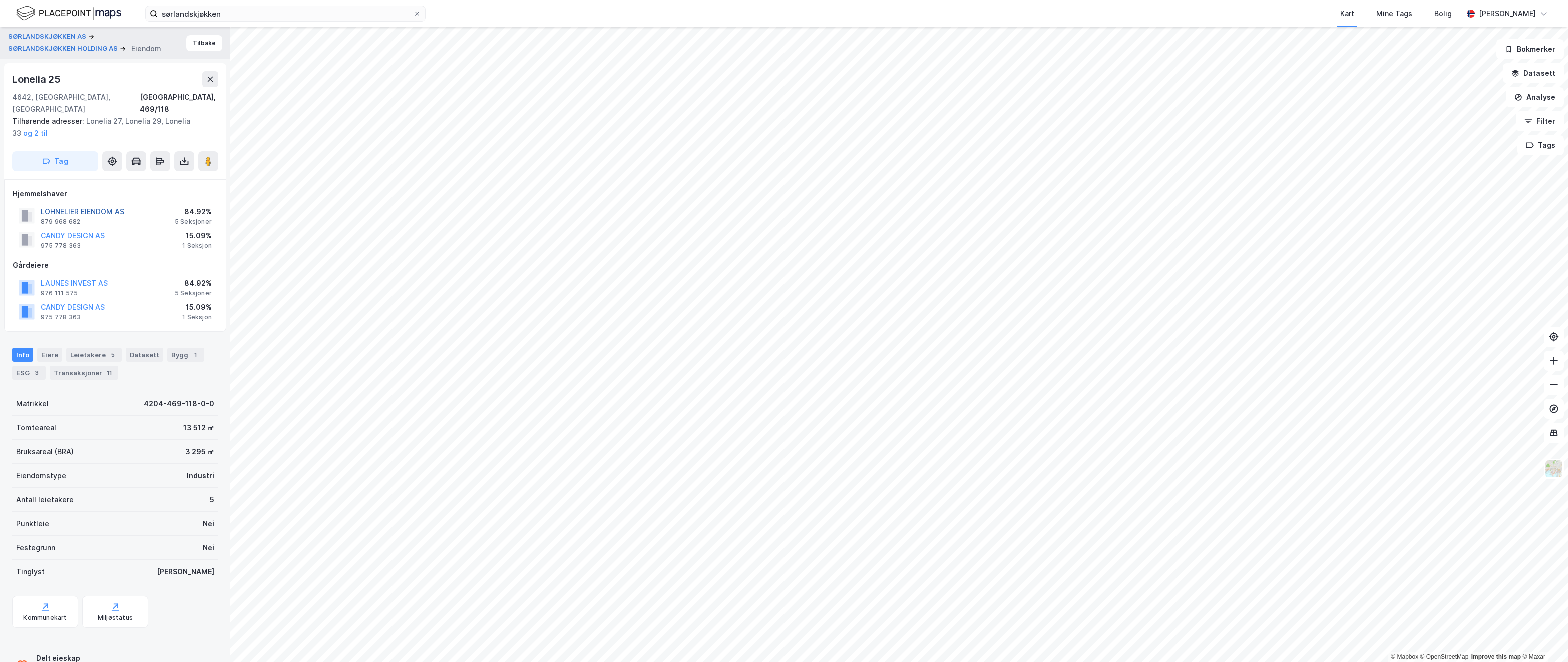
click at [0, 0] on button "LOHNELIER EIENDOM AS" at bounding box center [0, 0] width 0 height 0
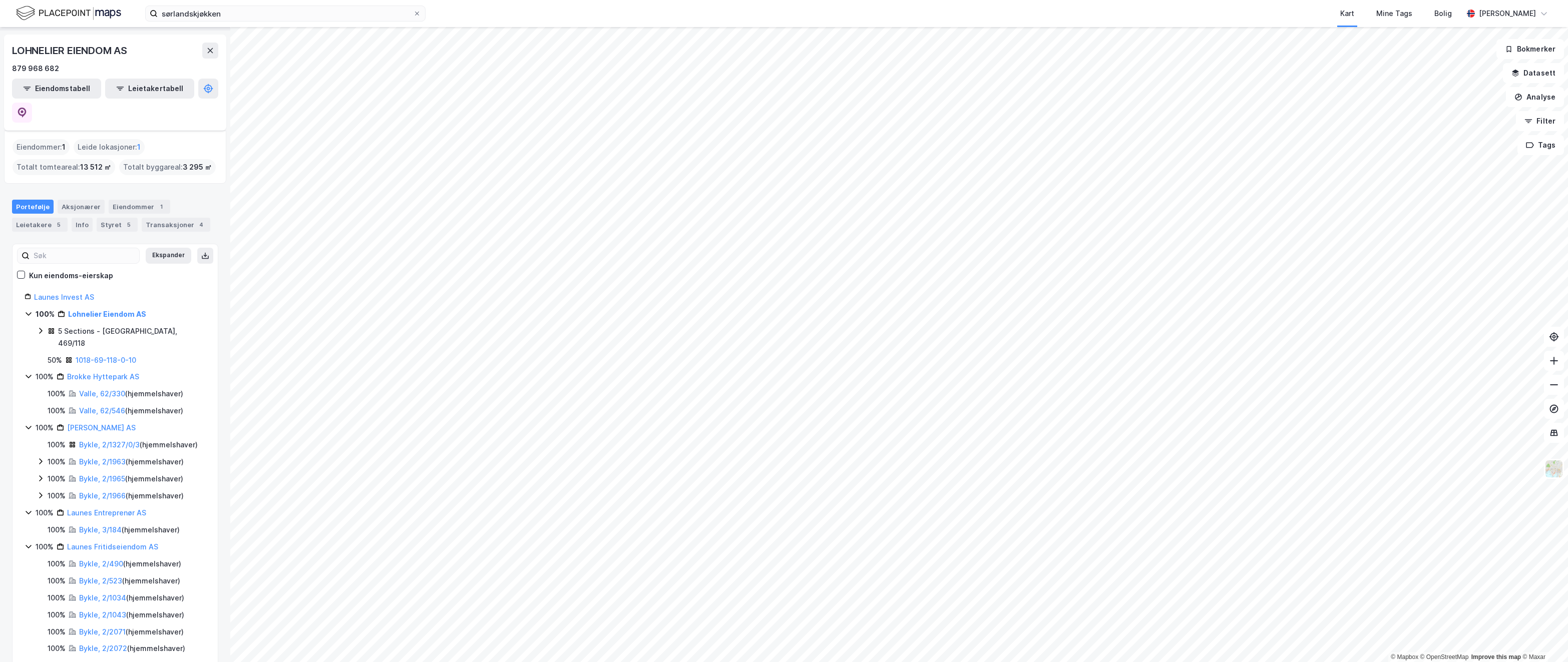
scroll to position [41, 0]
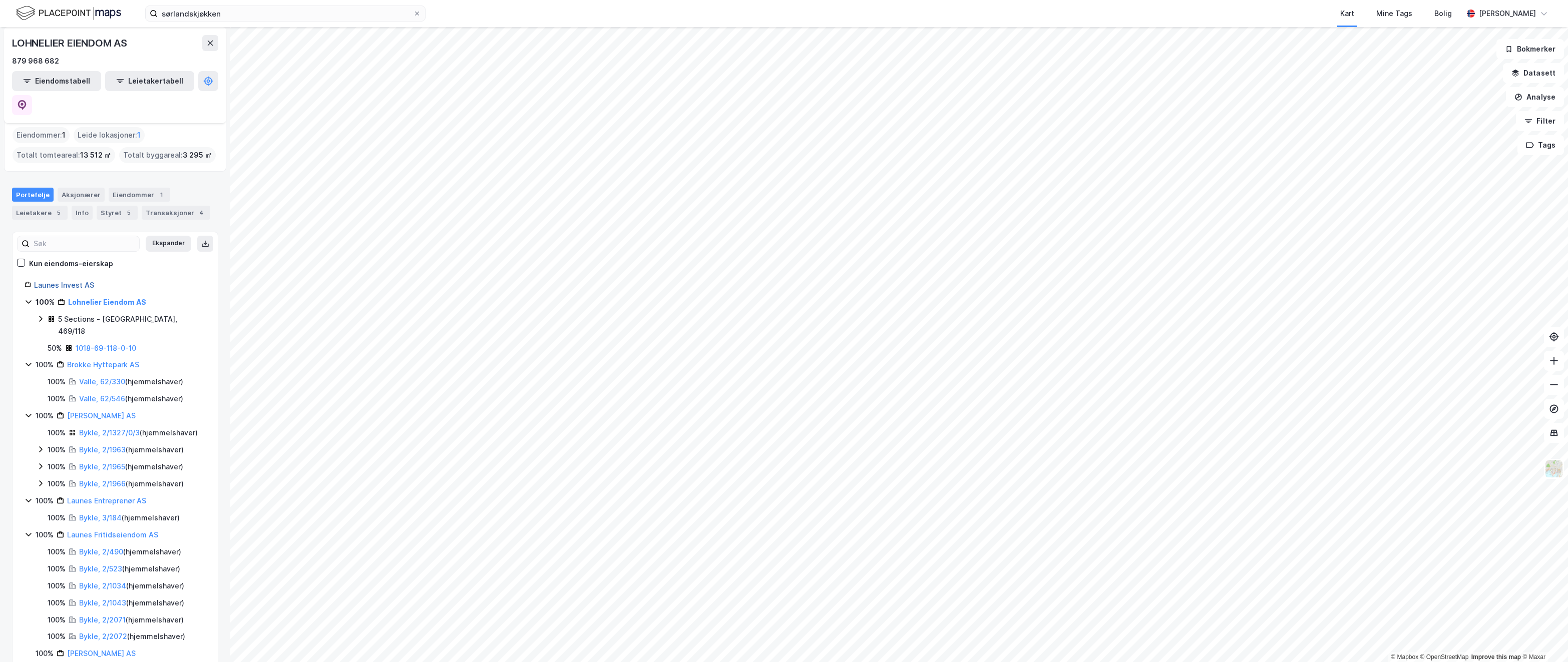
click at [80, 280] on link "Launes Invest AS" at bounding box center [64, 285] width 60 height 9
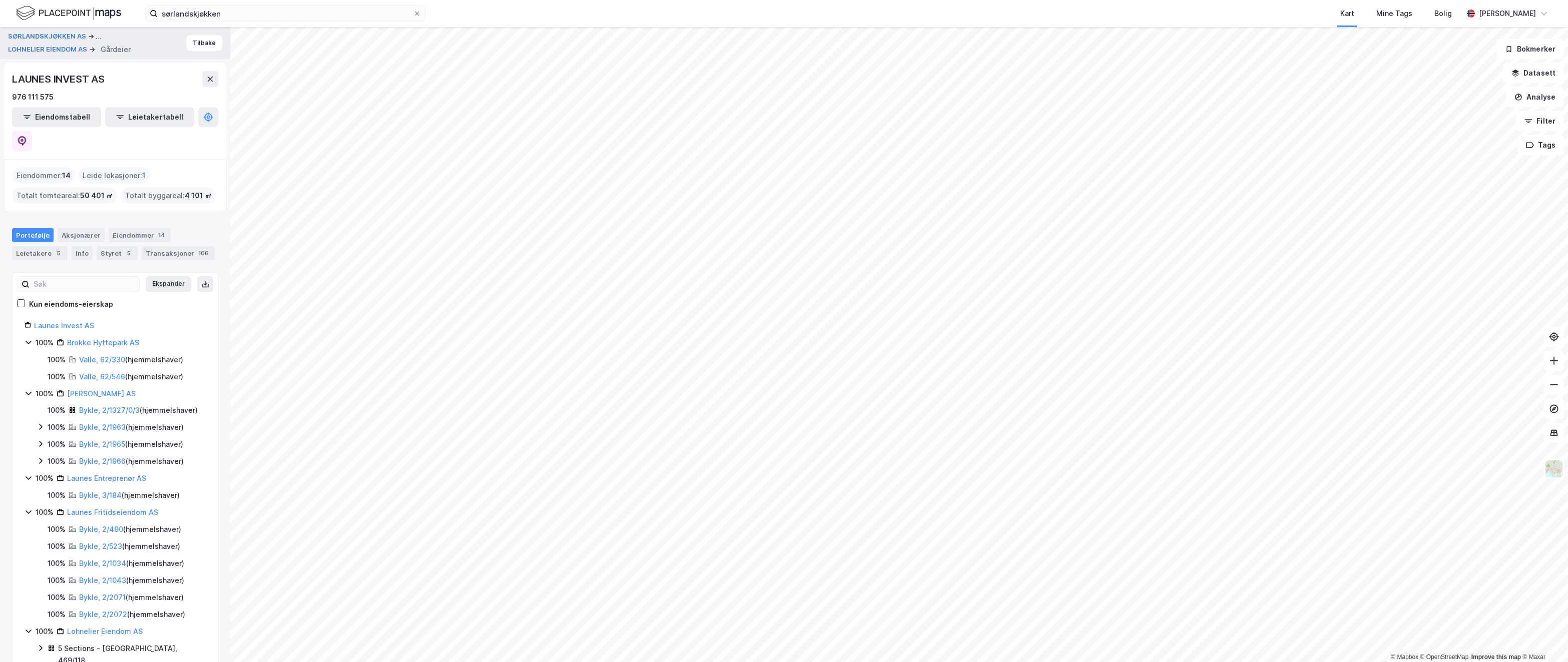
scroll to position [41, 0]
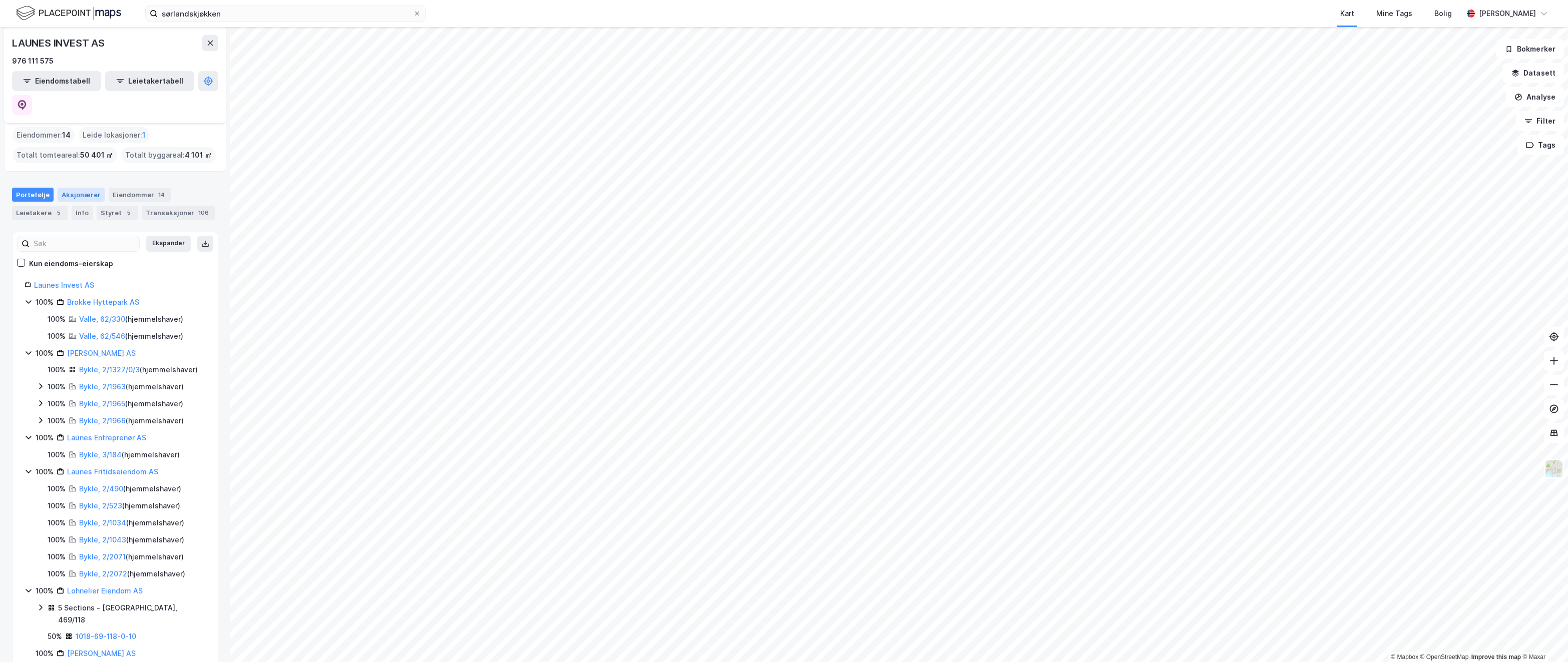
click at [89, 187] on div "Aksjonærer" at bounding box center [81, 194] width 47 height 14
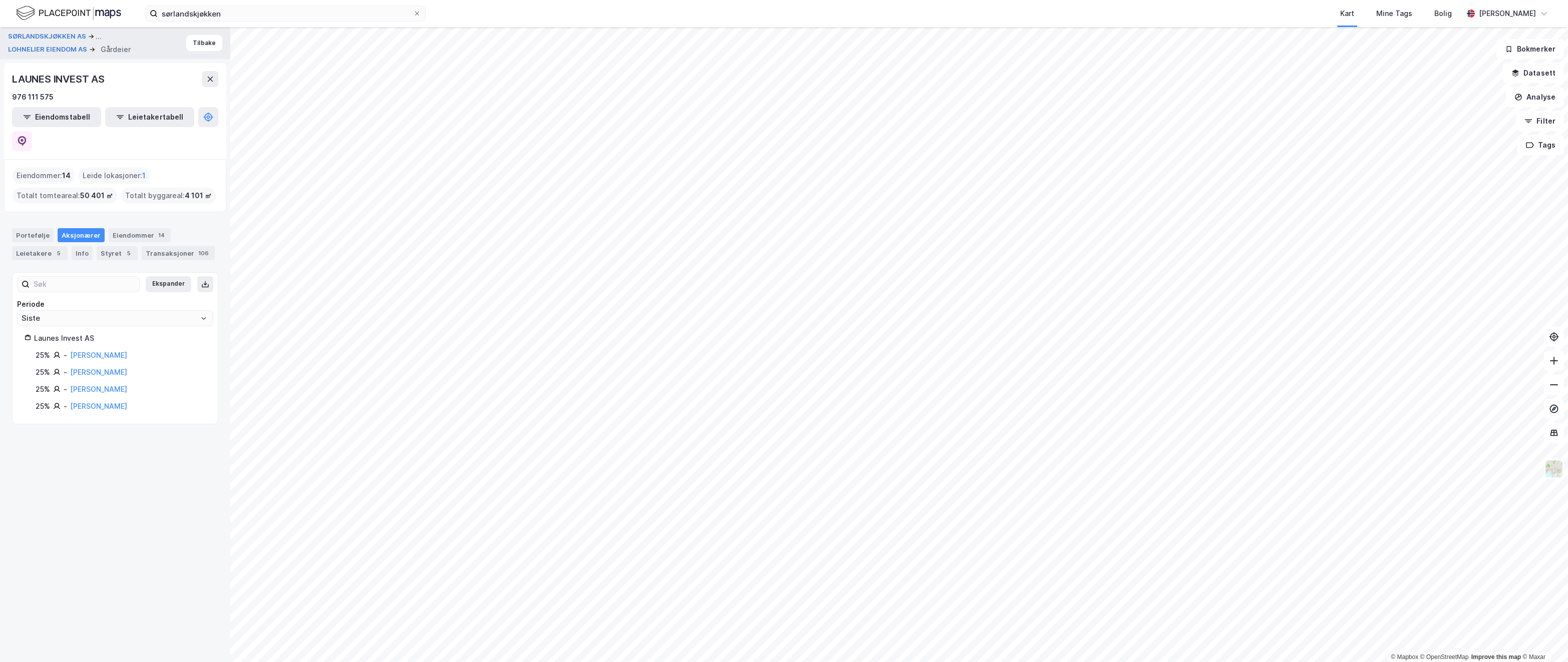
click at [126, 406] on div "SØRLANDSKJØKKEN AS ... LOHNELIER EIENDOM AS Gårdeier Tilbake LAUNES INVEST AS 9…" at bounding box center [115, 344] width 230 height 635
click at [44, 246] on div "Leietakere 5" at bounding box center [40, 253] width 55 height 14
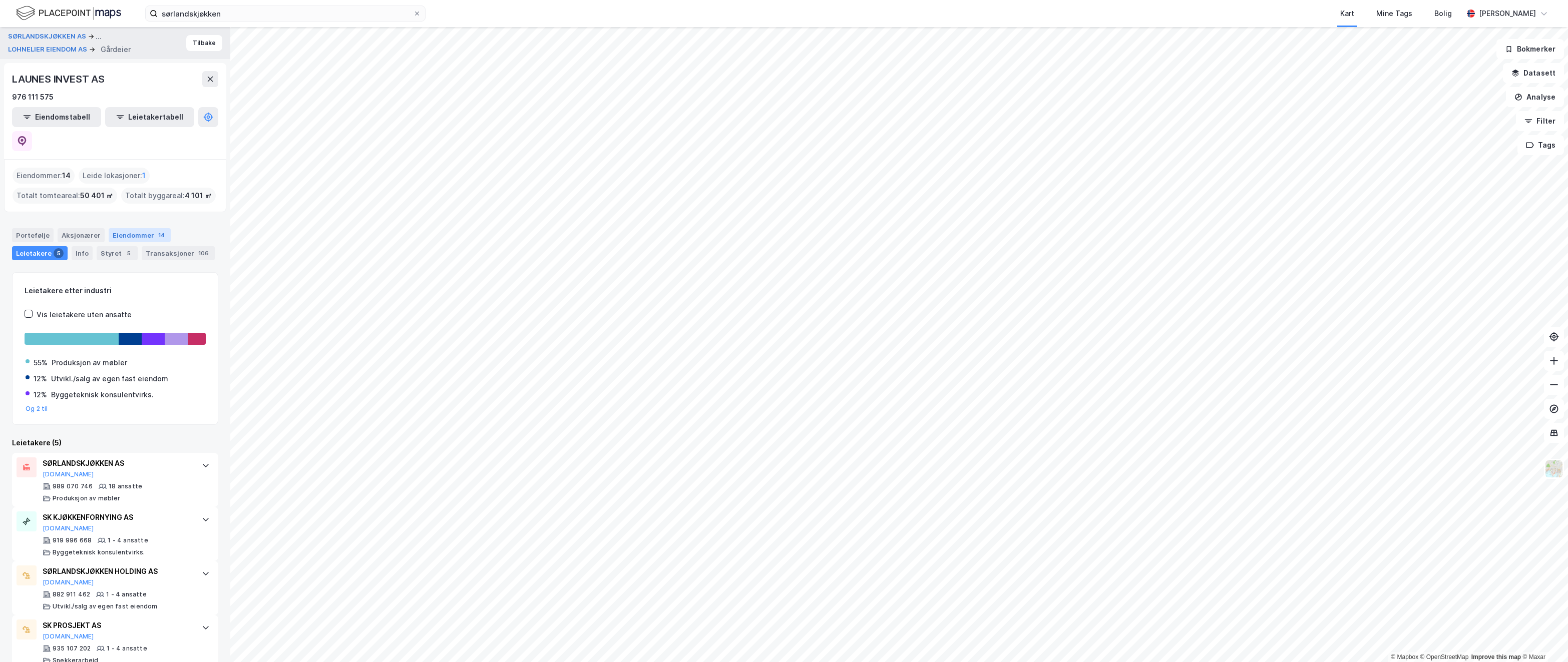
click at [139, 228] on div "Eiendommer 14" at bounding box center [139, 235] width 62 height 14
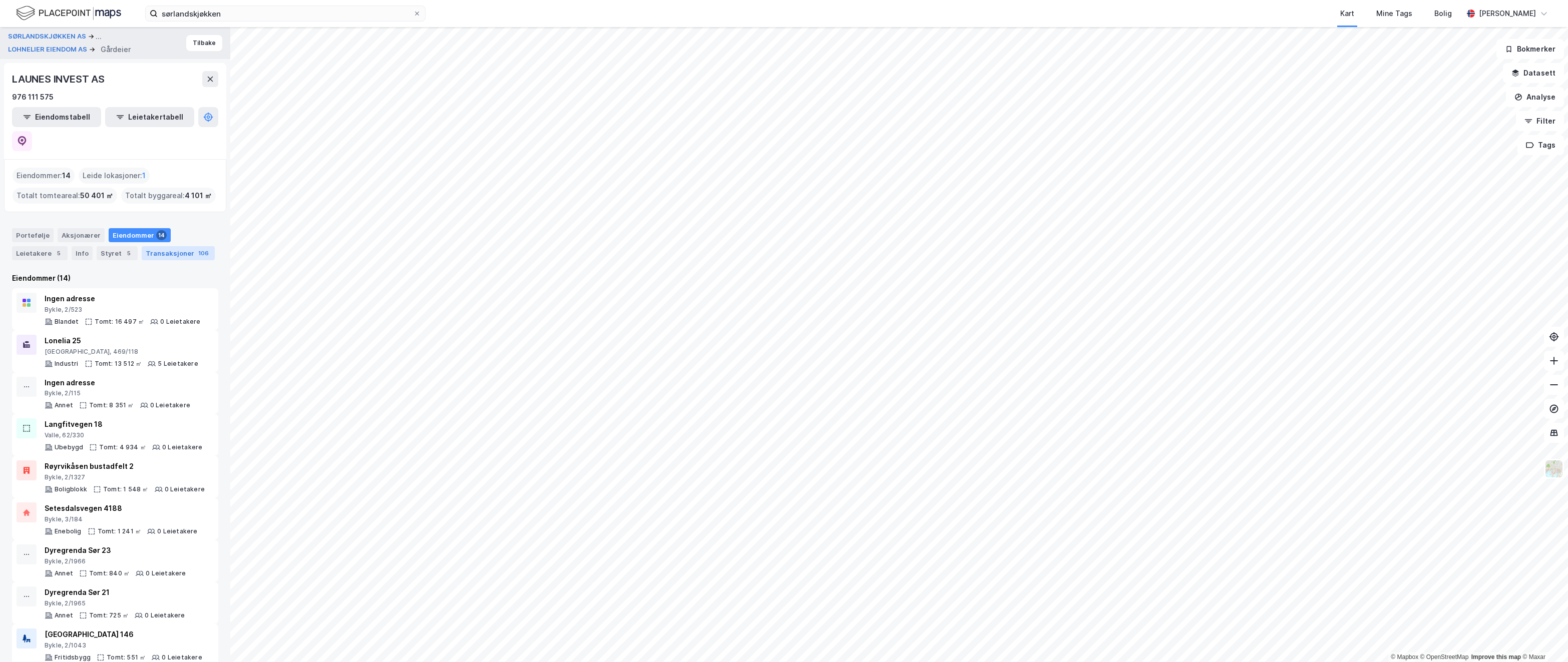
click at [158, 246] on div "Transaksjoner 106" at bounding box center [178, 253] width 73 height 14
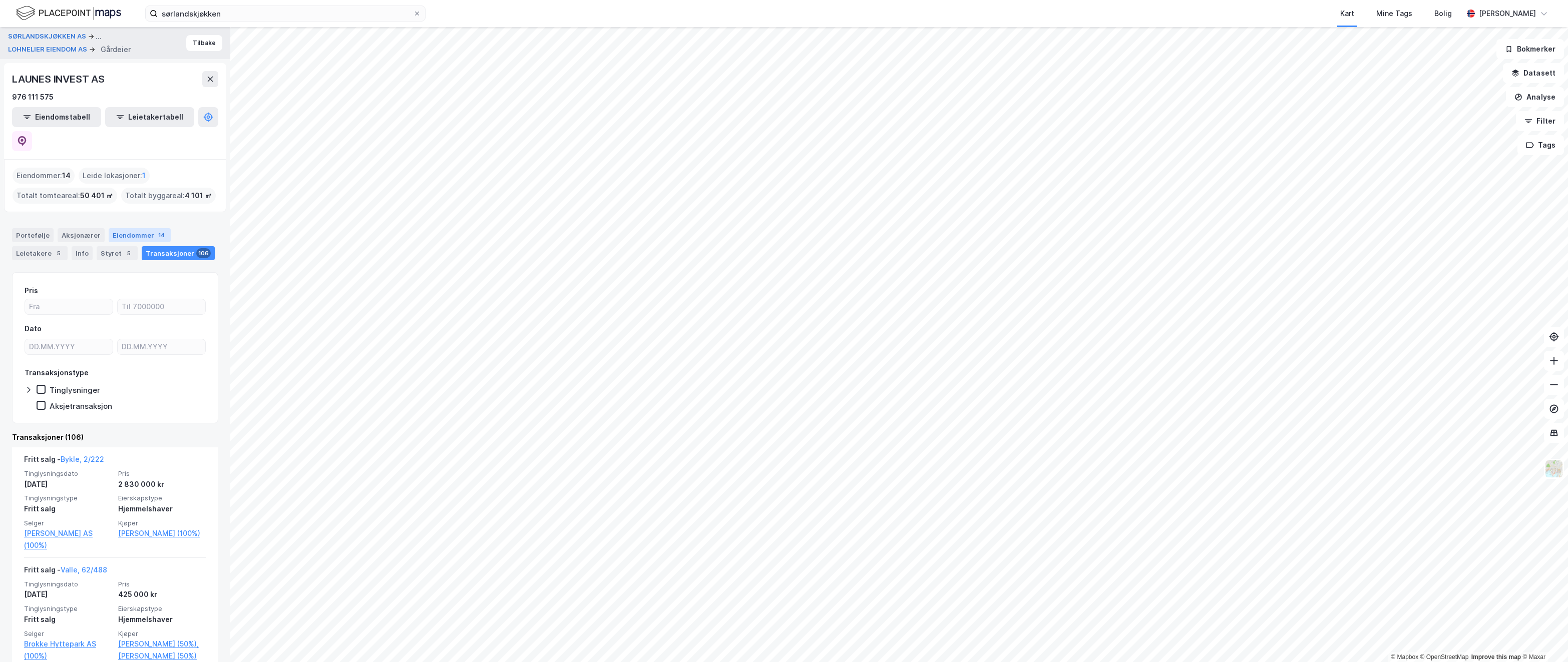
click at [138, 228] on div "Eiendommer 14" at bounding box center [139, 235] width 62 height 14
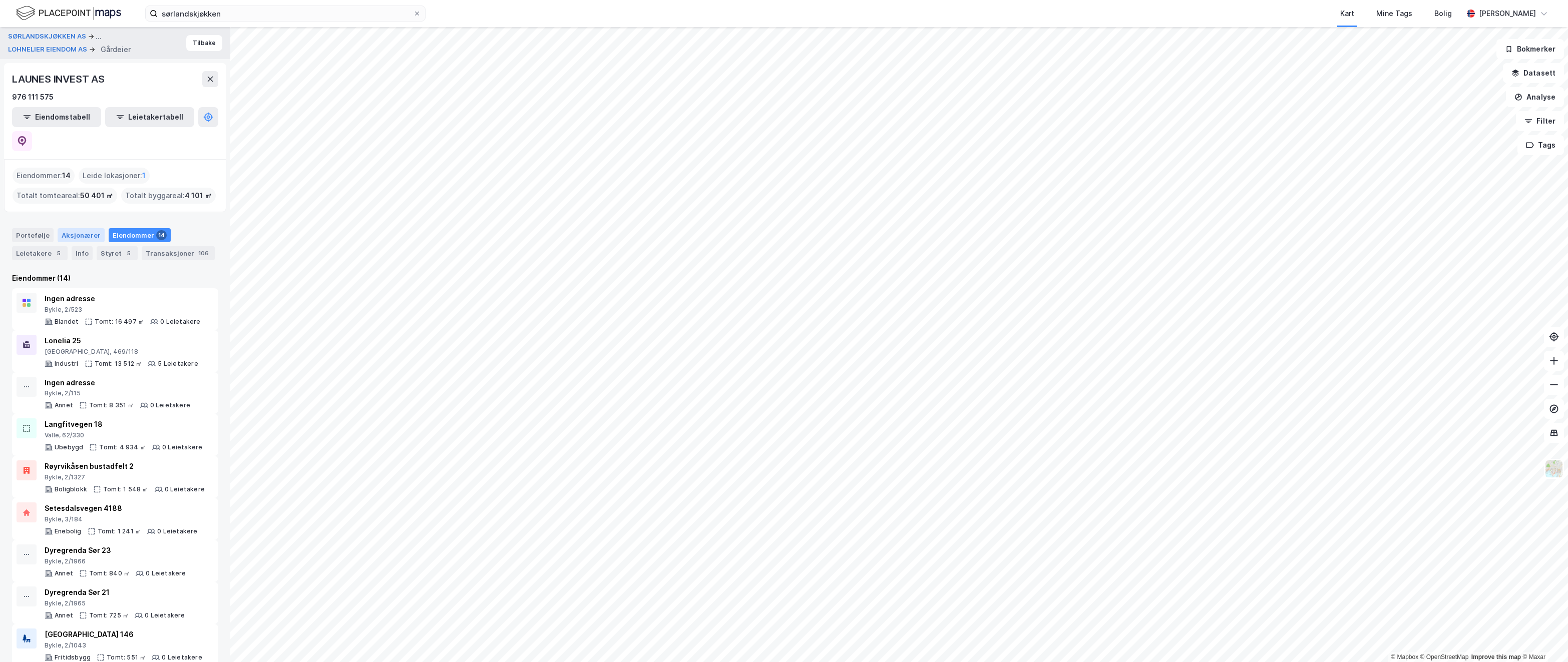
click at [82, 228] on div "Aksjonærer" at bounding box center [81, 235] width 47 height 14
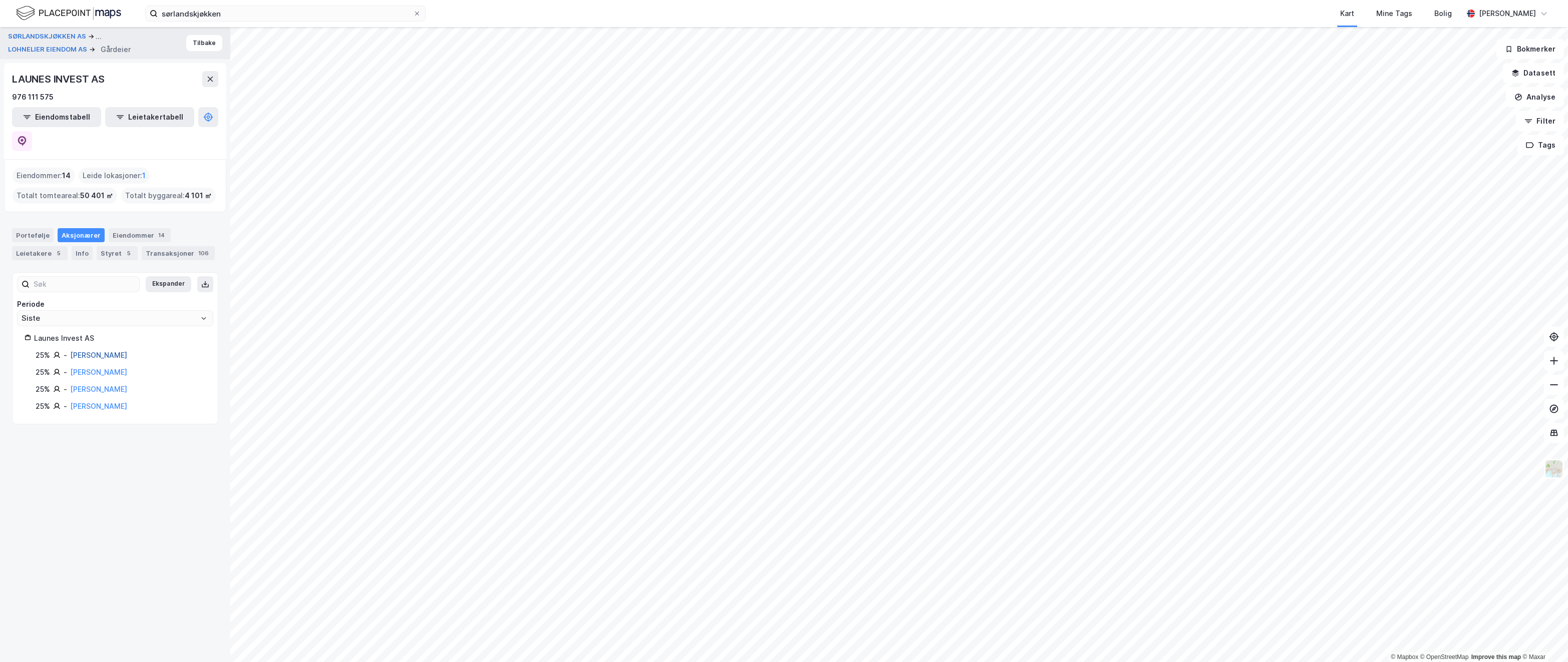
click at [127, 351] on link "[PERSON_NAME]" at bounding box center [99, 355] width 57 height 9
click at [44, 246] on div "Leietakere 5" at bounding box center [40, 253] width 55 height 14
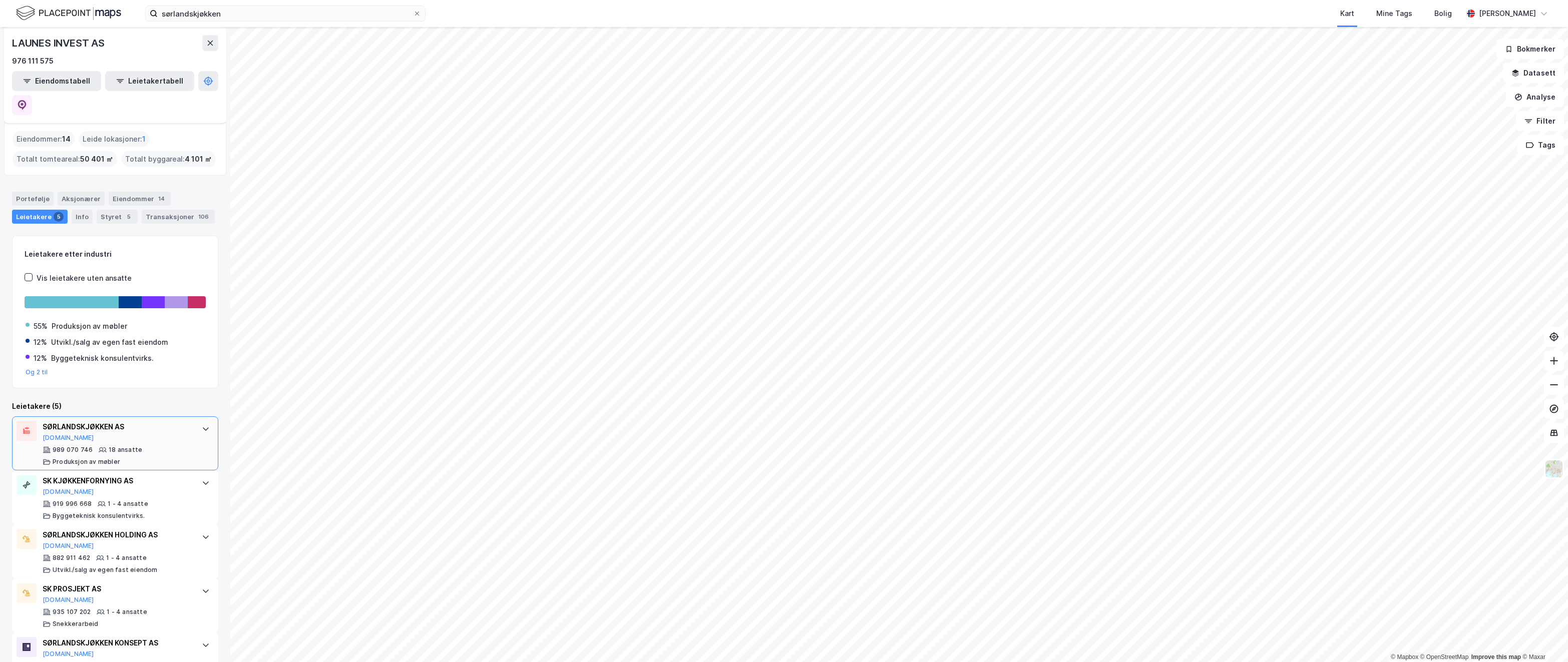
scroll to position [52, 0]
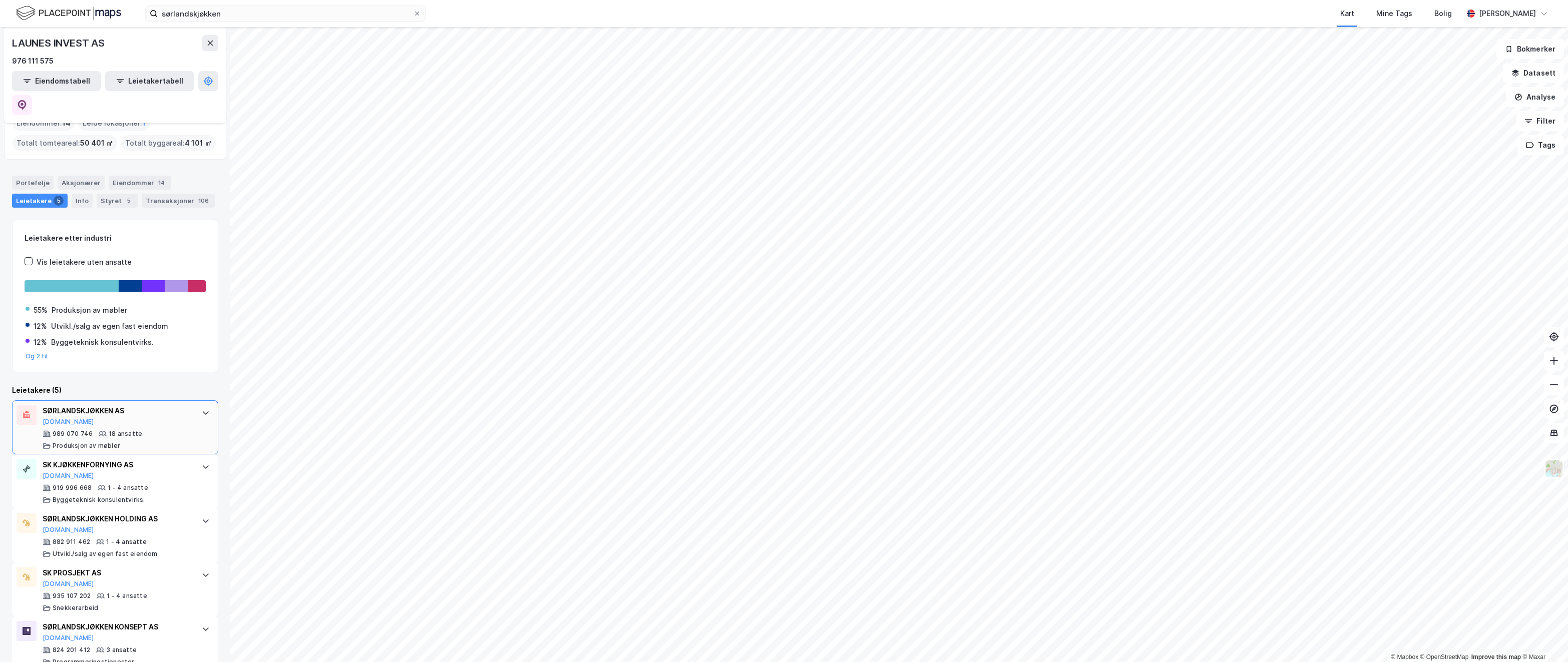
click at [137, 416] on div "989 070 746 18 ansatte Produksjon av møbler" at bounding box center [117, 440] width 149 height 20
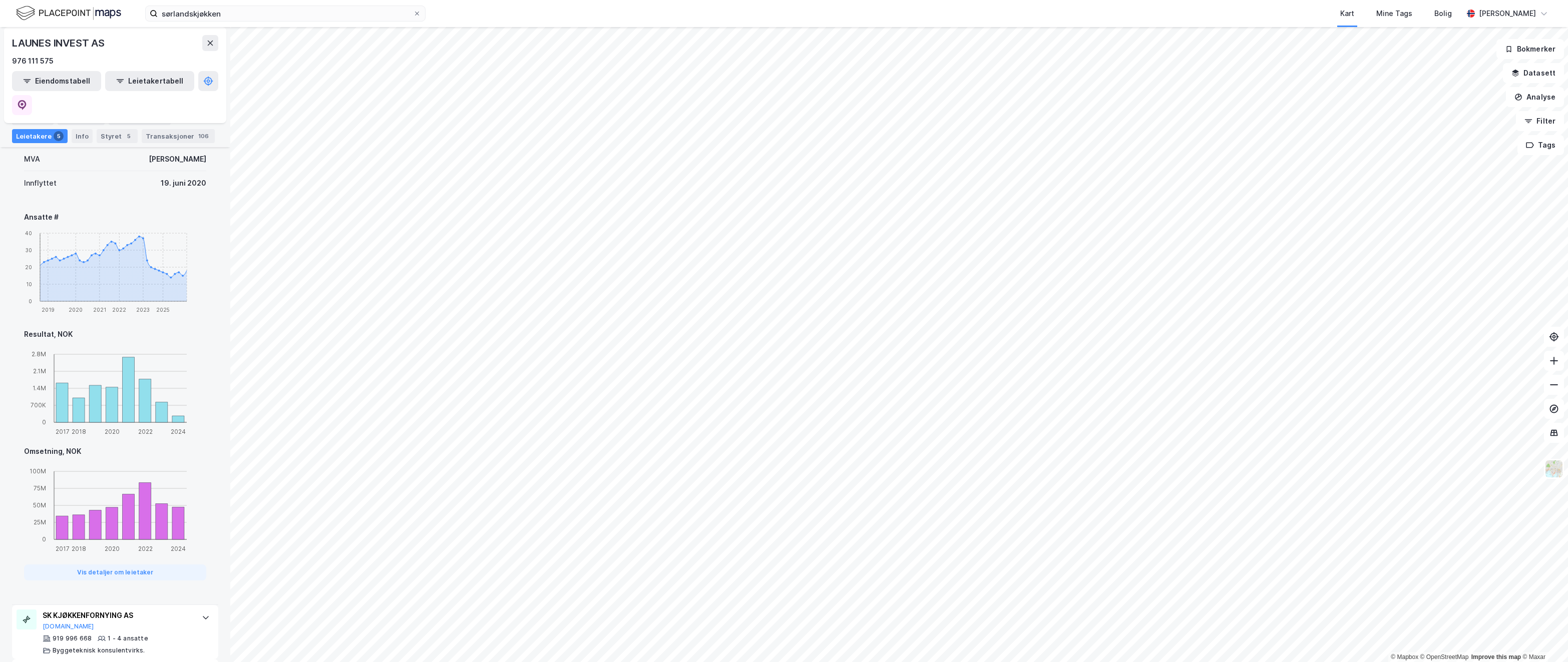
scroll to position [0, 0]
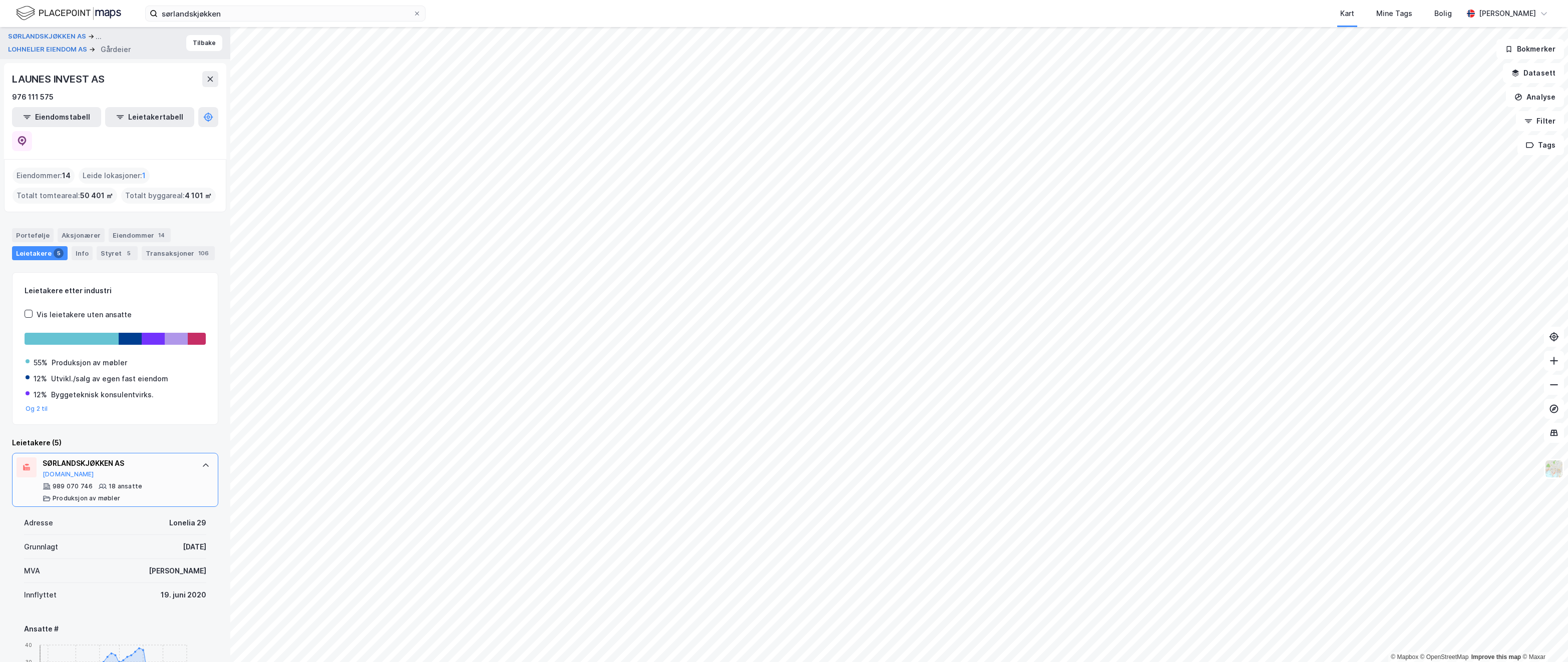
click at [155, 416] on div "SØRLANDSKJØKKEN AS [DOMAIN_NAME]" at bounding box center [117, 468] width 149 height 21
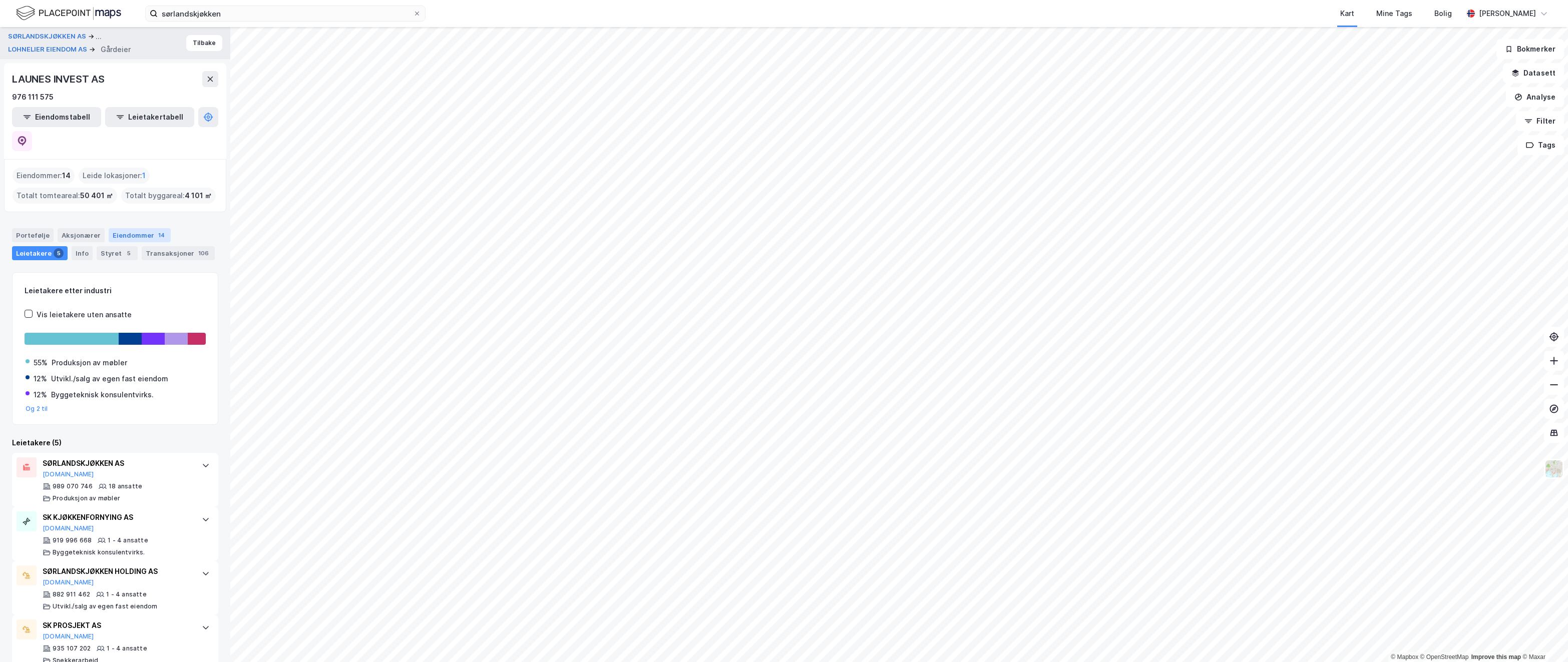
click at [140, 228] on div "Eiendommer 14" at bounding box center [139, 235] width 62 height 14
